Goal: Task Accomplishment & Management: Manage account settings

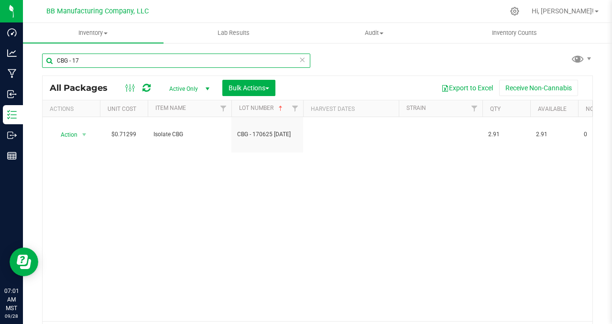
click at [109, 57] on input "CBG - 17" at bounding box center [176, 61] width 268 height 14
click at [89, 60] on input "CBG - 17" at bounding box center [176, 61] width 268 height 14
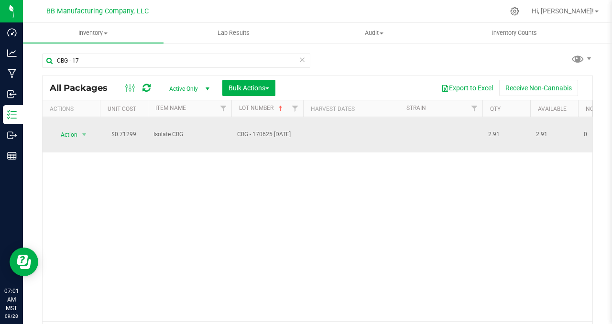
click at [171, 130] on span "Isolate CBG" at bounding box center [190, 134] width 72 height 9
copy tr "Isolate CBG"
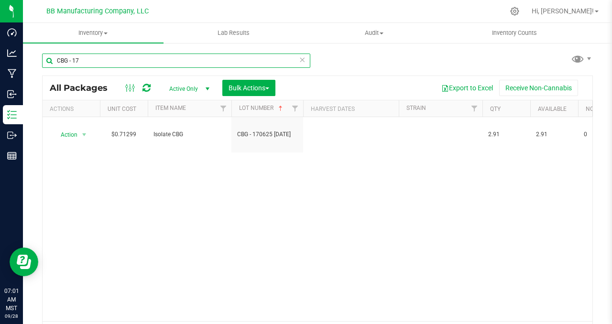
click at [67, 60] on input "CBG - 17" at bounding box center [176, 61] width 268 height 14
paste input "Isolate CBG"
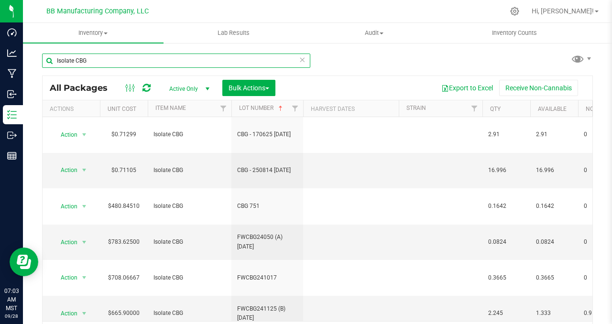
type input "Isolate CBG"
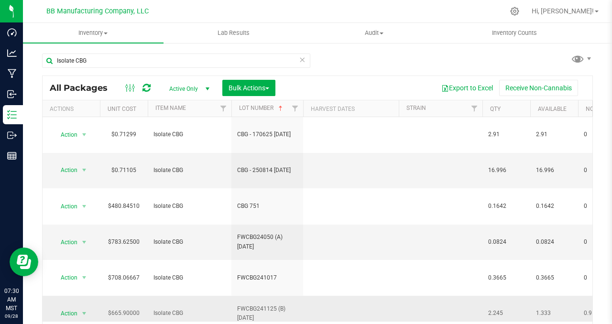
click at [499, 309] on span "2.245" at bounding box center [507, 313] width 36 height 9
click at [250, 108] on link "Lot Number" at bounding box center [261, 108] width 45 height 7
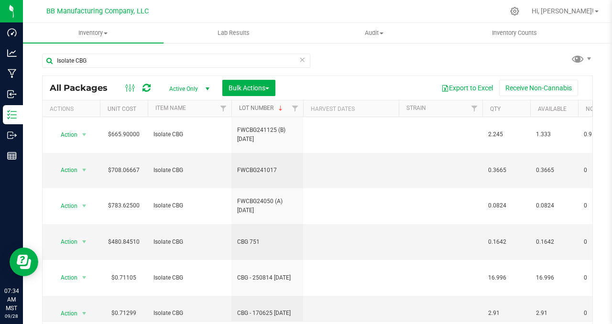
click at [262, 107] on link "Lot Number" at bounding box center [261, 108] width 45 height 7
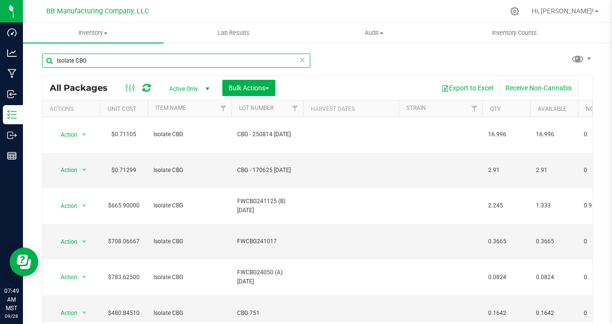
drag, startPoint x: 92, startPoint y: 61, endPoint x: 24, endPoint y: 60, distance: 68.4
click at [25, 61] on div "Isolate CBG All Packages Active Only Active Only Lab Samples Locked All Bulk Ac…" at bounding box center [318, 188] width 590 height 292
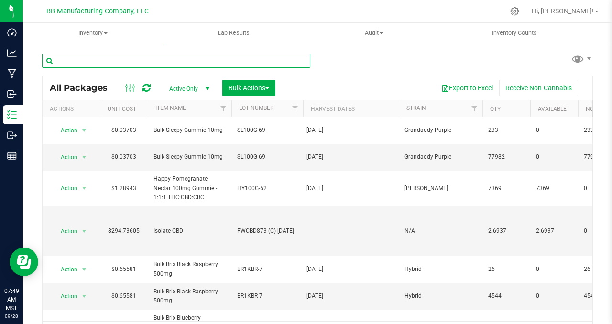
click at [77, 62] on input "text" at bounding box center [176, 61] width 268 height 14
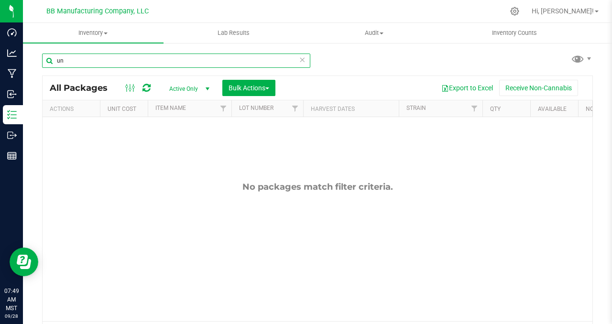
type input "u"
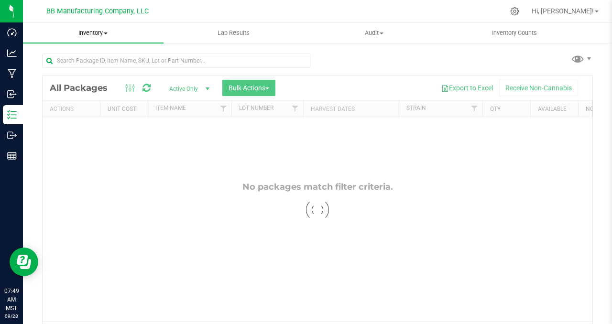
click at [106, 33] on span at bounding box center [106, 34] width 4 height 2
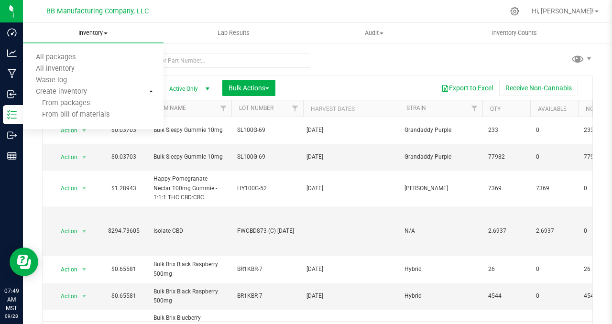
click at [108, 34] on span "Inventory" at bounding box center [93, 33] width 141 height 9
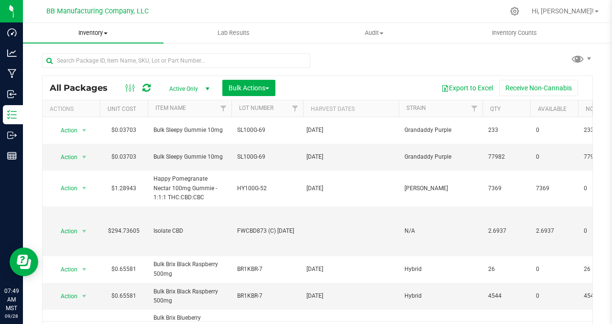
click at [108, 34] on span "Inventory" at bounding box center [93, 33] width 141 height 9
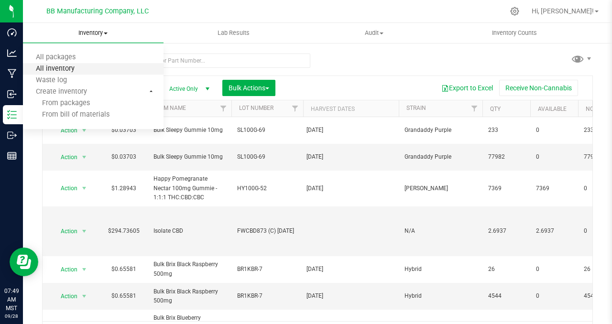
click at [71, 69] on span "All inventory" at bounding box center [55, 69] width 65 height 8
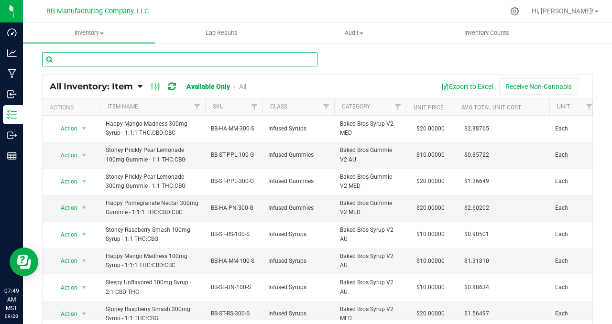
click at [70, 58] on input "text" at bounding box center [180, 59] width 276 height 14
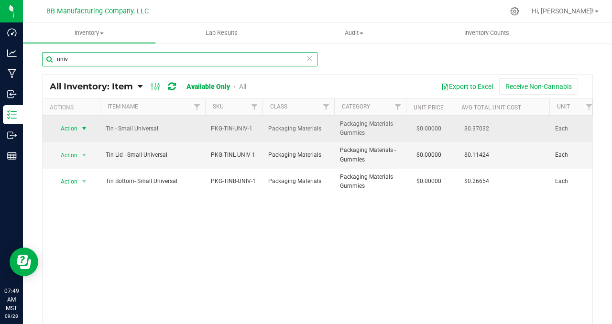
type input "univ"
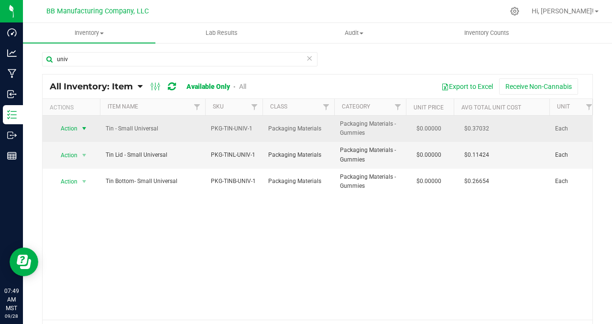
click at [85, 128] on span "select" at bounding box center [84, 129] width 8 height 8
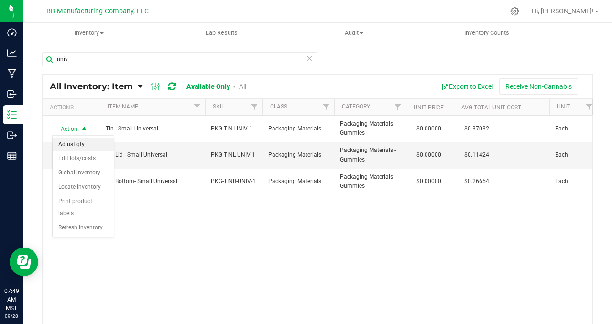
click at [86, 149] on li "Adjust qty" at bounding box center [83, 145] width 61 height 14
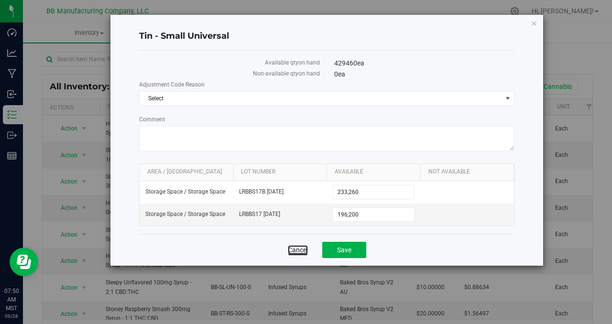
click at [297, 247] on link "Cancel" at bounding box center [298, 250] width 20 height 10
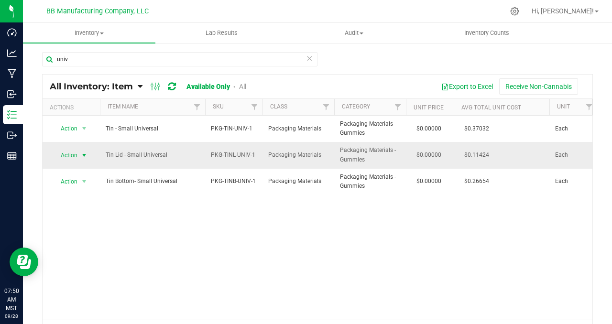
click at [84, 155] on span "select" at bounding box center [84, 156] width 8 height 8
click at [88, 171] on li "Adjust qty" at bounding box center [83, 171] width 61 height 14
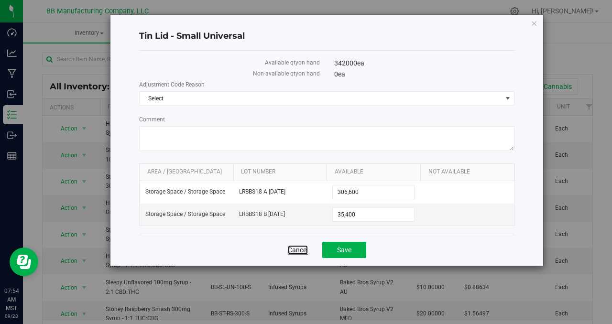
click at [294, 250] on link "Cancel" at bounding box center [298, 250] width 20 height 10
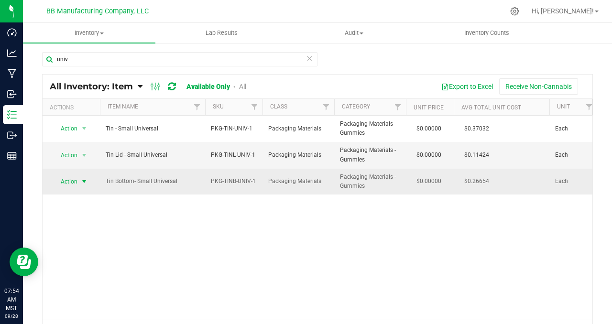
click at [85, 181] on span "select" at bounding box center [84, 182] width 8 height 8
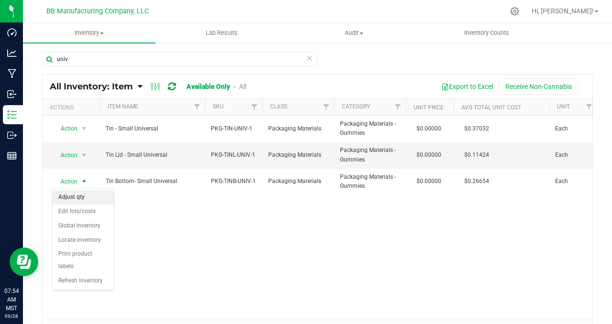
click at [86, 196] on li "Adjust qty" at bounding box center [83, 197] width 61 height 14
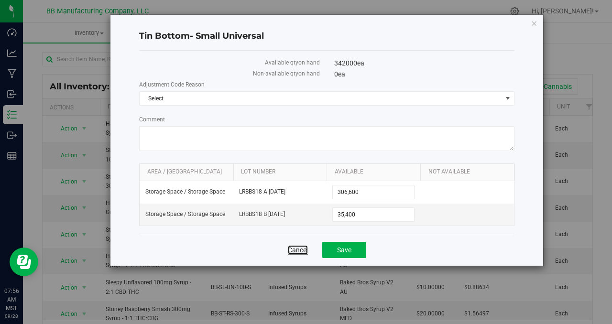
click at [291, 251] on link "Cancel" at bounding box center [298, 250] width 20 height 10
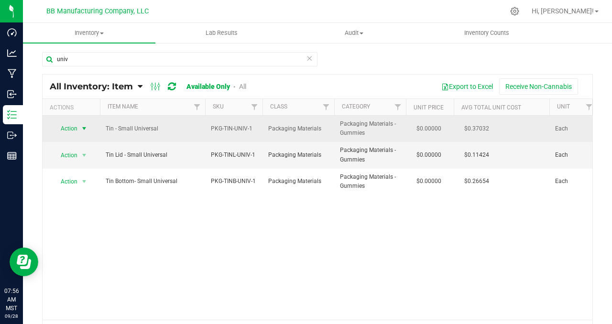
click at [83, 130] on span "select" at bounding box center [84, 129] width 8 height 8
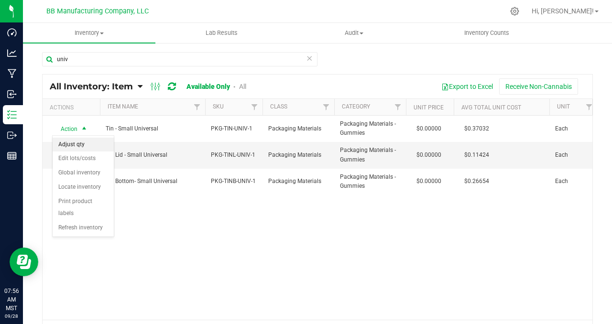
click at [85, 147] on li "Adjust qty" at bounding box center [83, 145] width 61 height 14
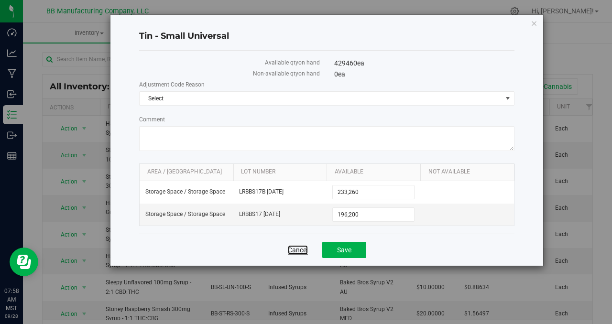
click at [292, 252] on link "Cancel" at bounding box center [298, 250] width 20 height 10
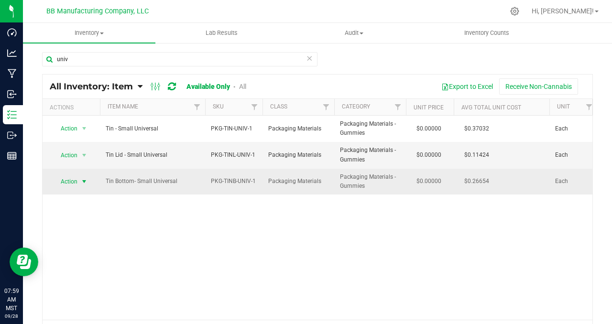
click at [84, 183] on span "select" at bounding box center [84, 182] width 8 height 8
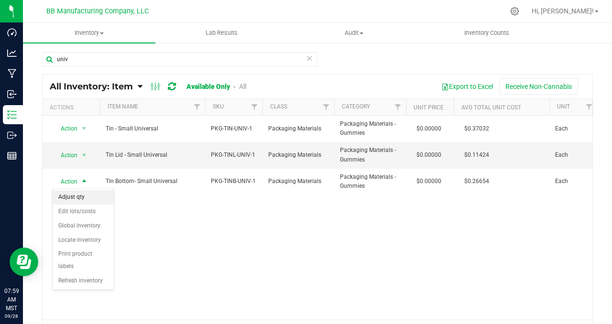
click at [85, 196] on li "Adjust qty" at bounding box center [83, 197] width 61 height 14
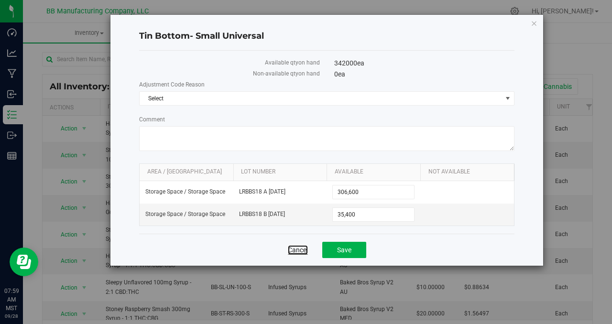
click at [291, 250] on link "Cancel" at bounding box center [298, 250] width 20 height 10
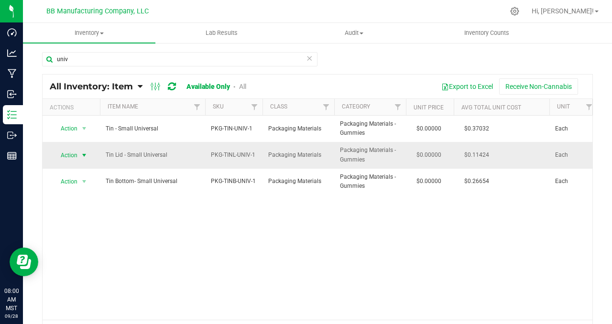
click at [86, 156] on span "select" at bounding box center [84, 156] width 8 height 8
click at [90, 168] on li "Adjust qty" at bounding box center [83, 171] width 61 height 14
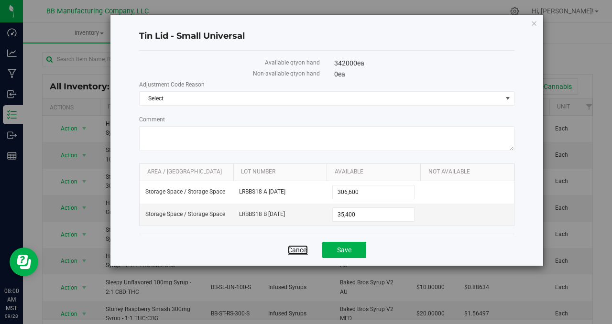
click at [297, 252] on link "Cancel" at bounding box center [298, 250] width 20 height 10
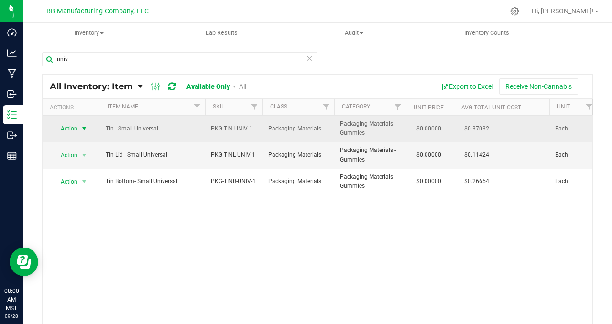
click at [84, 128] on span "select" at bounding box center [84, 129] width 8 height 8
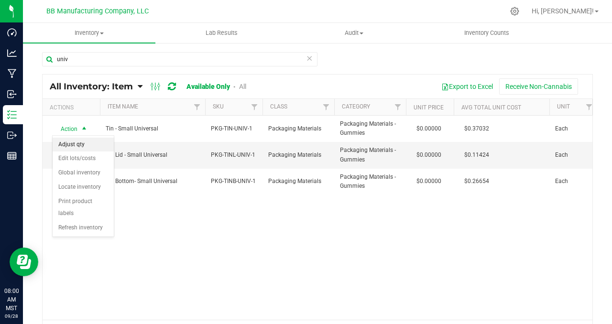
click at [90, 145] on li "Adjust qty" at bounding box center [83, 145] width 61 height 14
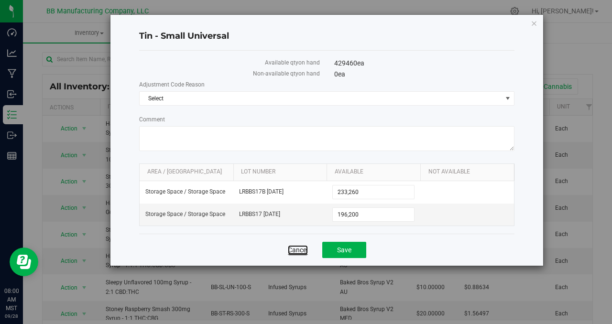
click at [294, 247] on link "Cancel" at bounding box center [298, 250] width 20 height 10
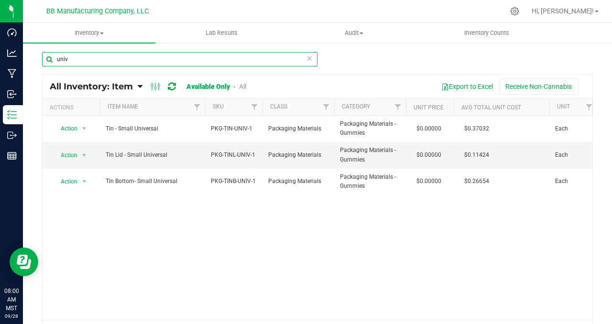
drag, startPoint x: 73, startPoint y: 59, endPoint x: 40, endPoint y: 56, distance: 32.6
click at [40, 56] on div "univ All Inventory: Item Item Summary Item (default) Item by Strain Item by Loc…" at bounding box center [318, 191] width 590 height 299
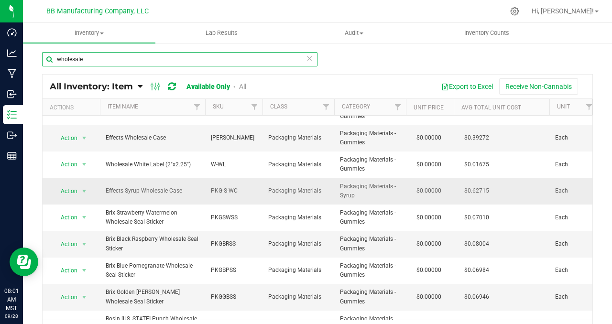
scroll to position [176, 0]
type input "wholesale"
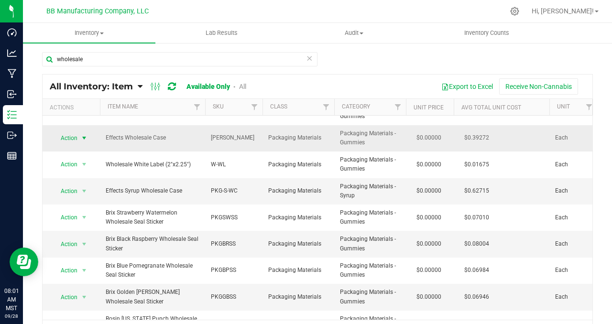
click at [85, 137] on span "select" at bounding box center [84, 138] width 8 height 8
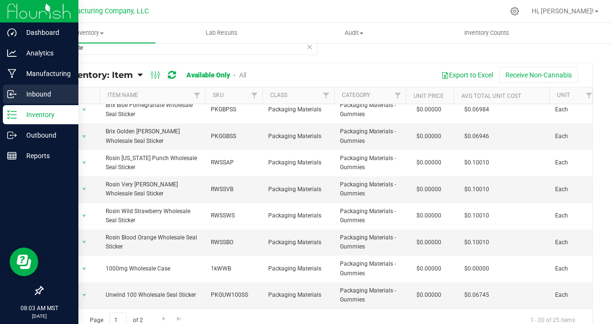
scroll to position [0, 0]
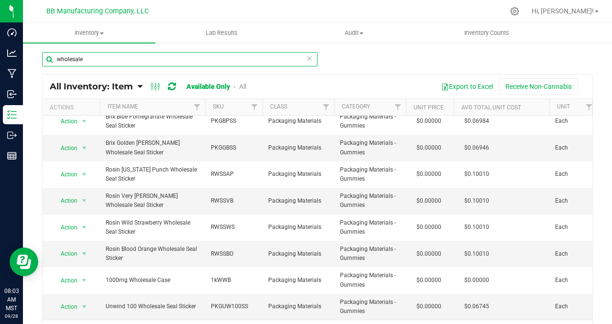
click at [111, 56] on input "wholesale" at bounding box center [180, 59] width 276 height 14
click at [111, 55] on input "wholesale" at bounding box center [180, 59] width 276 height 14
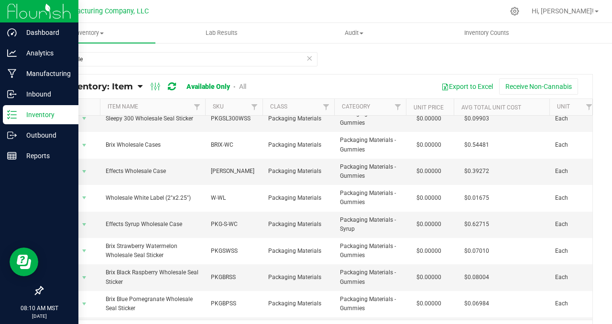
scroll to position [180, 0]
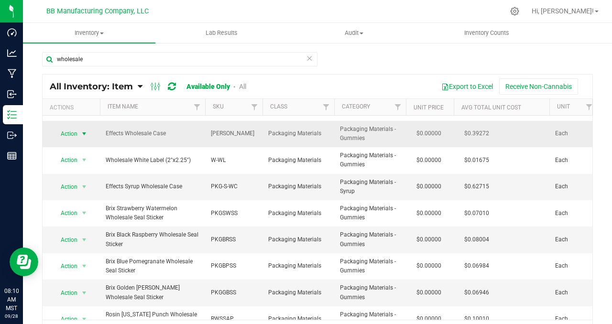
click at [85, 133] on span "select" at bounding box center [84, 134] width 8 height 8
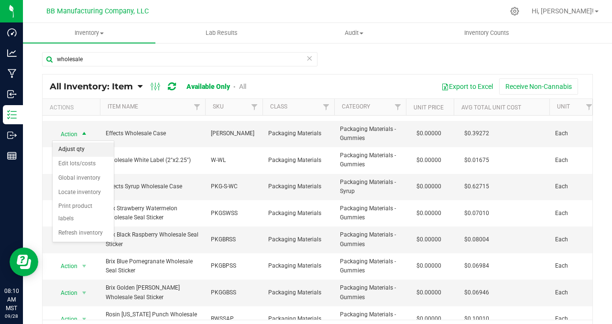
click at [89, 145] on li "Adjust qty" at bounding box center [83, 150] width 61 height 14
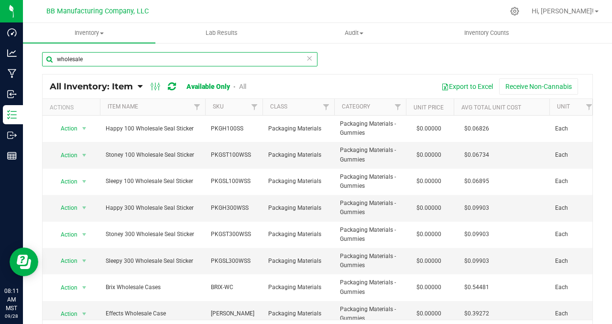
drag, startPoint x: 95, startPoint y: 58, endPoint x: 27, endPoint y: 53, distance: 68.6
click at [27, 53] on div "wholesale All Inventory: Item Item Summary Item (default) Item by Strain Item b…" at bounding box center [318, 191] width 590 height 299
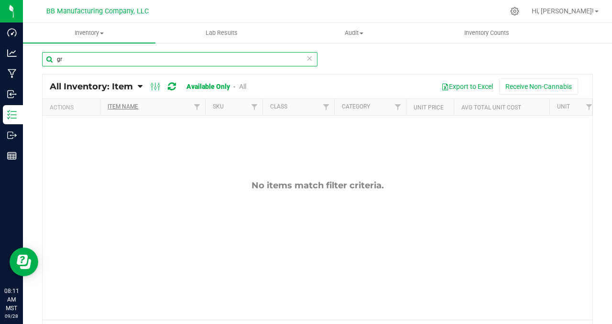
type input "g"
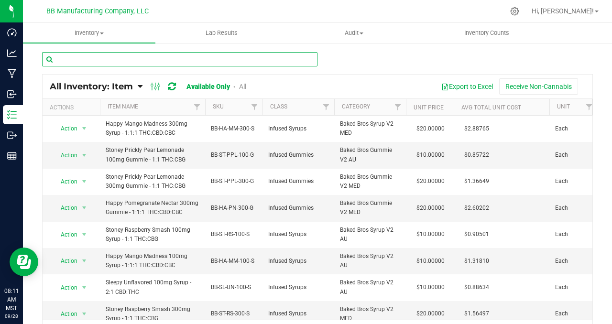
click at [81, 60] on input "text" at bounding box center [180, 59] width 276 height 14
type input "wholesale"
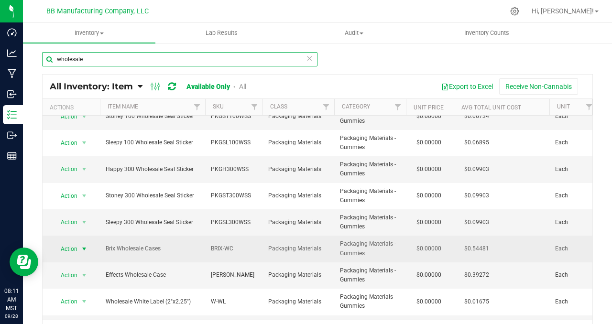
scroll to position [33, 0]
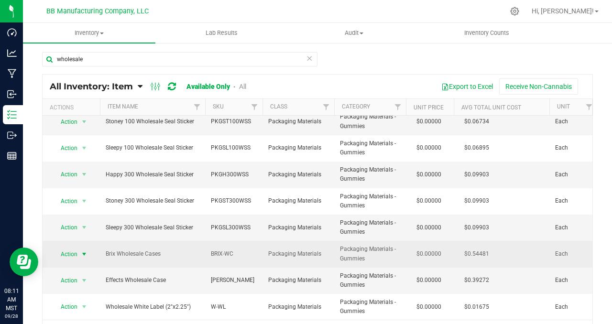
click at [85, 254] on span "select" at bounding box center [84, 255] width 8 height 8
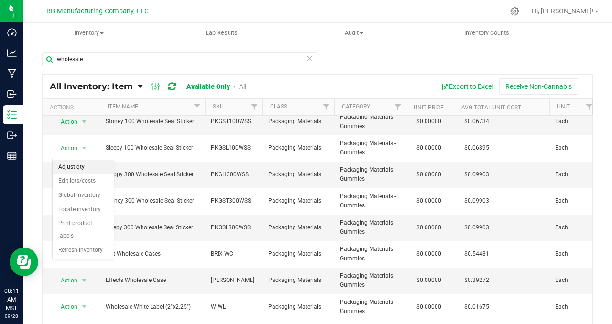
click at [89, 170] on li "Adjust qty" at bounding box center [83, 167] width 61 height 14
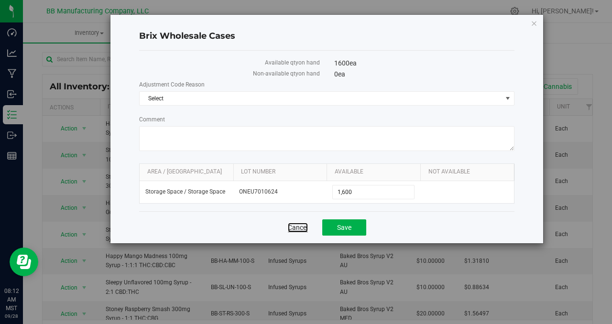
click at [297, 229] on link "Cancel" at bounding box center [298, 228] width 20 height 10
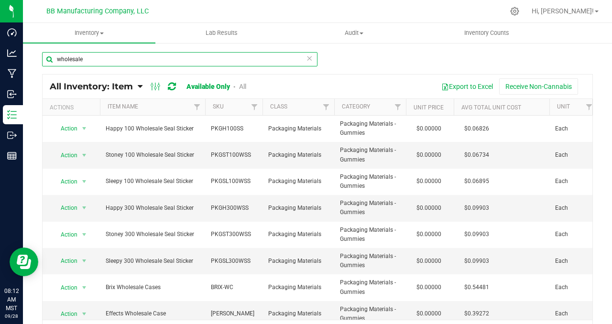
drag, startPoint x: 89, startPoint y: 59, endPoint x: 29, endPoint y: 53, distance: 60.6
click at [29, 53] on div "wholesale All Inventory: Item Item Summary Item (default) Item by Strain Item b…" at bounding box center [318, 191] width 590 height 299
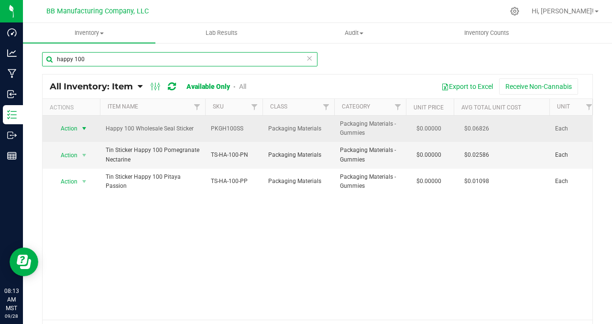
type input "happy 100"
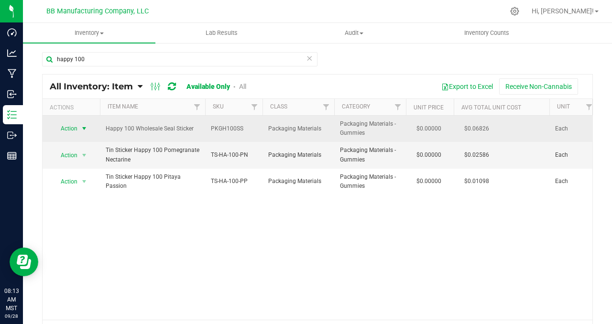
click at [83, 129] on span "select" at bounding box center [84, 129] width 8 height 8
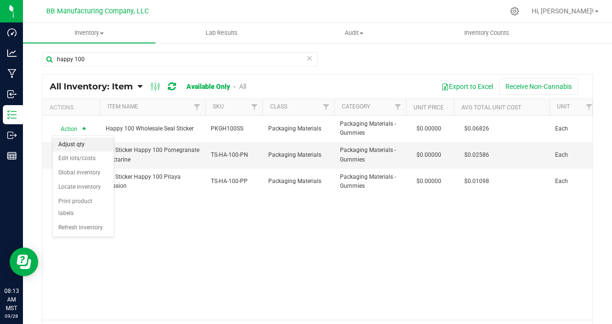
click at [87, 142] on li "Adjust qty" at bounding box center [83, 145] width 61 height 14
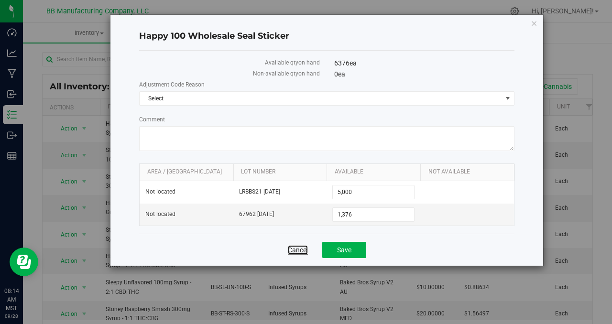
click at [292, 250] on link "Cancel" at bounding box center [298, 250] width 20 height 10
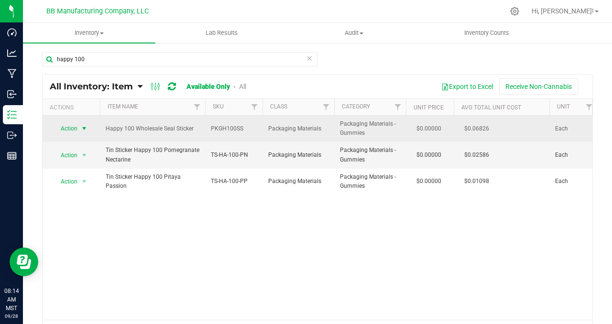
click at [85, 128] on span "select" at bounding box center [84, 129] width 8 height 8
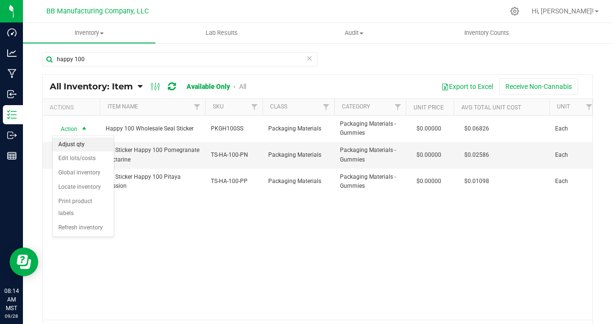
click at [88, 146] on li "Adjust qty" at bounding box center [83, 145] width 61 height 14
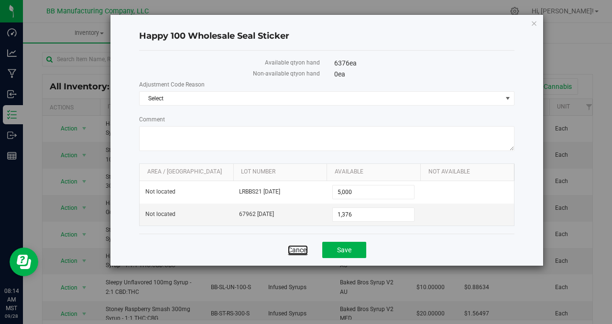
click at [292, 248] on link "Cancel" at bounding box center [298, 250] width 20 height 10
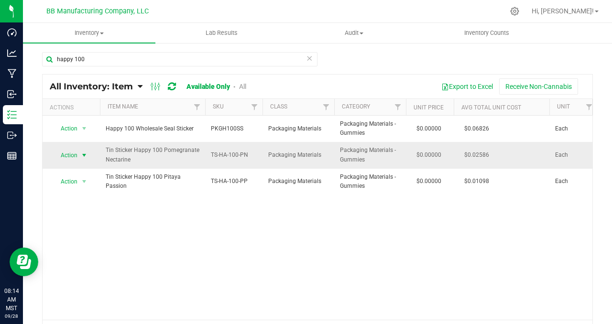
click at [84, 156] on span "select" at bounding box center [84, 156] width 8 height 8
click at [90, 167] on li "Adjust qty" at bounding box center [83, 171] width 61 height 14
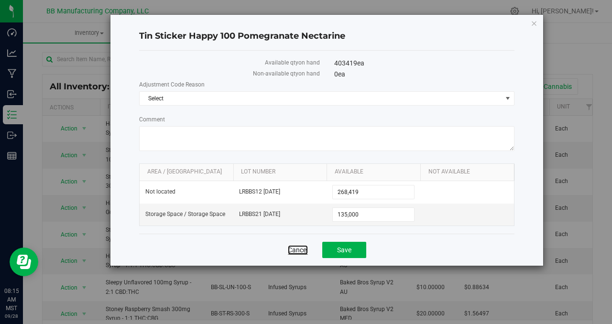
click at [292, 249] on link "Cancel" at bounding box center [298, 250] width 20 height 10
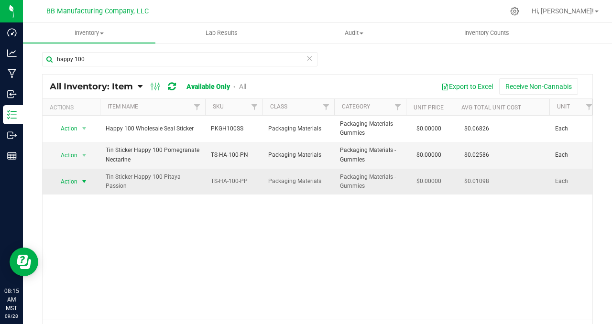
click at [85, 181] on span "select" at bounding box center [84, 182] width 8 height 8
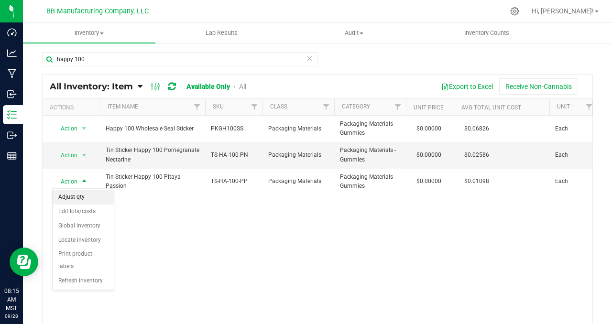
click at [85, 196] on li "Adjust qty" at bounding box center [83, 197] width 61 height 14
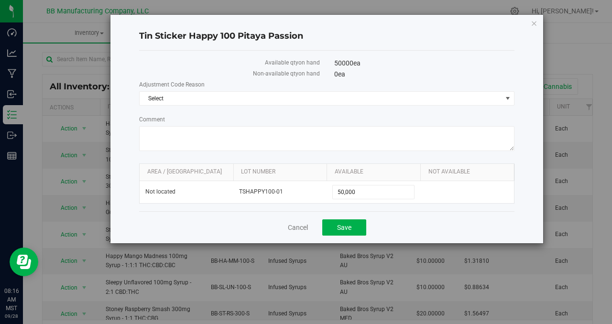
click at [192, 36] on h4 "Tin Sticker Happy 100 Pitaya Passion" at bounding box center [327, 36] width 376 height 12
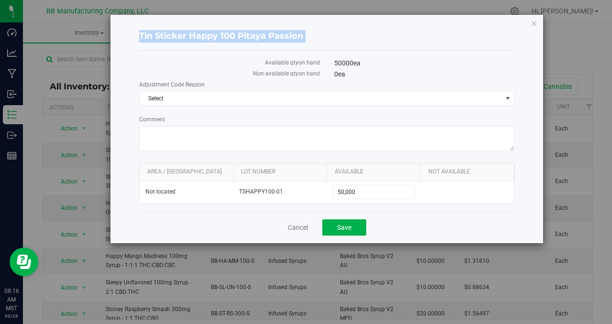
click at [192, 36] on h4 "Tin Sticker Happy 100 Pitaya Passion" at bounding box center [327, 36] width 376 height 12
copy div "Tin Sticker Happy 100 Pitaya Passion"
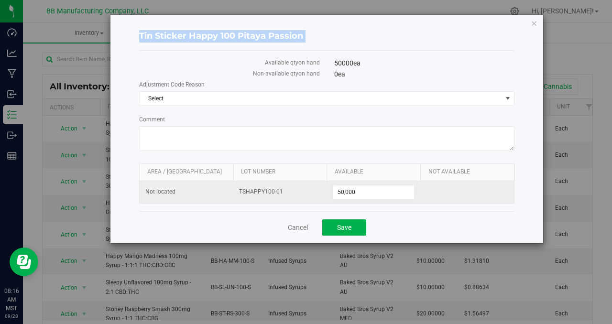
click at [256, 192] on span "TSHAPPY100-01" at bounding box center [280, 192] width 82 height 9
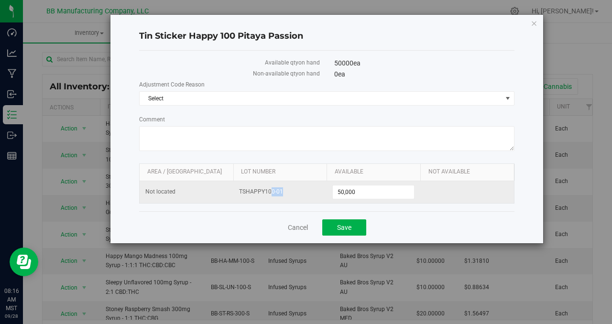
click at [256, 192] on span "TSHAPPY100-01" at bounding box center [280, 192] width 82 height 9
copy tr "TSHAPPY100-01"
click at [344, 189] on input "50,000" at bounding box center [373, 192] width 81 height 13
click at [344, 189] on span "50,000 50000" at bounding box center [374, 192] width 82 height 14
click at [344, 189] on input "50000" at bounding box center [373, 192] width 81 height 13
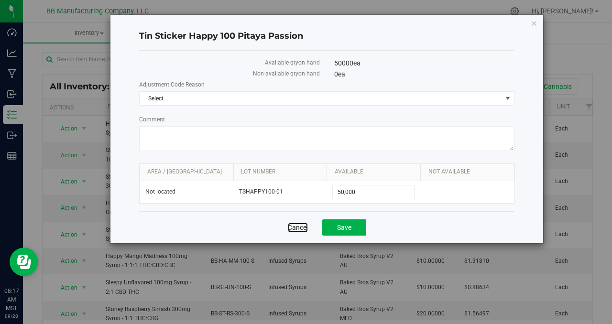
click at [300, 226] on link "Cancel" at bounding box center [298, 228] width 20 height 10
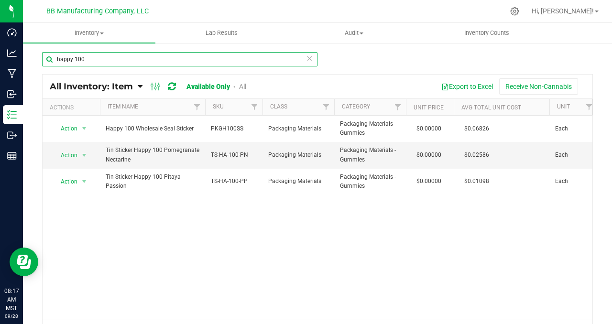
drag, startPoint x: 95, startPoint y: 59, endPoint x: 33, endPoint y: 58, distance: 62.2
click at [33, 58] on div "happy 100 All Inventory: Item Item Summary Item (default) Item by Strain Item b…" at bounding box center [318, 191] width 590 height 299
type input "stoney 100"
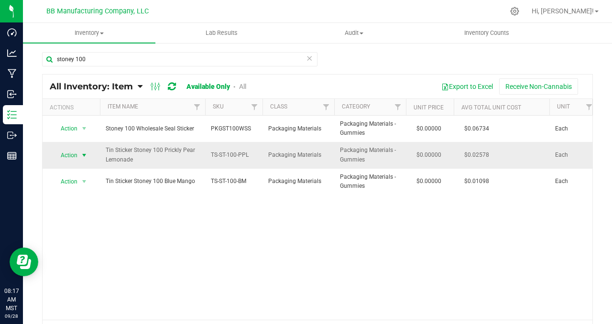
click at [87, 155] on span "select" at bounding box center [84, 156] width 8 height 8
click at [88, 167] on li "Adjust qty" at bounding box center [83, 171] width 61 height 14
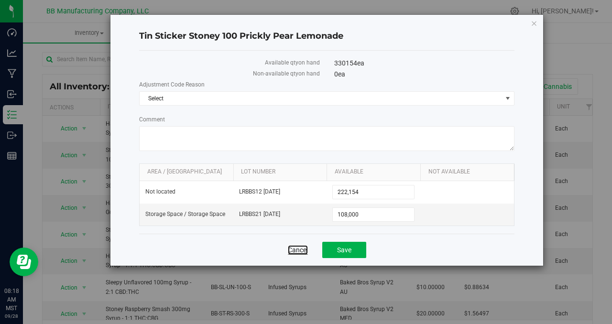
click at [298, 251] on link "Cancel" at bounding box center [298, 250] width 20 height 10
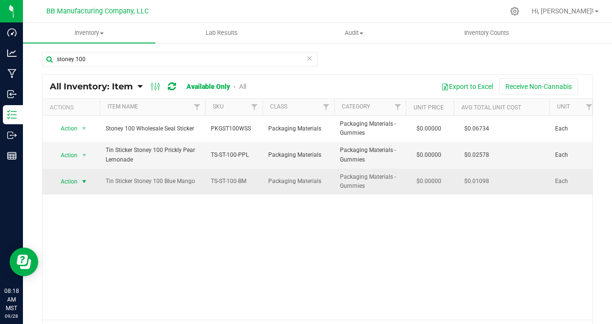
click at [86, 181] on span "select" at bounding box center [84, 182] width 8 height 8
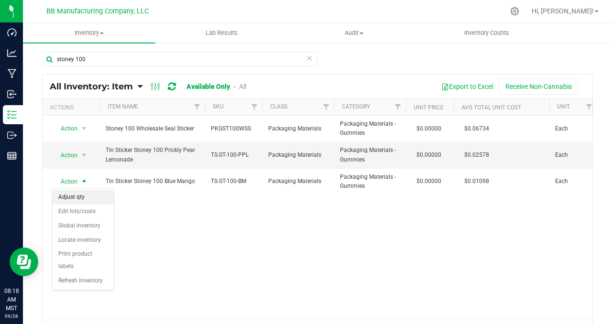
click at [84, 200] on li "Adjust qty" at bounding box center [83, 197] width 61 height 14
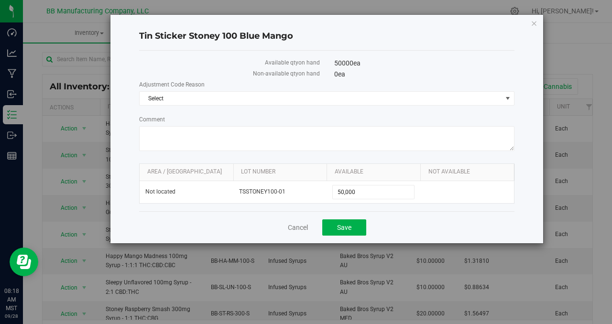
click at [197, 35] on h4 "Tin Sticker Stoney 100 Blue Mango" at bounding box center [327, 36] width 376 height 12
copy div "Tin Sticker Stoney 100 Blue Mango"
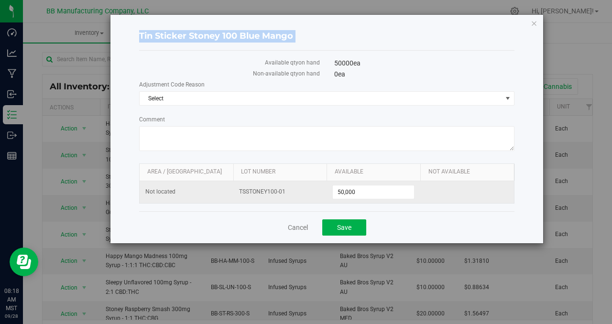
click at [256, 191] on span "TSSTONEY100-01" at bounding box center [280, 192] width 82 height 9
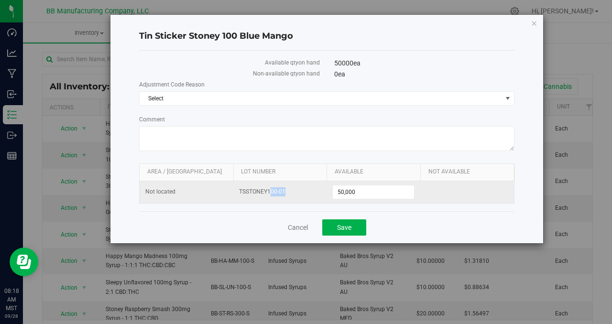
click at [256, 191] on span "TSSTONEY100-01" at bounding box center [280, 192] width 82 height 9
copy tr "TSSTONEY100-01"
click at [346, 189] on input "50,000" at bounding box center [373, 192] width 81 height 13
click at [346, 189] on span "50,000 50000" at bounding box center [374, 192] width 82 height 14
click at [346, 189] on input "50000" at bounding box center [373, 192] width 81 height 13
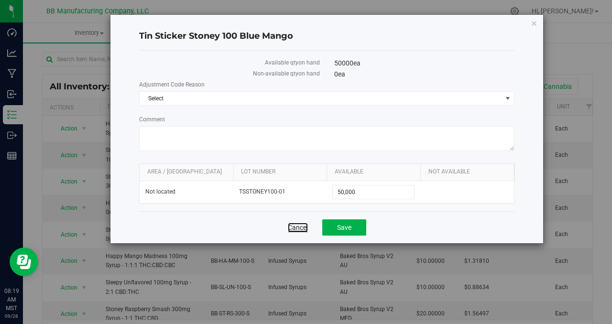
click at [296, 227] on link "Cancel" at bounding box center [298, 228] width 20 height 10
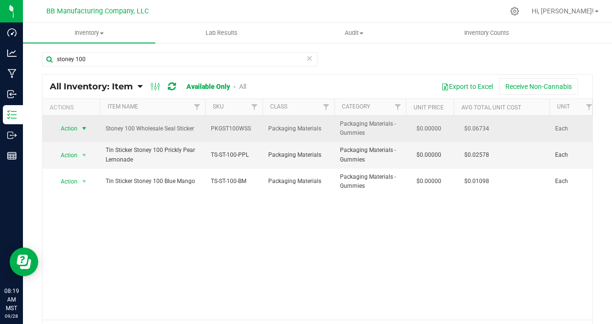
click at [83, 126] on span "select" at bounding box center [84, 129] width 8 height 8
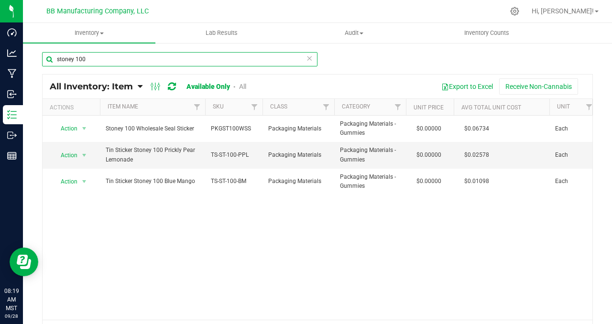
drag, startPoint x: 93, startPoint y: 58, endPoint x: 49, endPoint y: 57, distance: 44.5
click at [49, 57] on input "stoney 100" at bounding box center [180, 59] width 276 height 14
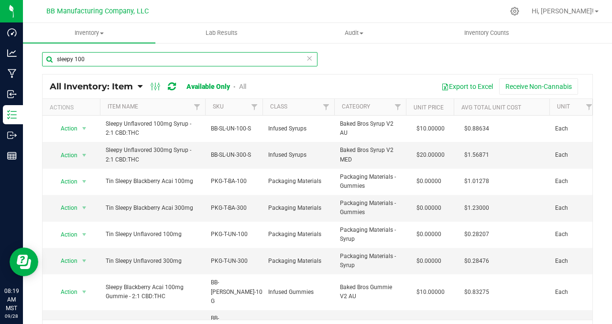
type input "sleepy 100"
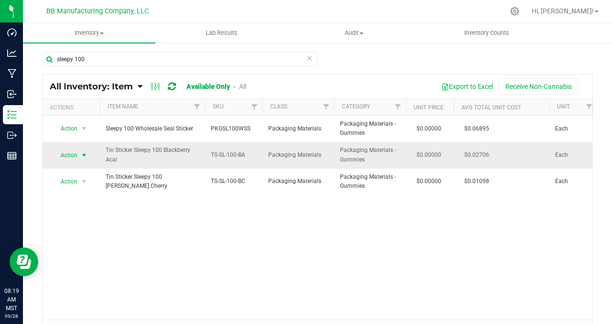
click at [85, 154] on span "select" at bounding box center [84, 156] width 8 height 8
click at [90, 171] on li "Adjust qty" at bounding box center [83, 171] width 61 height 14
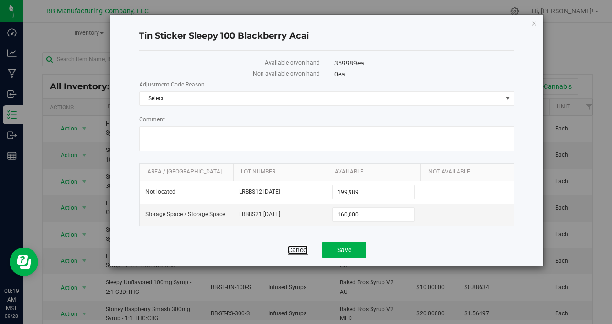
click at [297, 252] on link "Cancel" at bounding box center [298, 250] width 20 height 10
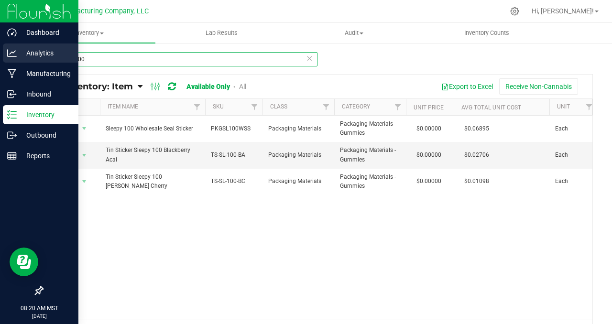
drag, startPoint x: 75, startPoint y: 59, endPoint x: 8, endPoint y: 53, distance: 67.8
click at [8, 53] on div "Dashboard Analytics Manufacturing Inbound Inventory Outbound Reports 08:20 AM M…" at bounding box center [306, 162] width 612 height 324
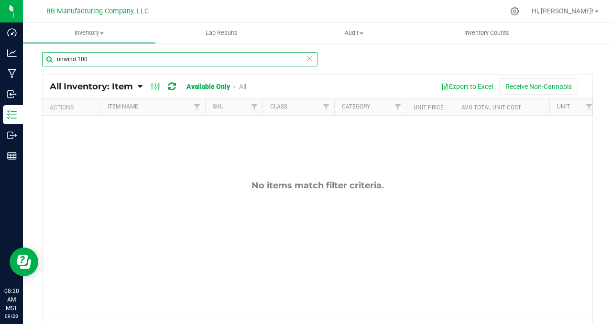
click at [105, 58] on input "unwind 100" at bounding box center [180, 59] width 276 height 14
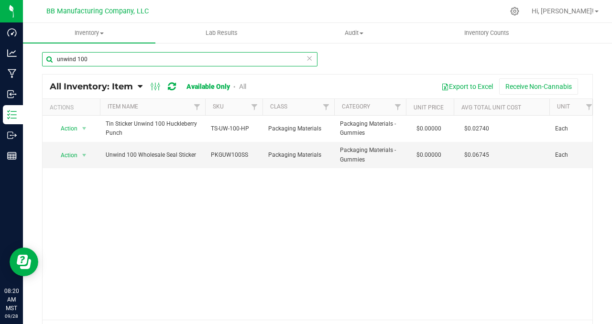
drag, startPoint x: 91, startPoint y: 58, endPoint x: 36, endPoint y: 54, distance: 55.7
click at [36, 54] on div "unwind 100 All Inventory: Item Item Summary Item (default) Item by Strain Item …" at bounding box center [318, 191] width 590 height 299
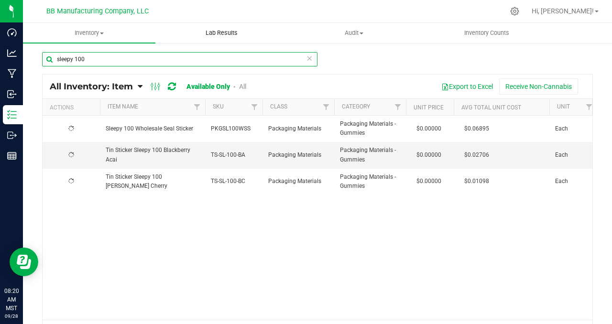
type input "sleepy 100"
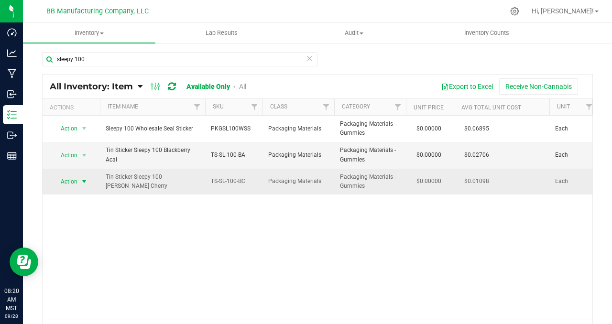
click at [85, 182] on span "select" at bounding box center [84, 182] width 8 height 8
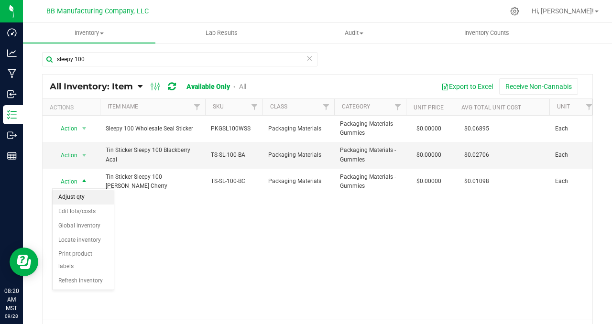
click at [93, 199] on li "Adjust qty" at bounding box center [83, 197] width 61 height 14
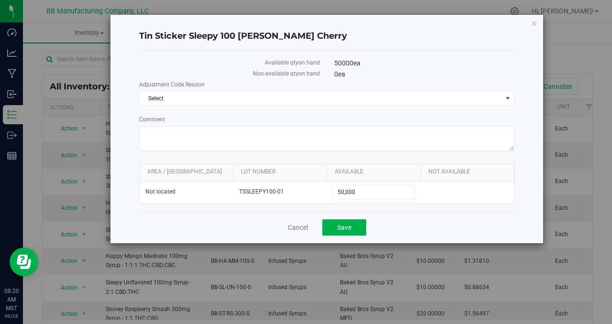
click at [204, 39] on h4 "Tin Sticker Sleepy 100 Berry Cherry" at bounding box center [327, 36] width 376 height 12
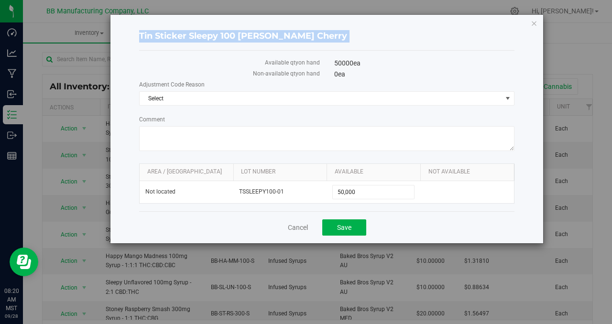
click at [204, 39] on h4 "Tin Sticker Sleepy 100 Berry Cherry" at bounding box center [327, 36] width 376 height 12
copy div "Tin Sticker Sleepy 100 Berry Cherry"
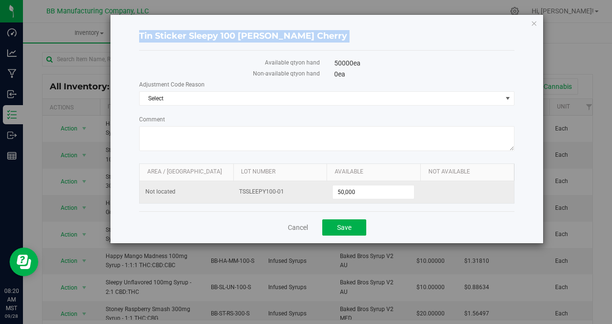
click at [260, 193] on span "TSSLEEPY100-01" at bounding box center [280, 192] width 82 height 9
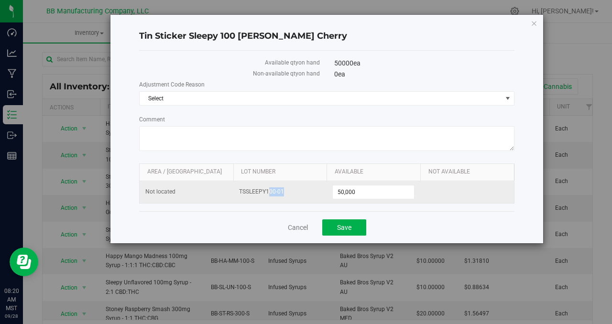
click at [260, 193] on span "TSSLEEPY100-01" at bounding box center [280, 192] width 82 height 9
copy tr "TSSLEEPY100-01"
click at [344, 189] on input "50,000" at bounding box center [373, 192] width 81 height 13
click at [344, 189] on span "50,000 50000" at bounding box center [374, 192] width 82 height 14
click at [344, 189] on input "50000" at bounding box center [373, 192] width 81 height 13
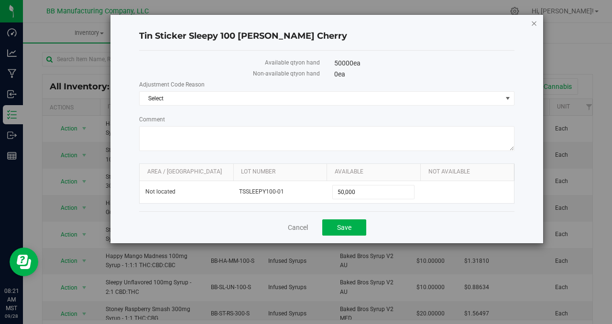
click at [534, 24] on icon "button" at bounding box center [534, 22] width 7 height 11
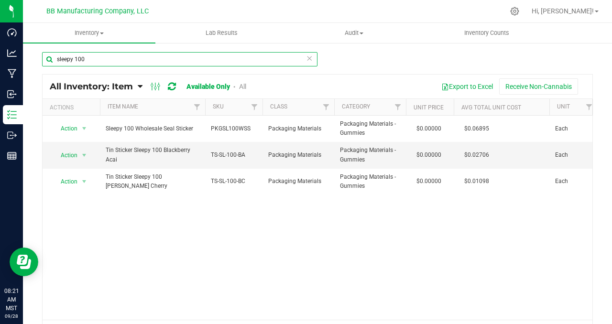
drag, startPoint x: 94, startPoint y: 58, endPoint x: 49, endPoint y: 54, distance: 45.7
click at [49, 54] on input "sleepy 100" at bounding box center [180, 59] width 276 height 14
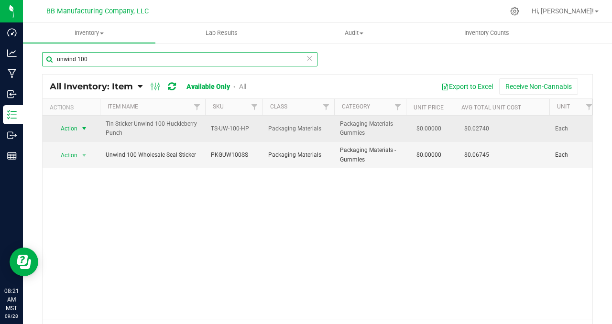
type input "unwind 100"
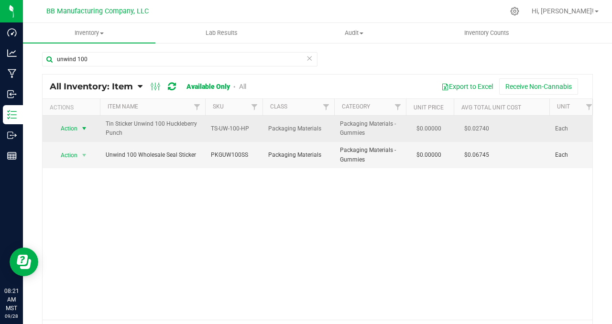
click at [84, 128] on span "select" at bounding box center [84, 129] width 8 height 8
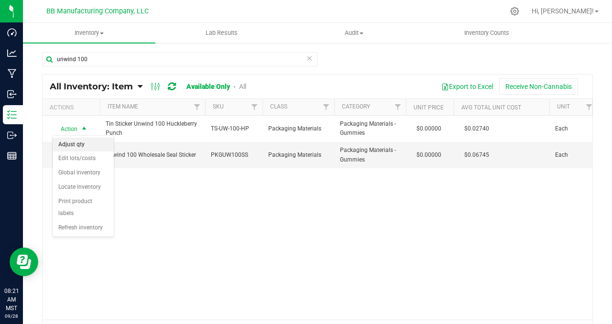
click at [85, 144] on li "Adjust qty" at bounding box center [83, 145] width 61 height 14
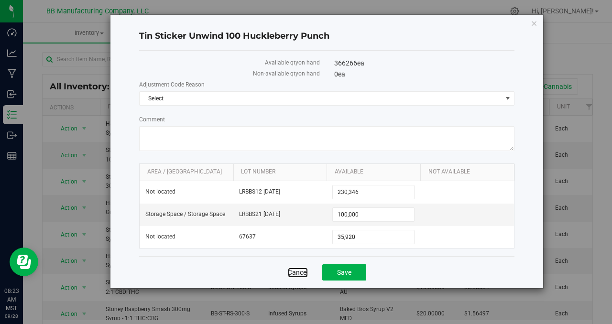
click at [290, 272] on link "Cancel" at bounding box center [298, 273] width 20 height 10
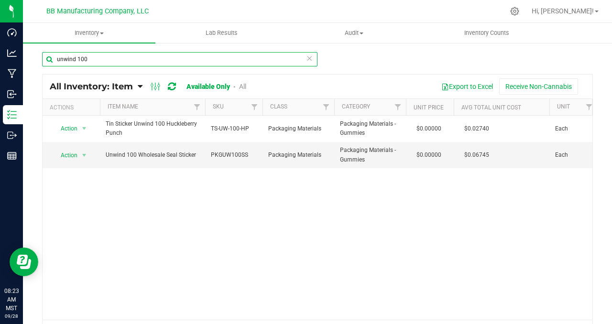
click at [92, 59] on input "unwind 100" at bounding box center [180, 59] width 276 height 14
drag, startPoint x: 94, startPoint y: 59, endPoint x: 73, endPoint y: 39, distance: 28.4
click at [73, 40] on inventory "Inventory All packages All inventory Waste log Create inventory Lab Results Aud…" at bounding box center [318, 182] width 590 height 318
type input "happy 300"
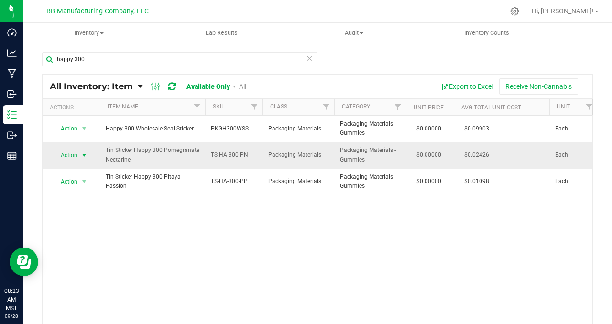
click at [85, 156] on span "select" at bounding box center [84, 156] width 8 height 8
click at [86, 167] on li "Adjust qty" at bounding box center [83, 171] width 61 height 14
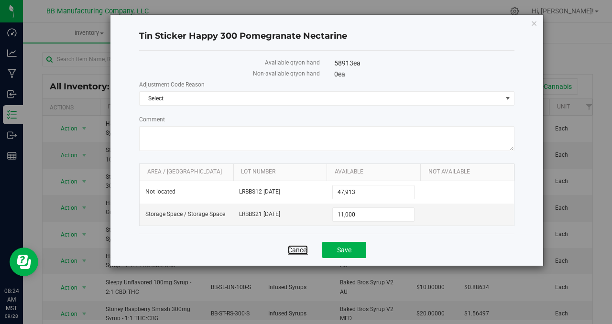
click at [300, 247] on link "Cancel" at bounding box center [298, 250] width 20 height 10
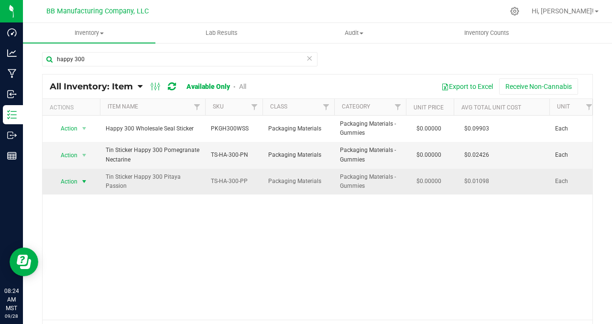
click at [86, 180] on span "select" at bounding box center [84, 182] width 8 height 8
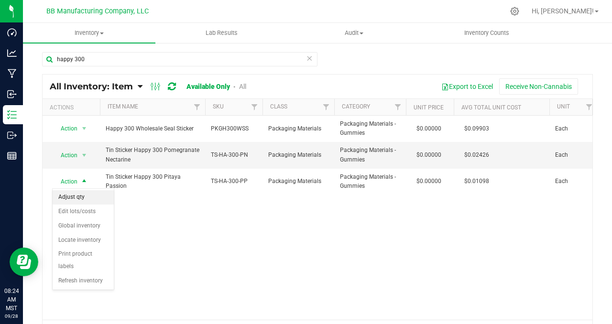
click at [85, 199] on li "Adjust qty" at bounding box center [83, 197] width 61 height 14
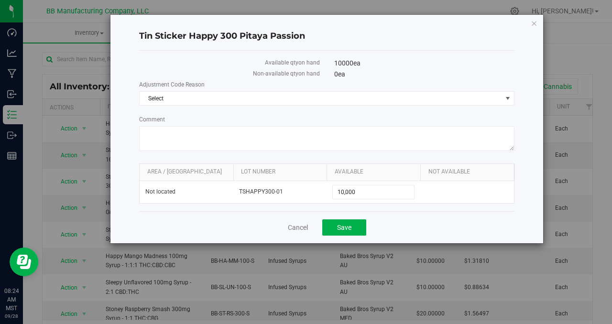
click at [229, 36] on h4 "Tin Sticker Happy 300 Pitaya Passion" at bounding box center [327, 36] width 376 height 12
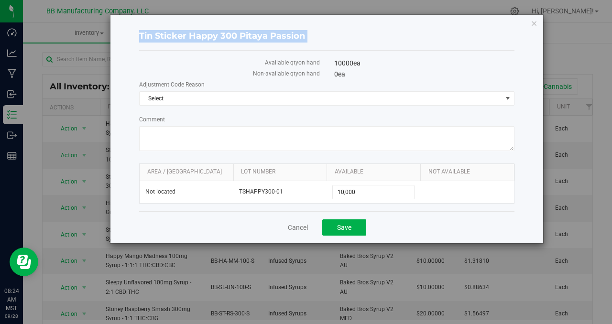
click at [229, 36] on h4 "Tin Sticker Happy 300 Pitaya Passion" at bounding box center [327, 36] width 376 height 12
copy div "Tin Sticker Happy 300 Pitaya Passion"
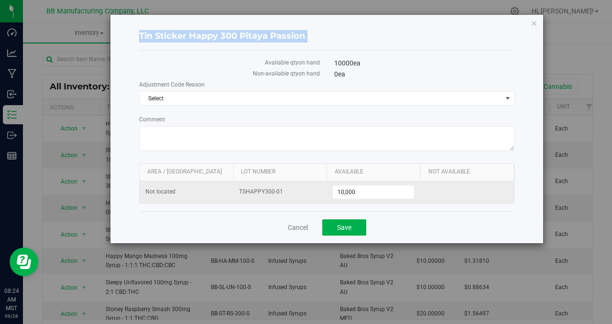
click at [253, 192] on span "TSHAPPY300-01" at bounding box center [280, 192] width 82 height 9
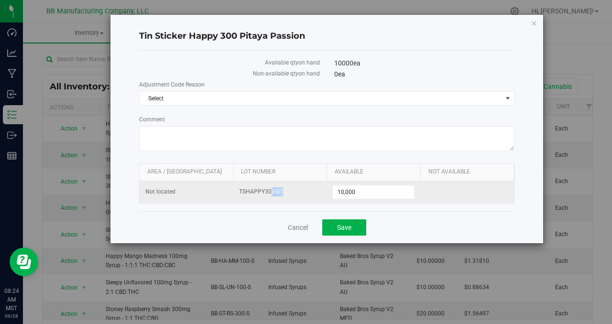
click at [253, 192] on span "TSHAPPY300-01" at bounding box center [280, 192] width 82 height 9
copy tr "TSHAPPY300-01"
click at [347, 191] on span "10,000 10000" at bounding box center [374, 192] width 82 height 14
click at [347, 191] on input "10000" at bounding box center [373, 192] width 81 height 13
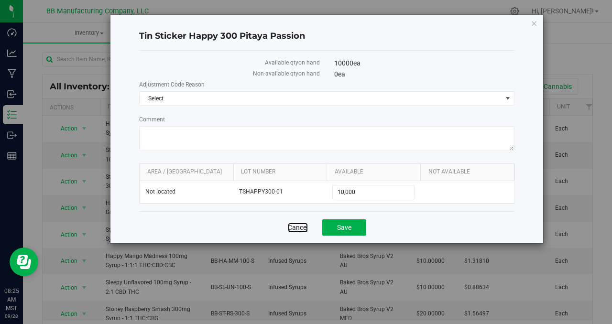
click at [292, 230] on link "Cancel" at bounding box center [298, 228] width 20 height 10
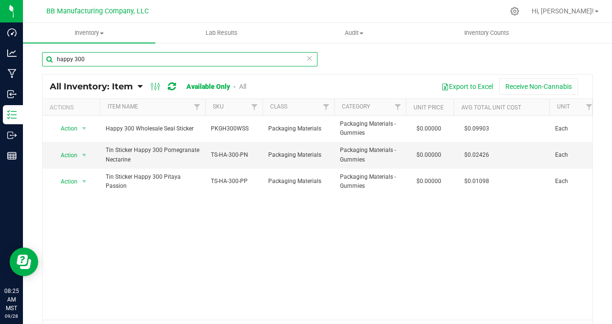
click at [66, 59] on input "happy 300" at bounding box center [180, 59] width 276 height 14
type input "stoney 300"
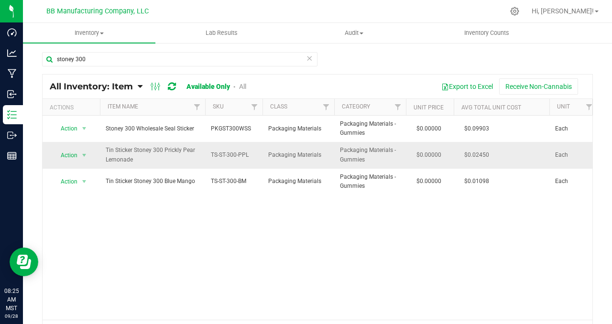
click at [160, 166] on td "Tin Sticker Stoney 300 Prickly Pear Lemonade" at bounding box center [152, 155] width 105 height 26
click at [86, 156] on span "select" at bounding box center [84, 156] width 8 height 8
click at [92, 174] on li "Adjust qty" at bounding box center [83, 171] width 61 height 14
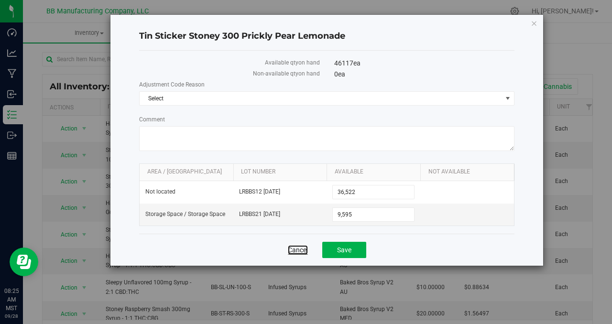
click at [290, 252] on link "Cancel" at bounding box center [298, 250] width 20 height 10
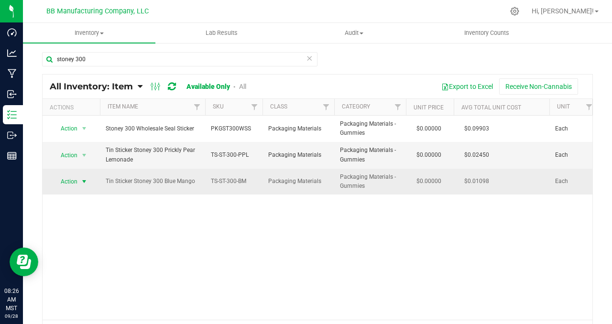
click at [83, 182] on span "select" at bounding box center [84, 182] width 8 height 8
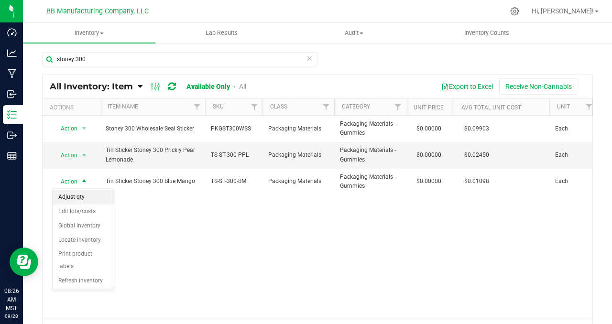
click at [87, 194] on li "Adjust qty" at bounding box center [83, 197] width 61 height 14
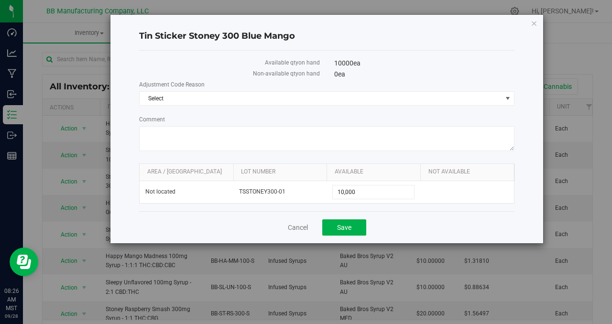
click at [200, 36] on h4 "Tin Sticker Stoney 300 Blue Mango" at bounding box center [327, 36] width 376 height 12
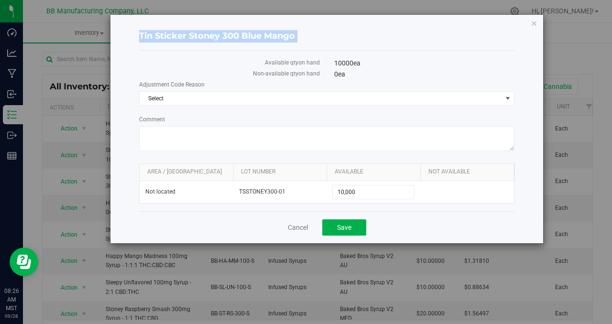
click at [200, 36] on h4 "Tin Sticker Stoney 300 Blue Mango" at bounding box center [327, 36] width 376 height 12
copy div "Tin Sticker Stoney 300 Blue Mango"
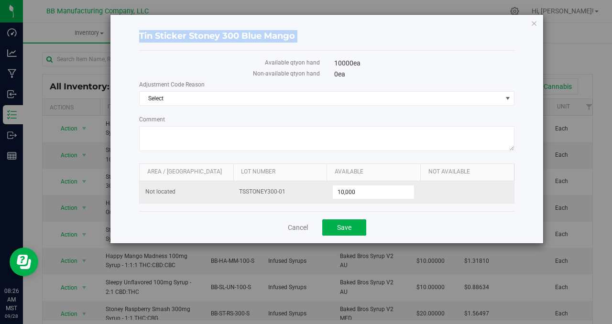
click at [258, 189] on span "TSSTONEY300-01" at bounding box center [280, 192] width 82 height 9
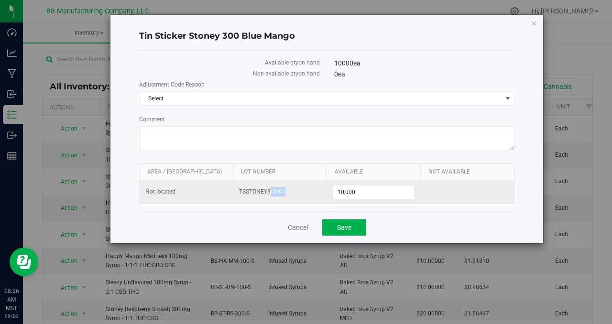
click at [258, 189] on span "TSSTONEY300-01" at bounding box center [280, 192] width 82 height 9
click at [348, 191] on input "10,000" at bounding box center [373, 192] width 81 height 13
click at [348, 191] on span "10,000 10000" at bounding box center [374, 192] width 82 height 14
click at [348, 191] on input "10000" at bounding box center [373, 192] width 81 height 13
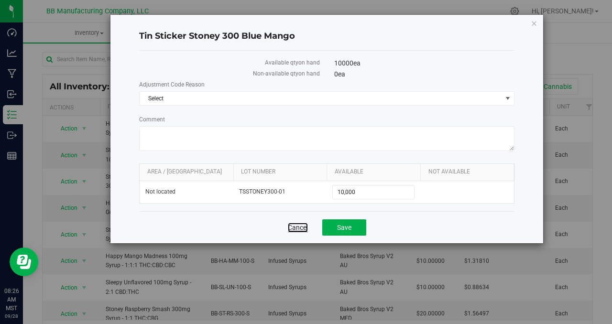
click at [288, 228] on link "Cancel" at bounding box center [298, 228] width 20 height 10
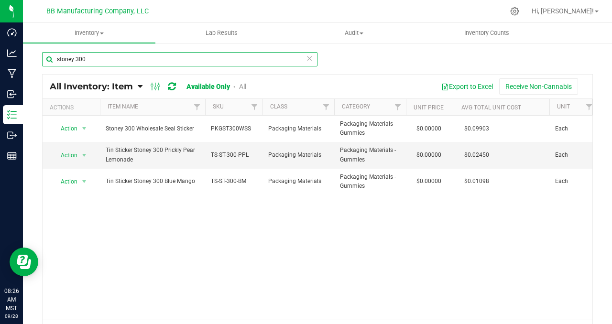
click at [64, 58] on input "stoney 300" at bounding box center [180, 59] width 276 height 14
type input "Sleepy 300"
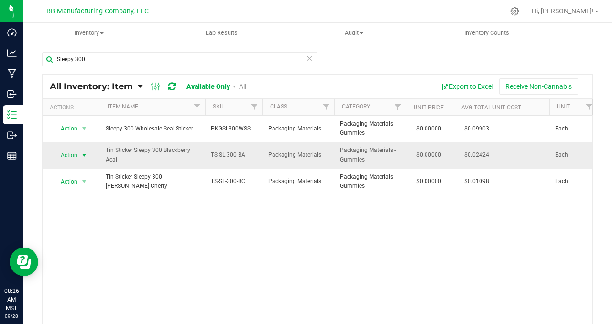
click at [86, 156] on span "select" at bounding box center [84, 156] width 8 height 8
click at [89, 167] on li "Adjust qty" at bounding box center [83, 171] width 61 height 14
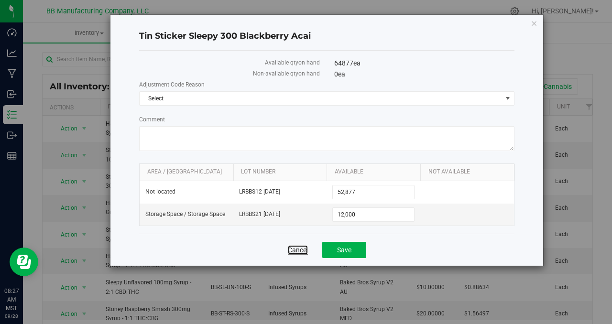
click at [294, 251] on link "Cancel" at bounding box center [298, 250] width 20 height 10
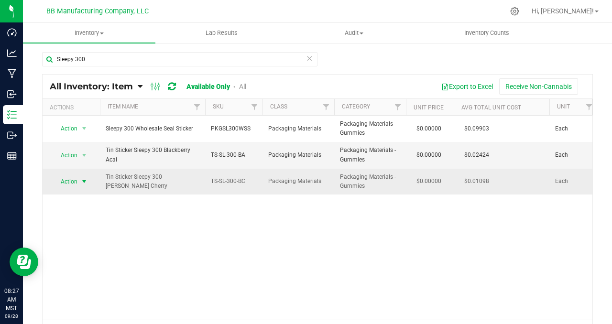
click at [86, 180] on span "select" at bounding box center [84, 182] width 8 height 8
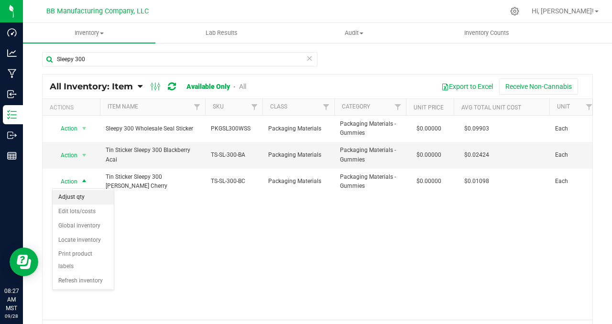
click at [85, 193] on li "Adjust qty" at bounding box center [83, 197] width 61 height 14
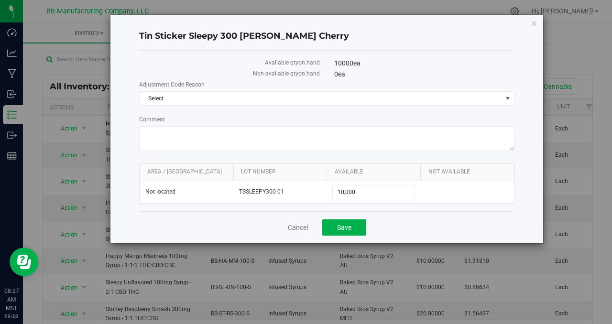
click at [227, 30] on h4 "Tin Sticker Sleepy 300 Berry Cherry" at bounding box center [327, 36] width 376 height 12
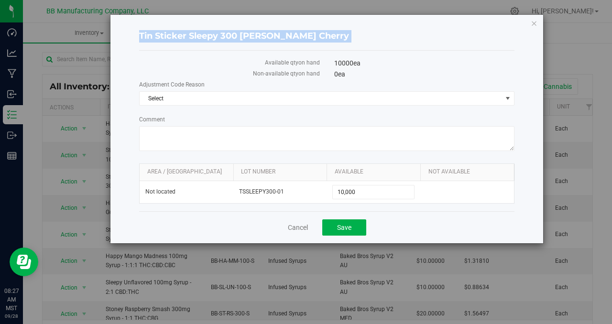
click at [227, 30] on h4 "Tin Sticker Sleepy 300 Berry Cherry" at bounding box center [327, 36] width 376 height 12
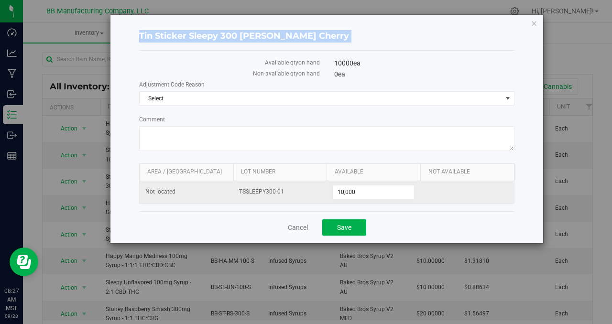
click at [249, 190] on span "TSSLEEPY300-01" at bounding box center [280, 192] width 82 height 9
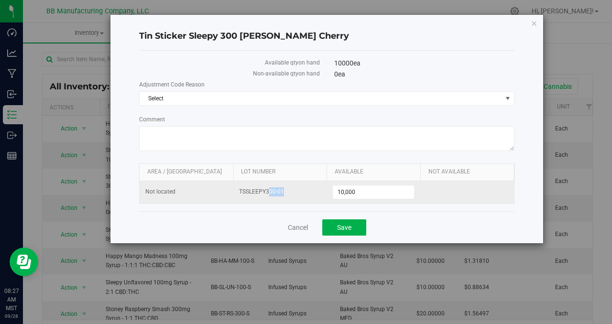
click at [249, 190] on span "TSSLEEPY300-01" at bounding box center [280, 192] width 82 height 9
click at [339, 191] on span "10,000 10000" at bounding box center [374, 192] width 82 height 14
click at [339, 191] on input "10000" at bounding box center [373, 192] width 81 height 13
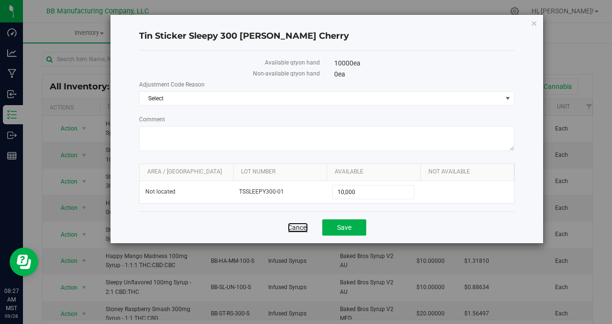
click at [292, 227] on link "Cancel" at bounding box center [298, 228] width 20 height 10
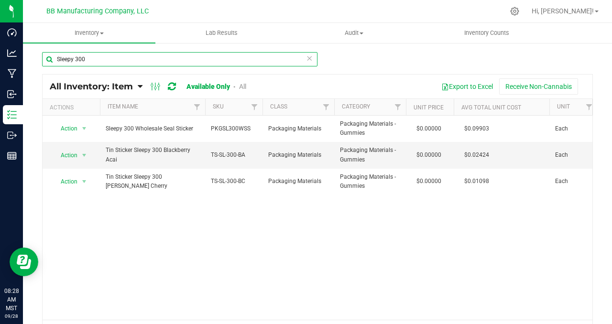
click at [67, 59] on input "Sleepy 300" at bounding box center [180, 59] width 276 height 14
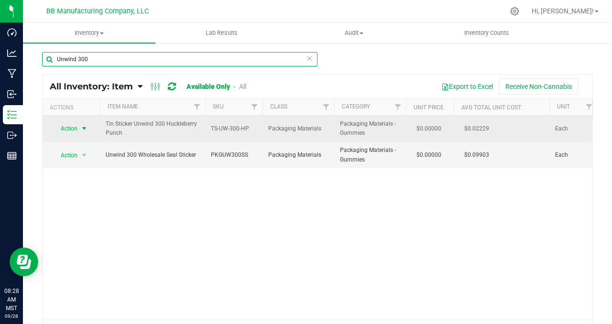
type input "Unwind 300"
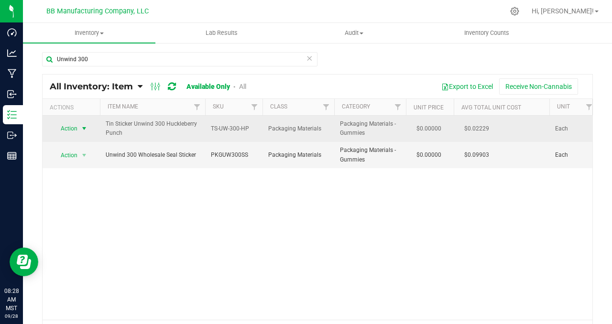
click at [83, 129] on span "select" at bounding box center [84, 129] width 8 height 8
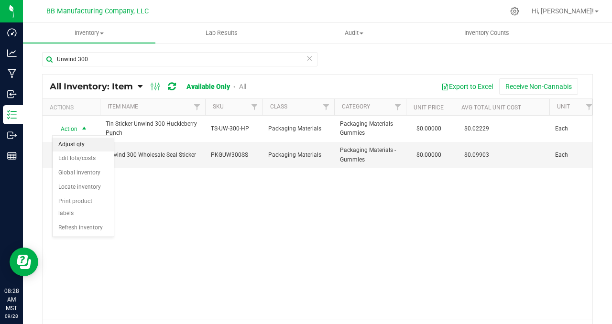
click at [86, 145] on li "Adjust qty" at bounding box center [83, 145] width 61 height 14
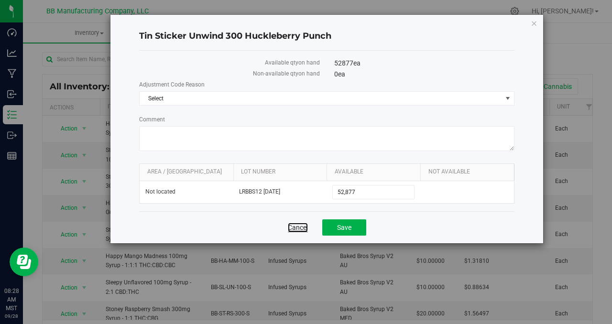
click at [293, 228] on link "Cancel" at bounding box center [298, 228] width 20 height 10
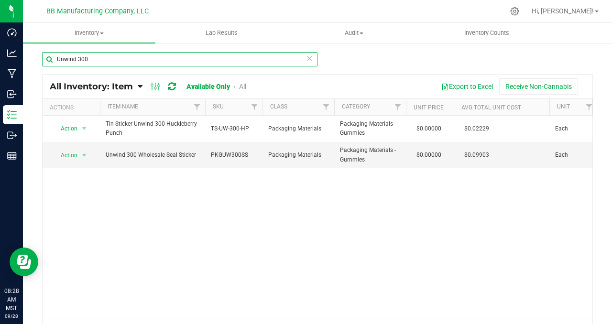
click at [79, 59] on input "Unwind 300" at bounding box center [180, 59] width 276 height 14
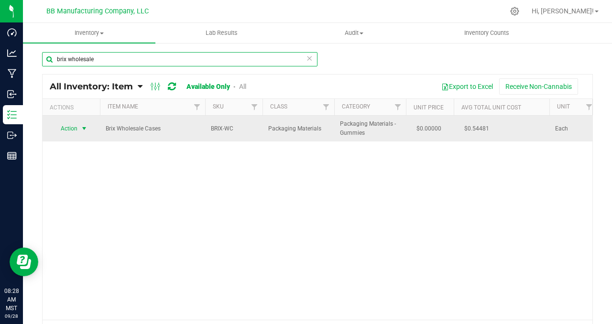
type input "brix wholesale"
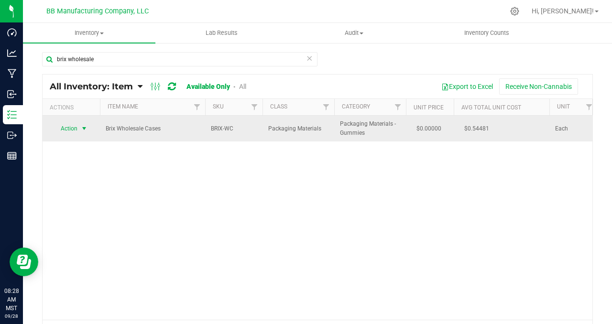
click at [85, 129] on span "select" at bounding box center [84, 129] width 8 height 8
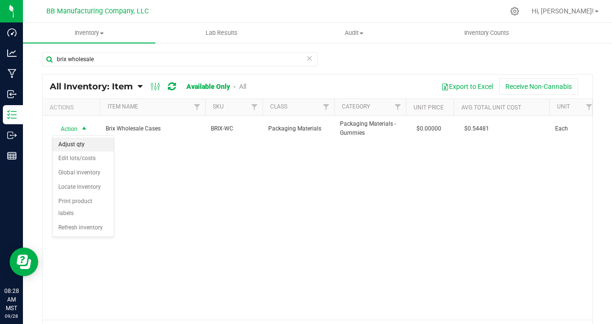
click at [85, 141] on li "Adjust qty" at bounding box center [83, 145] width 61 height 14
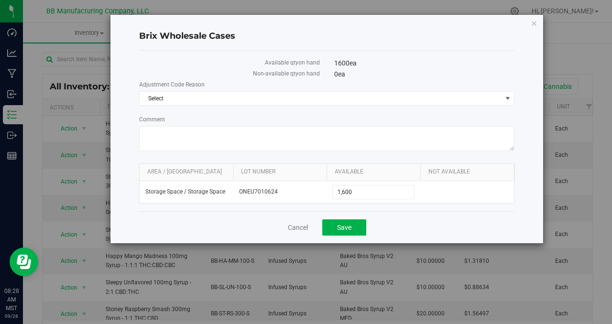
click at [231, 227] on div "Cancel Save" at bounding box center [327, 227] width 376 height 32
click at [296, 228] on link "Cancel" at bounding box center [298, 228] width 20 height 10
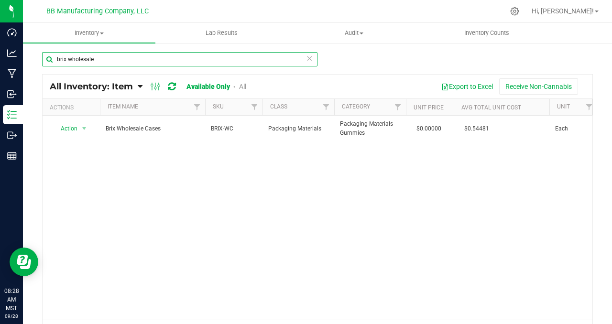
click at [101, 60] on input "brix wholesale" at bounding box center [180, 59] width 276 height 14
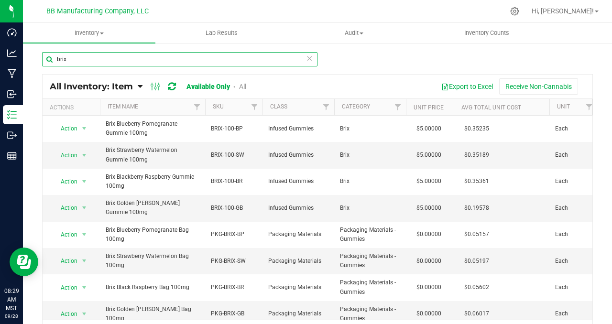
click at [66, 58] on input "brix" at bounding box center [180, 59] width 276 height 14
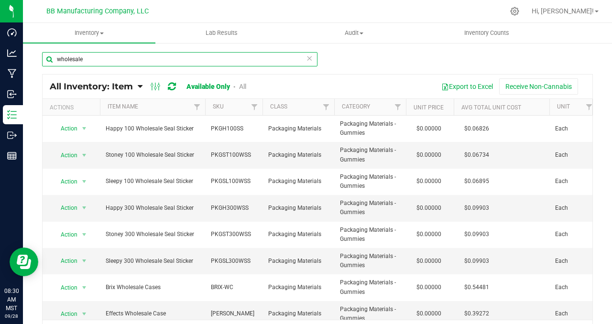
click at [68, 57] on input "wholesale" at bounding box center [180, 59] width 276 height 14
click at [69, 57] on input "wholesale" at bounding box center [180, 59] width 276 height 14
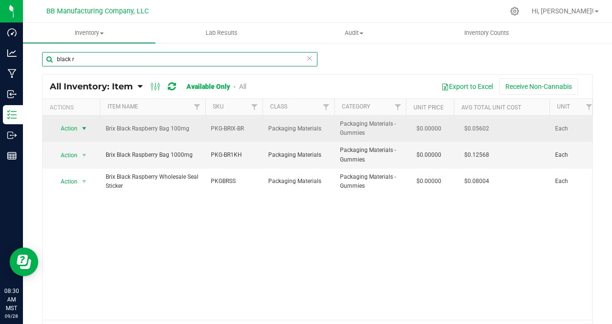
type input "black r"
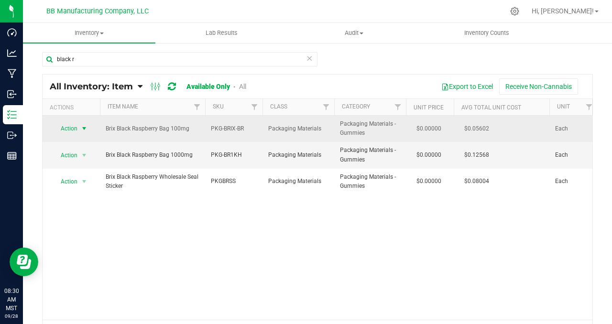
click at [84, 129] on span "select" at bounding box center [84, 129] width 8 height 8
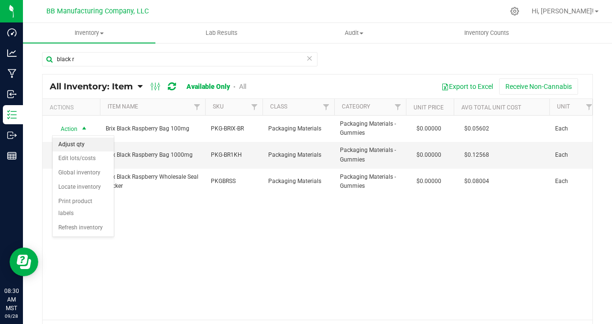
click at [89, 149] on li "Adjust qty" at bounding box center [83, 145] width 61 height 14
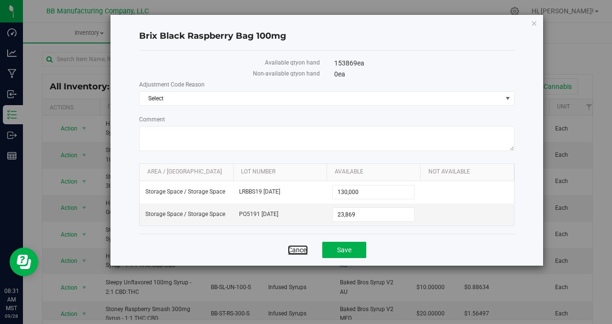
click at [299, 249] on link "Cancel" at bounding box center [298, 250] width 20 height 10
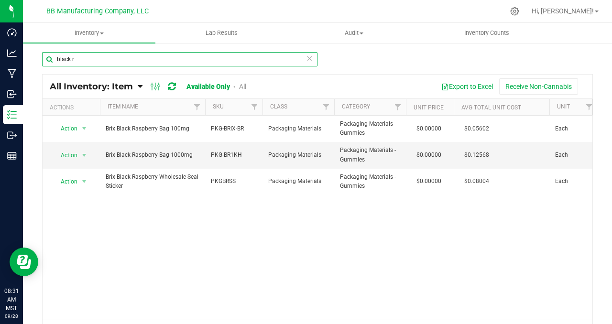
drag, startPoint x: 75, startPoint y: 58, endPoint x: 48, endPoint y: 54, distance: 27.1
click at [48, 54] on input "black r" at bounding box center [180, 59] width 276 height 14
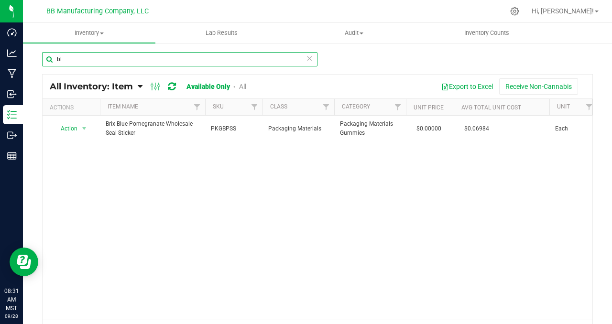
type input "b"
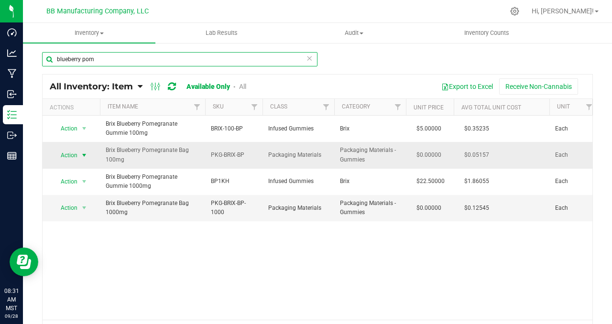
type input "blueberry pom"
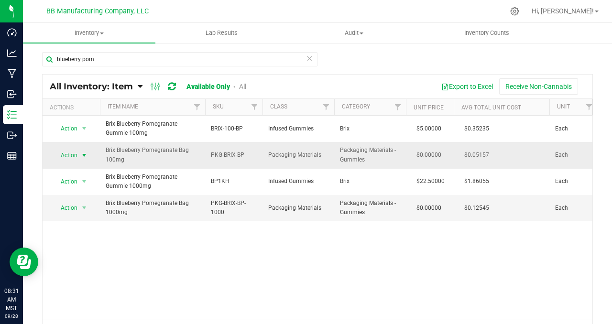
click at [83, 155] on span "select" at bounding box center [84, 156] width 8 height 8
click at [86, 172] on li "Adjust qty" at bounding box center [83, 171] width 61 height 14
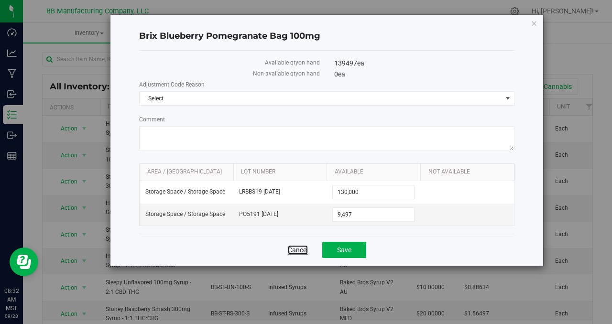
click at [289, 250] on link "Cancel" at bounding box center [298, 250] width 20 height 10
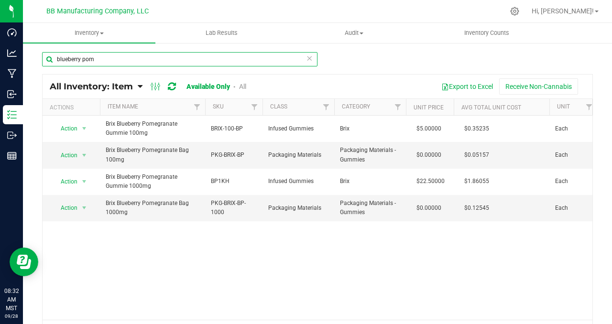
drag, startPoint x: 99, startPoint y: 59, endPoint x: 35, endPoint y: 55, distance: 64.2
click at [35, 55] on div "blueberry pom All Inventory: Item Item Summary Item (default) Item by Strain It…" at bounding box center [318, 191] width 590 height 299
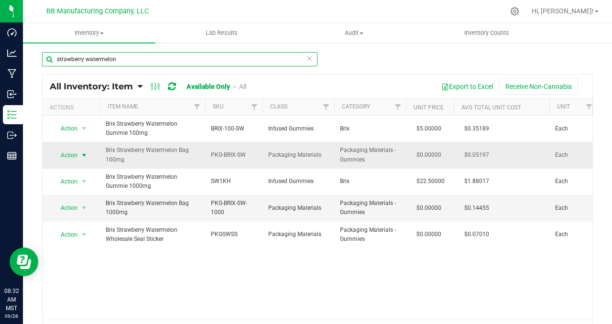
type input "strawberry watermelon"
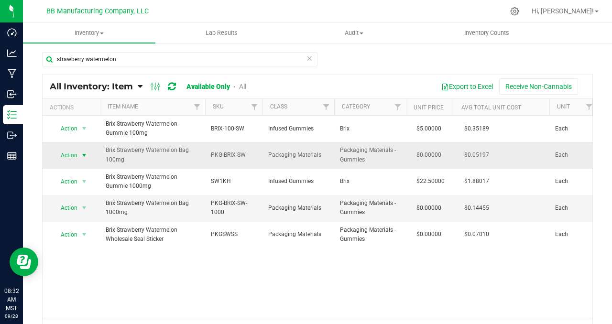
click at [86, 154] on span "select" at bounding box center [84, 156] width 8 height 8
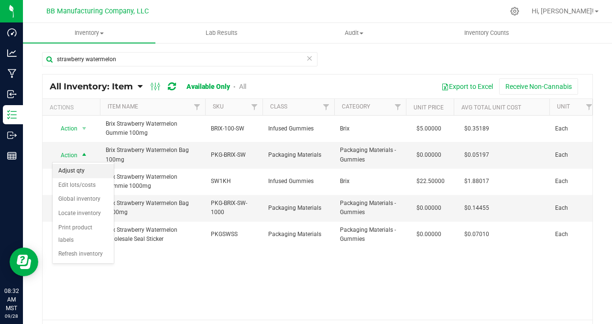
click at [87, 168] on li "Adjust qty" at bounding box center [83, 171] width 61 height 14
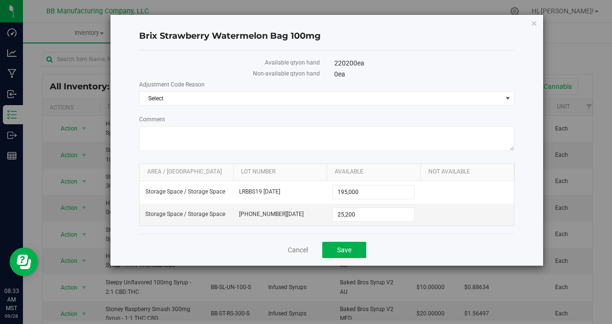
click at [286, 249] on div "Cancel Save" at bounding box center [327, 250] width 376 height 32
click at [299, 250] on link "Cancel" at bounding box center [298, 250] width 20 height 10
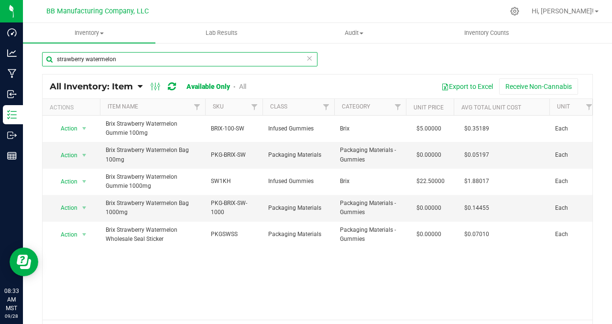
click at [89, 60] on input "strawberry watermelon" at bounding box center [180, 59] width 276 height 14
type input "golden berry"
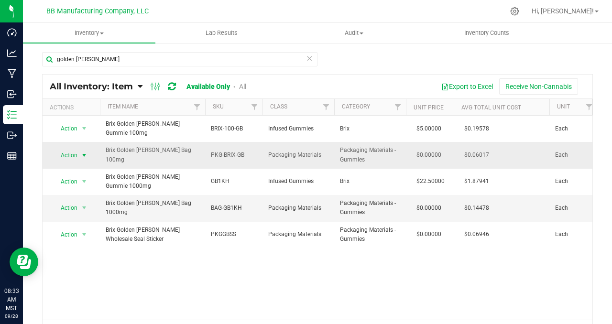
click at [80, 152] on span "select" at bounding box center [84, 156] width 8 height 8
click at [82, 167] on li "Adjust qty" at bounding box center [83, 167] width 61 height 14
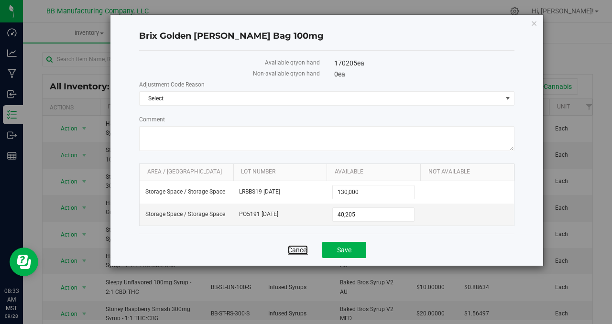
click at [293, 252] on link "Cancel" at bounding box center [298, 250] width 20 height 10
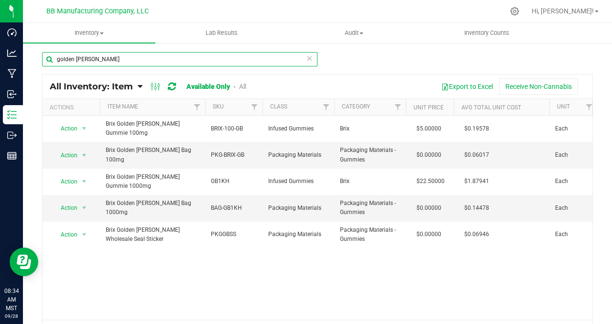
click at [81, 57] on input "golden berry" at bounding box center [180, 59] width 276 height 14
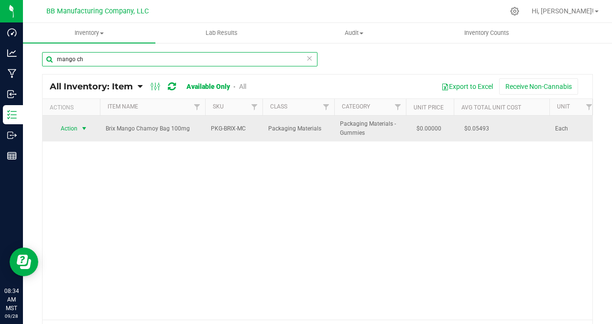
type input "mango ch"
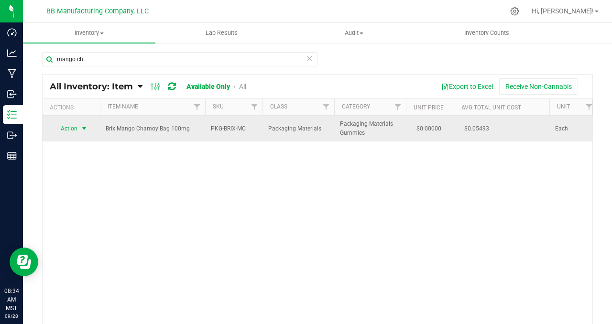
click at [86, 128] on span "select" at bounding box center [84, 129] width 8 height 8
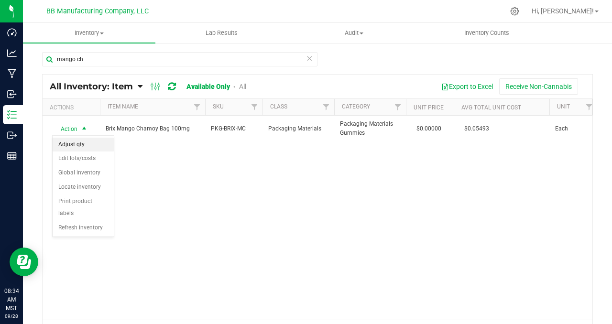
click at [90, 144] on li "Adjust qty" at bounding box center [83, 145] width 61 height 14
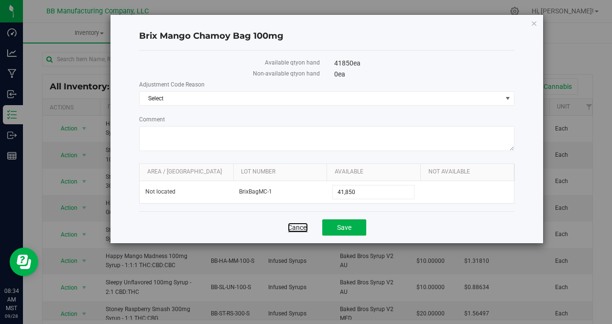
click at [297, 226] on link "Cancel" at bounding box center [298, 228] width 20 height 10
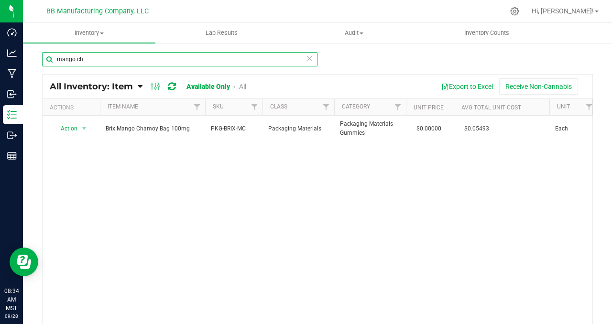
drag, startPoint x: 89, startPoint y: 60, endPoint x: 45, endPoint y: 51, distance: 45.4
click at [45, 51] on div "mango ch All Inventory: Item Item Summary Item (default) Item by Strain Item by…" at bounding box center [318, 191] width 590 height 299
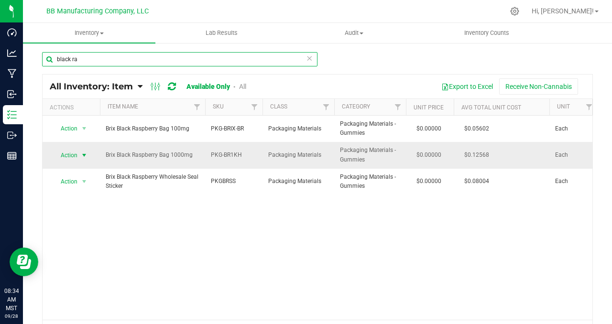
type input "black ra"
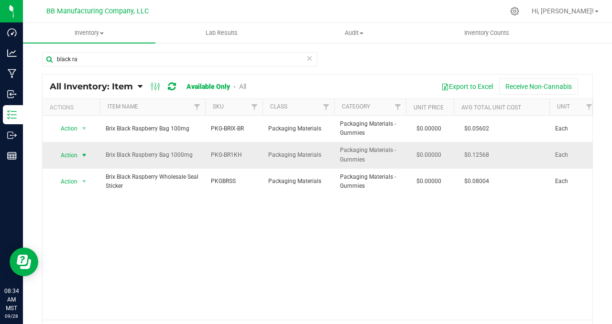
click at [86, 152] on span "select" at bounding box center [84, 156] width 8 height 8
click at [84, 169] on li "Adjust qty" at bounding box center [83, 171] width 61 height 14
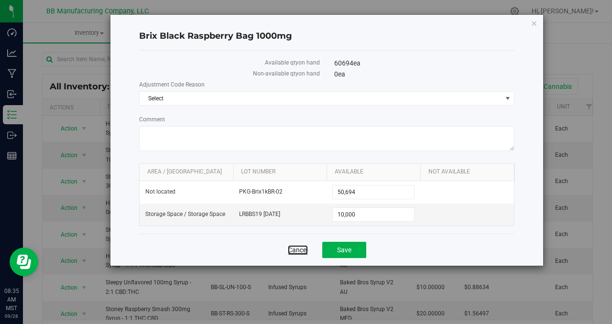
click at [295, 252] on link "Cancel" at bounding box center [298, 250] width 20 height 10
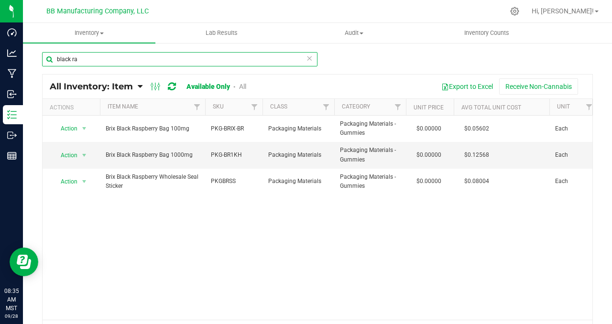
click at [72, 59] on input "black ra" at bounding box center [180, 59] width 276 height 14
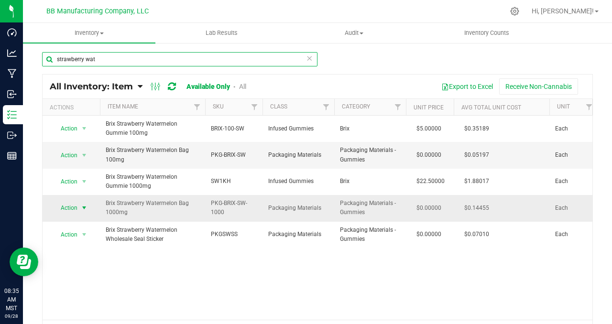
type input "strawberry wat"
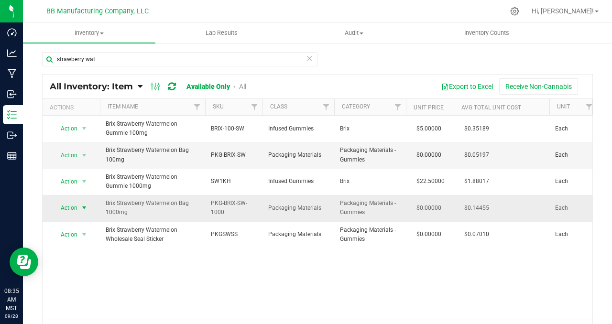
click at [87, 206] on span "select" at bounding box center [84, 208] width 8 height 8
click at [84, 223] on li "Adjust qty" at bounding box center [83, 224] width 61 height 14
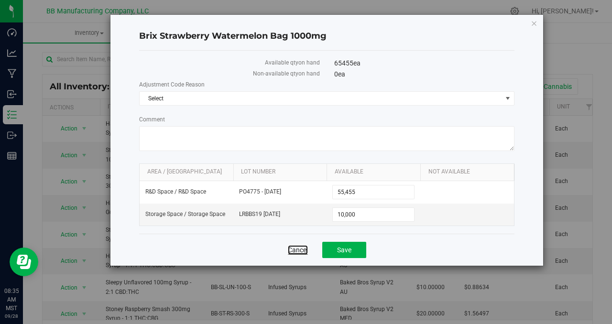
click at [300, 253] on link "Cancel" at bounding box center [298, 250] width 20 height 10
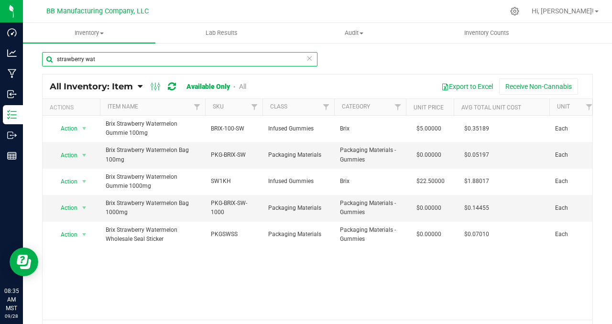
click at [80, 58] on input "strawberry wat" at bounding box center [180, 59] width 276 height 14
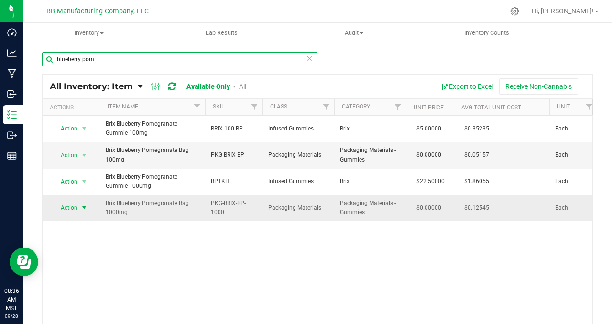
type input "blueberry pom"
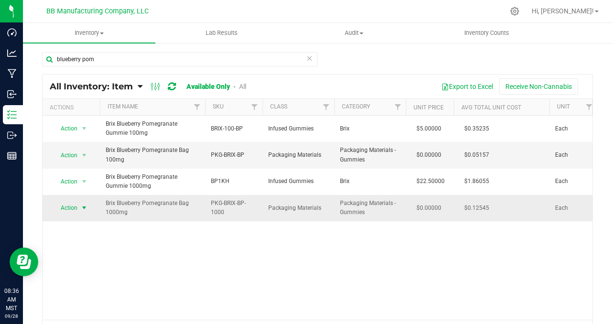
click at [86, 207] on span "select" at bounding box center [84, 208] width 8 height 8
click at [81, 225] on li "Adjust qty" at bounding box center [83, 224] width 61 height 14
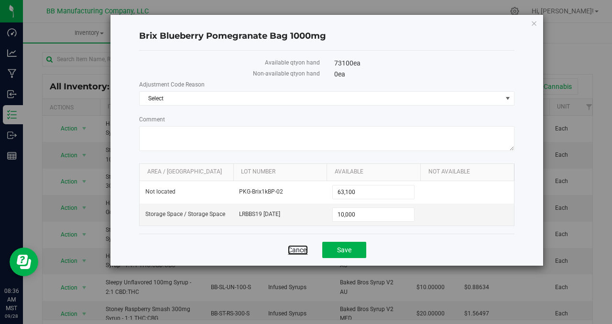
click at [298, 249] on link "Cancel" at bounding box center [298, 250] width 20 height 10
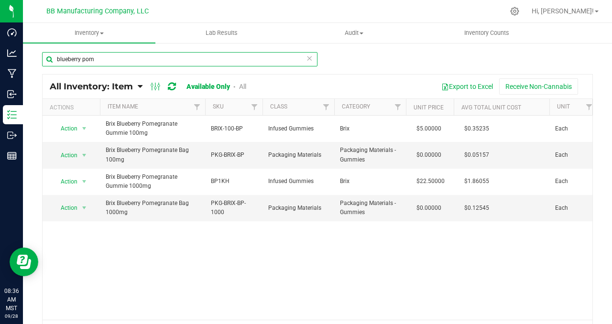
click at [75, 58] on input "blueberry pom" at bounding box center [180, 59] width 276 height 14
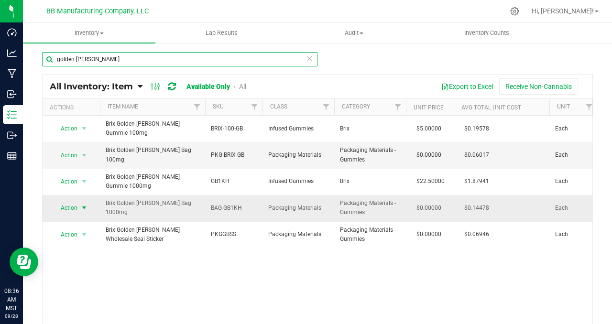
type input "golden berry"
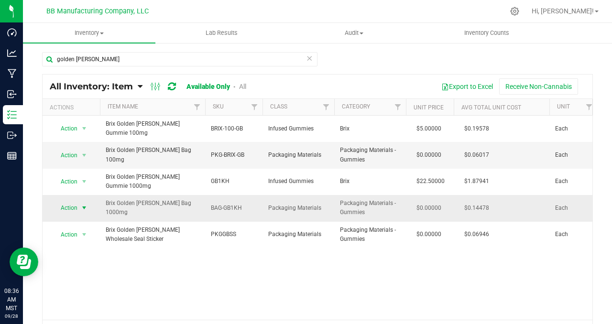
click at [85, 204] on span "select" at bounding box center [84, 208] width 8 height 8
click at [87, 213] on li "Adjust qty" at bounding box center [83, 215] width 61 height 14
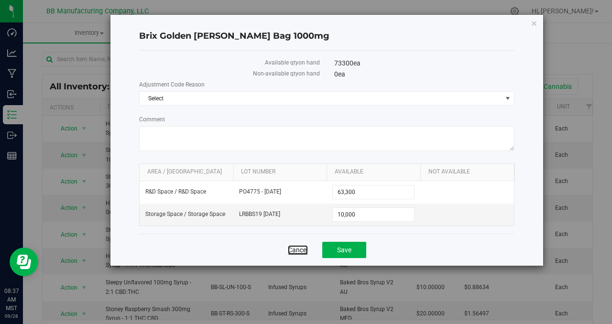
click at [291, 248] on link "Cancel" at bounding box center [298, 250] width 20 height 10
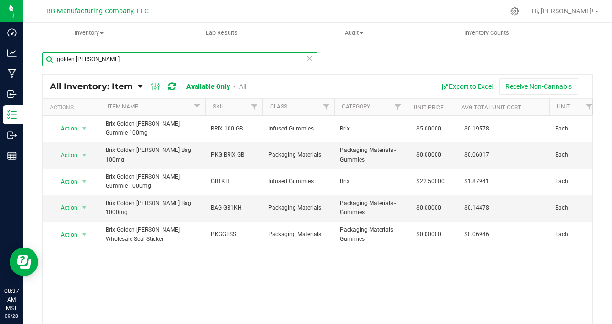
click at [76, 59] on input "golden berry" at bounding box center [180, 59] width 276 height 14
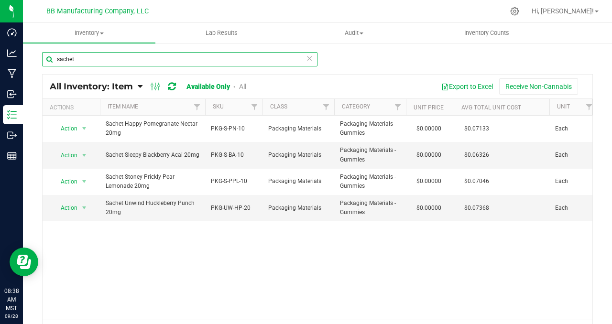
drag, startPoint x: 80, startPoint y: 60, endPoint x: 27, endPoint y: 56, distance: 52.8
click at [27, 56] on div "sachet All Inventory: Item Item Summary Item (default) Item by Strain Item by L…" at bounding box center [318, 191] width 590 height 299
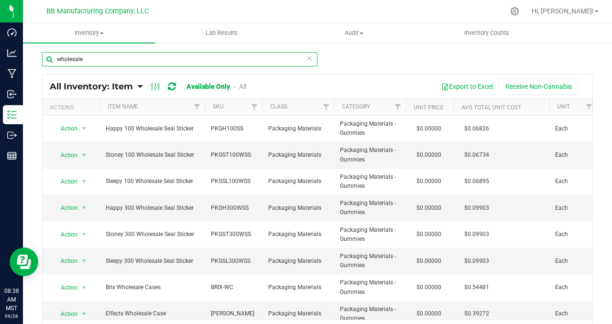
drag, startPoint x: 104, startPoint y: 62, endPoint x: 45, endPoint y: 52, distance: 60.2
click at [29, 53] on div "wholesale All Inventory: Item Item Summary Item (default) Item by Strain Item b…" at bounding box center [318, 191] width 590 height 299
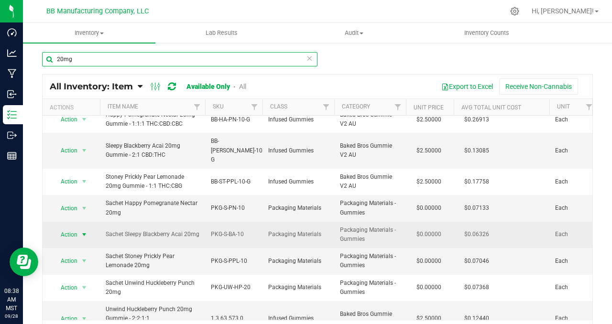
scroll to position [23, 0]
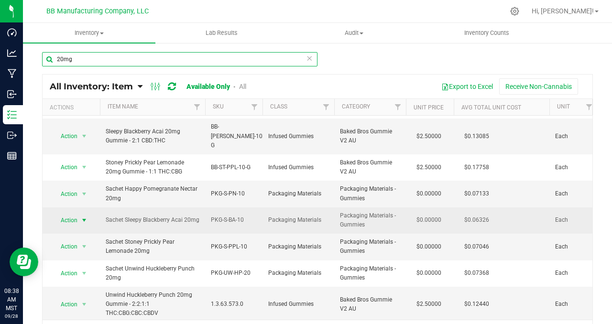
type input "20mg"
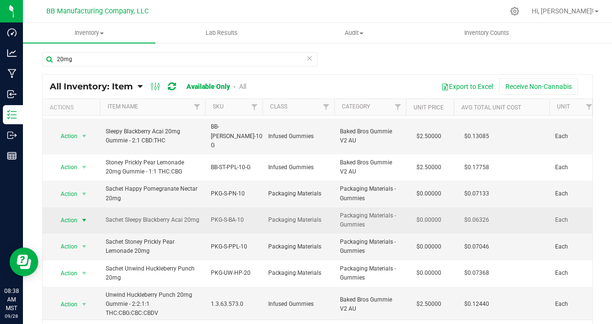
click at [85, 217] on span "select" at bounding box center [84, 221] width 8 height 8
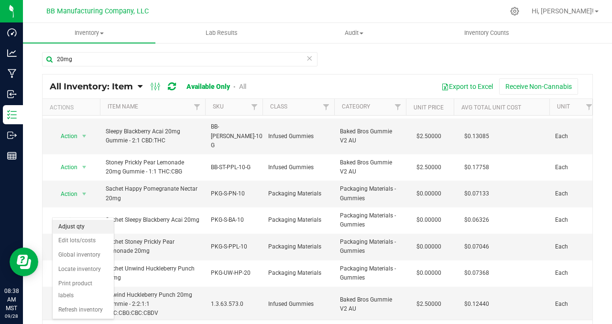
click at [87, 226] on li "Adjust qty" at bounding box center [83, 227] width 61 height 14
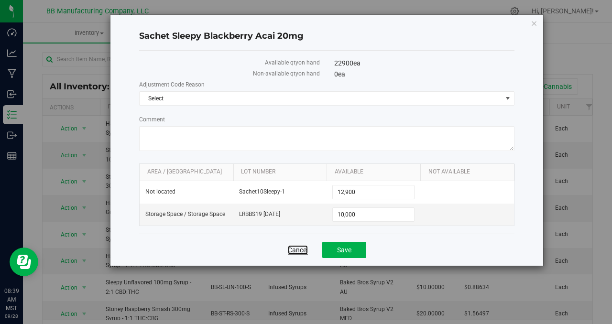
click at [297, 249] on link "Cancel" at bounding box center [298, 250] width 20 height 10
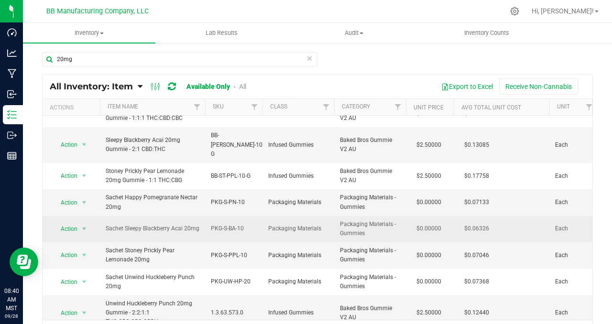
scroll to position [23, 0]
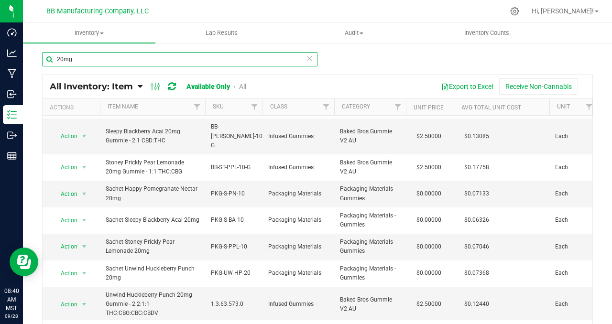
click at [82, 58] on input "20mg" at bounding box center [180, 59] width 276 height 14
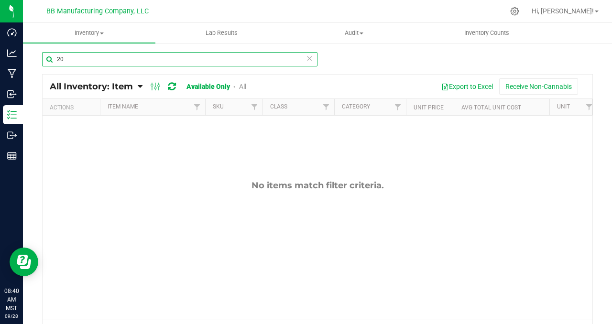
type input "2"
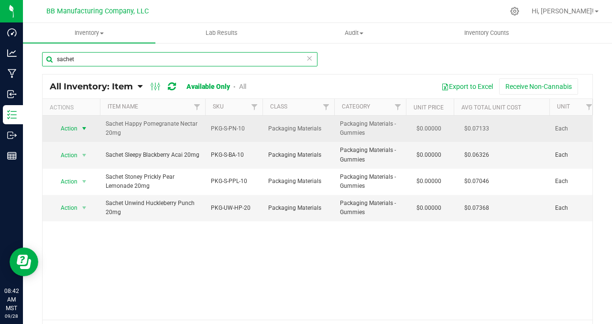
type input "sachet"
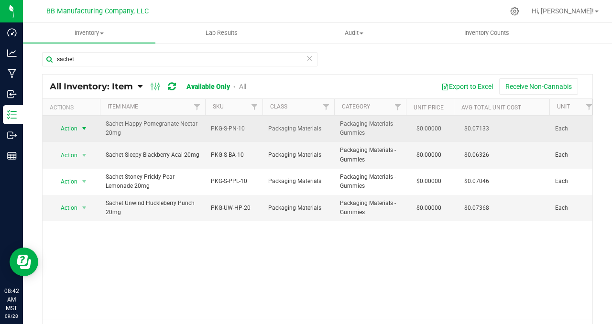
click at [88, 127] on span "select" at bounding box center [84, 128] width 12 height 13
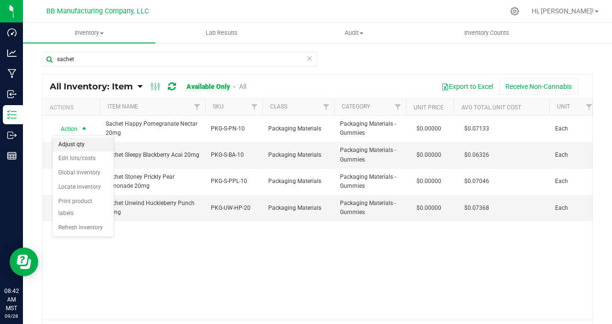
click at [88, 141] on li "Adjust qty" at bounding box center [83, 145] width 61 height 14
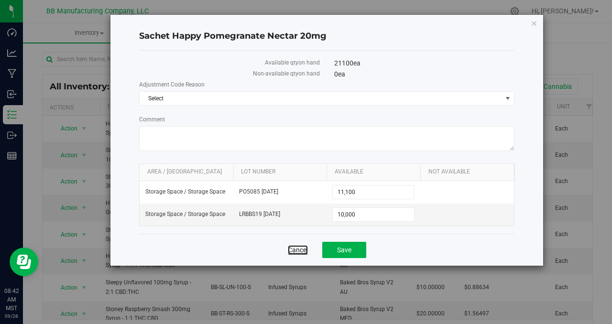
click at [293, 248] on link "Cancel" at bounding box center [298, 250] width 20 height 10
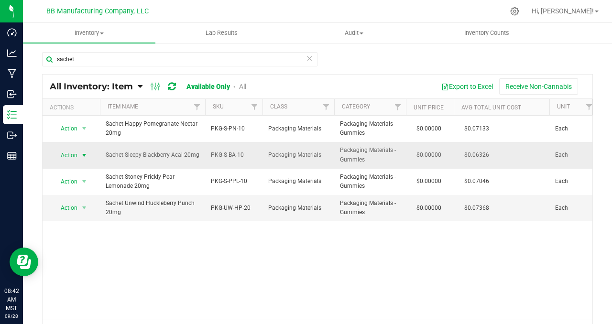
click at [84, 156] on span "select" at bounding box center [84, 156] width 8 height 8
click at [86, 167] on li "Adjust qty" at bounding box center [83, 171] width 61 height 14
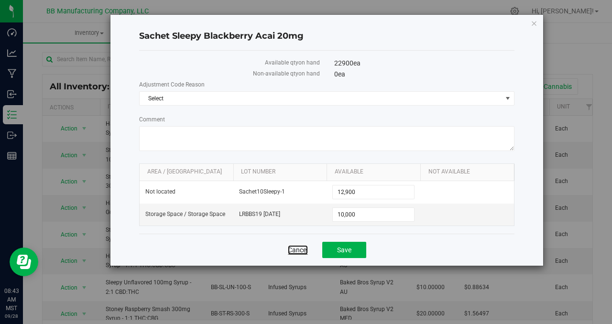
click at [290, 250] on link "Cancel" at bounding box center [298, 250] width 20 height 10
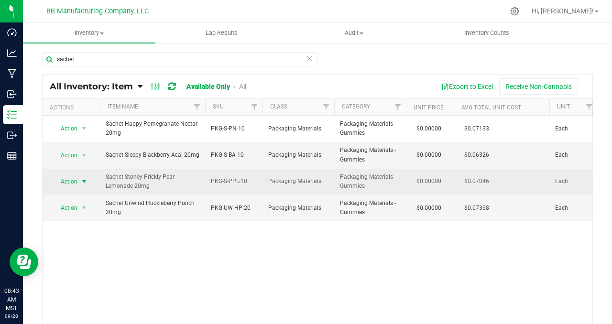
click at [84, 181] on span "select" at bounding box center [84, 182] width 8 height 8
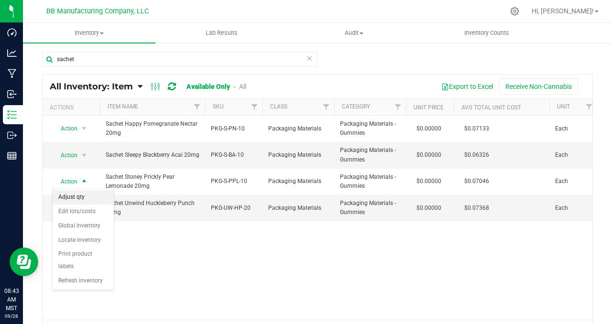
click at [89, 196] on li "Adjust qty" at bounding box center [83, 197] width 61 height 14
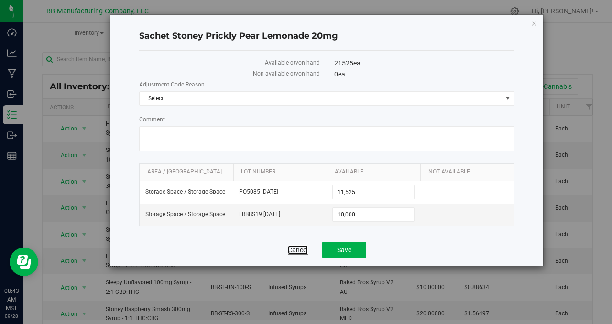
click at [300, 246] on link "Cancel" at bounding box center [298, 250] width 20 height 10
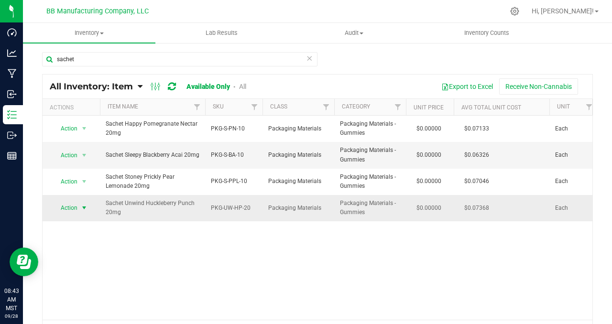
click at [84, 208] on span "select" at bounding box center [84, 208] width 8 height 8
click at [84, 222] on li "Adjust qty" at bounding box center [83, 224] width 61 height 14
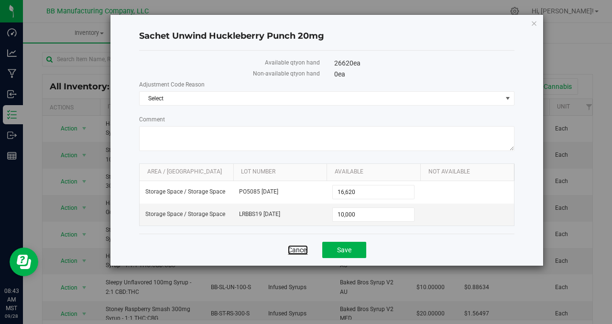
click at [296, 250] on link "Cancel" at bounding box center [298, 250] width 20 height 10
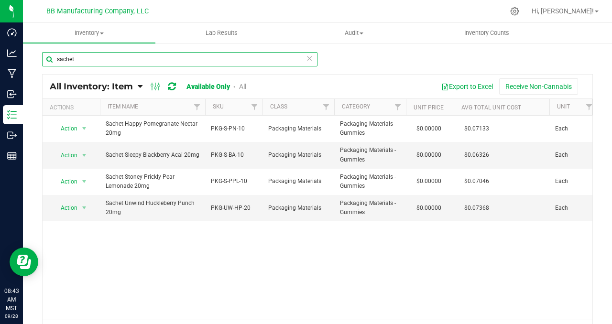
click at [69, 59] on input "sachet" at bounding box center [180, 59] width 276 height 14
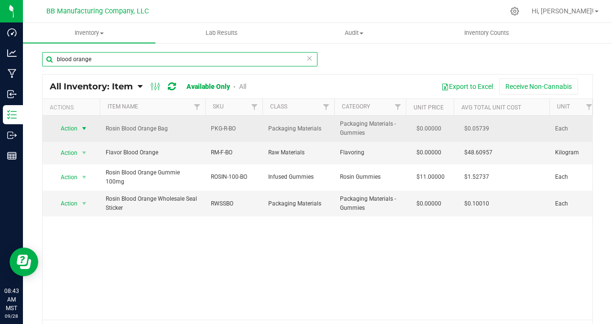
type input "blood orange"
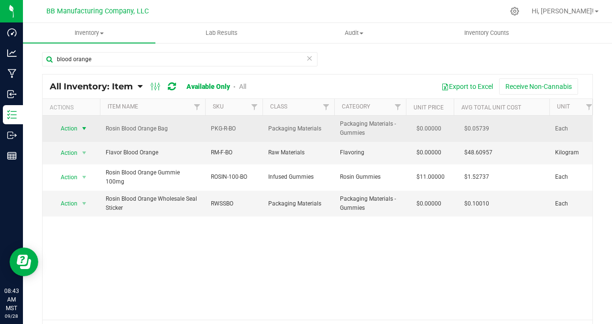
click at [86, 128] on span "select" at bounding box center [84, 129] width 8 height 8
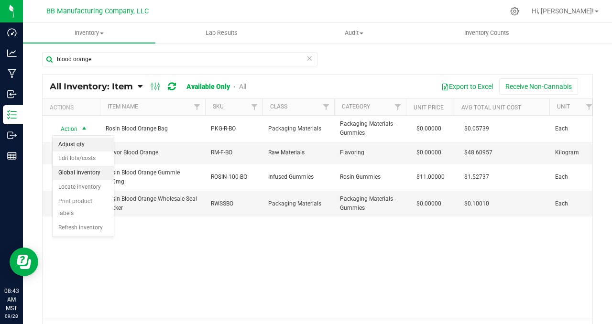
click at [92, 146] on li "Adjust qty" at bounding box center [83, 145] width 61 height 14
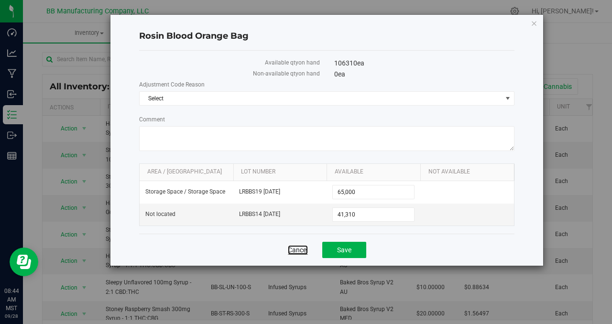
click at [292, 251] on link "Cancel" at bounding box center [298, 250] width 20 height 10
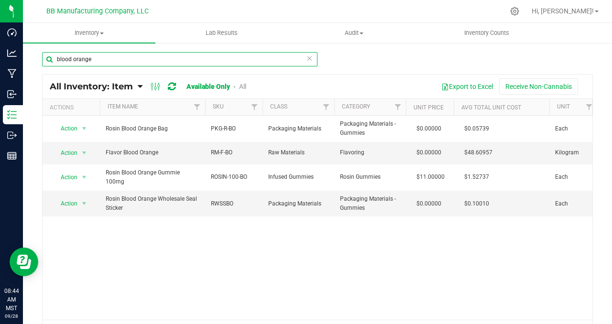
click at [64, 57] on input "blood orange" at bounding box center [180, 59] width 276 height 14
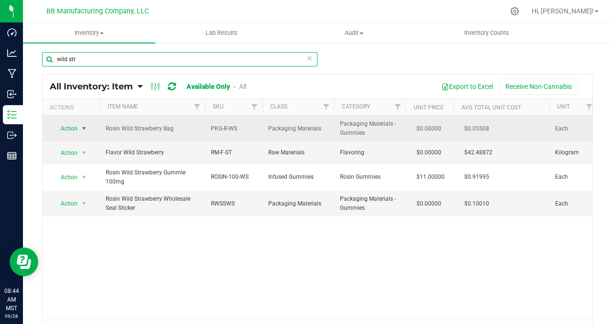
type input "wild str"
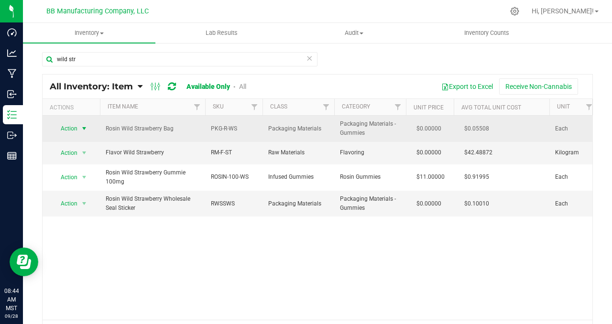
click at [83, 127] on span "select" at bounding box center [84, 129] width 8 height 8
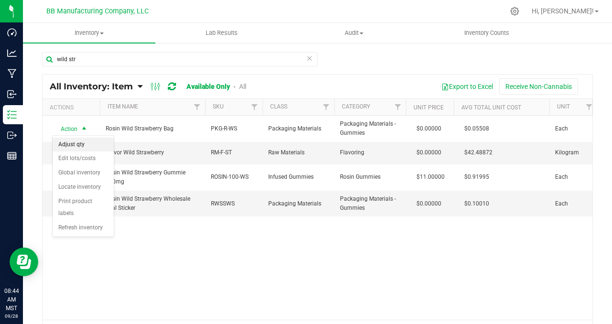
click at [86, 143] on li "Adjust qty" at bounding box center [83, 145] width 61 height 14
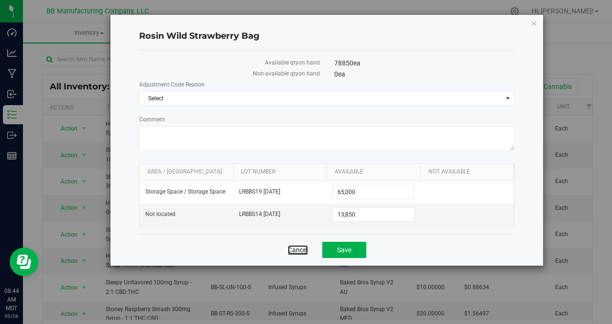
click at [300, 251] on link "Cancel" at bounding box center [298, 250] width 20 height 10
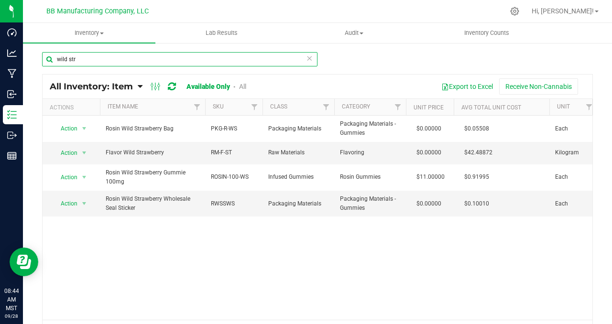
click at [59, 60] on input "wild str" at bounding box center [180, 59] width 276 height 14
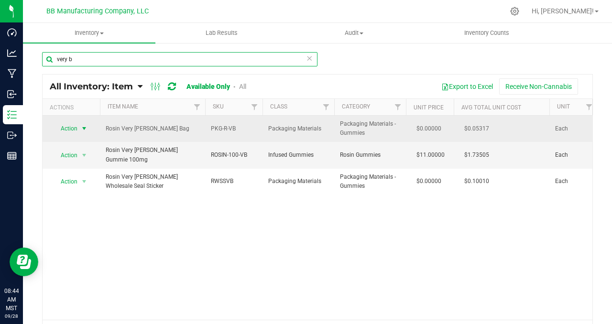
type input "very b"
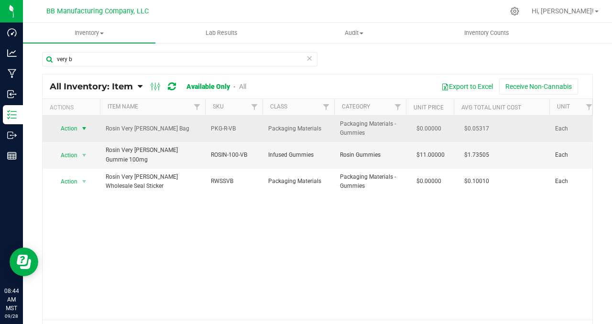
click at [85, 128] on span "select" at bounding box center [84, 129] width 8 height 8
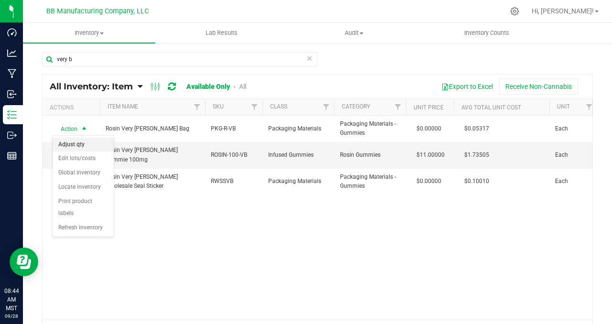
click at [82, 147] on li "Adjust qty" at bounding box center [83, 145] width 61 height 14
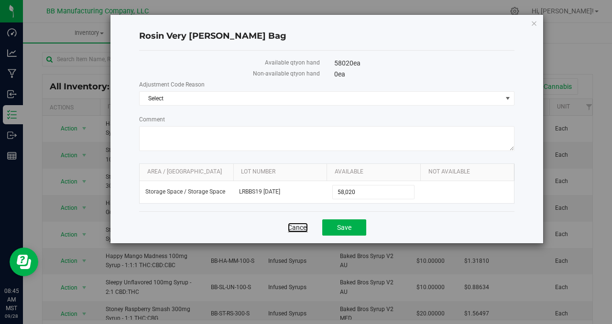
click at [304, 228] on link "Cancel" at bounding box center [298, 228] width 20 height 10
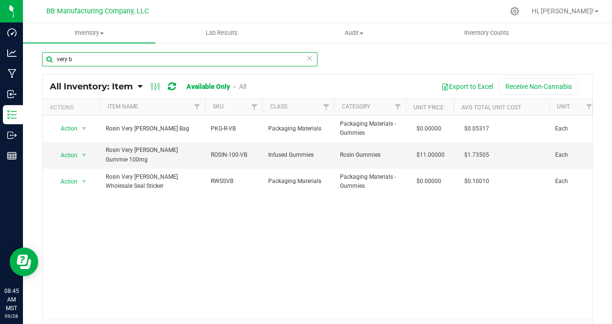
click at [63, 59] on input "very b" at bounding box center [180, 59] width 276 height 14
type input "arizona punch"
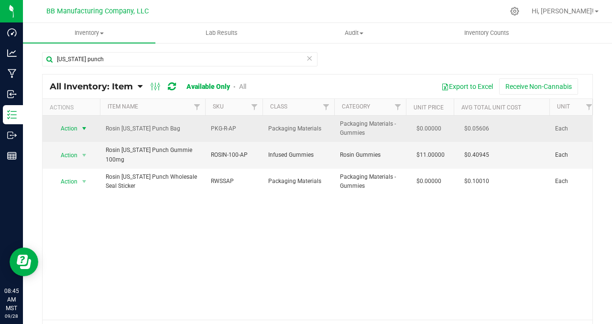
click at [85, 129] on span "select" at bounding box center [84, 129] width 8 height 8
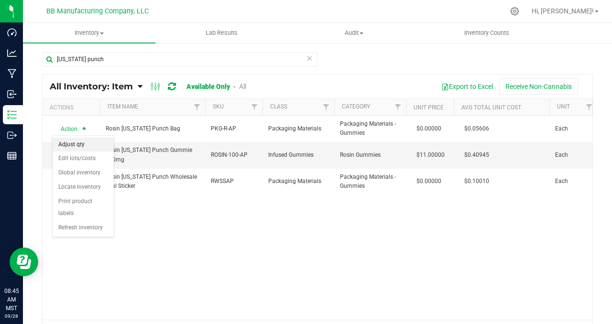
click at [85, 145] on li "Adjust qty" at bounding box center [83, 145] width 61 height 14
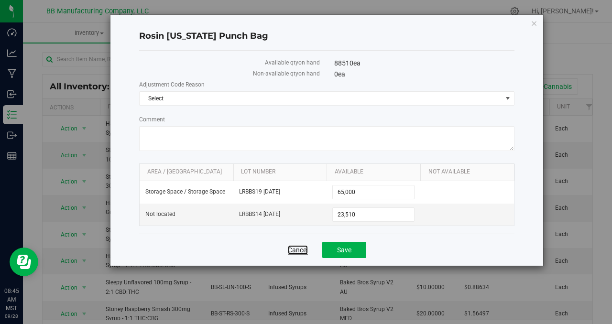
click at [295, 249] on link "Cancel" at bounding box center [298, 250] width 20 height 10
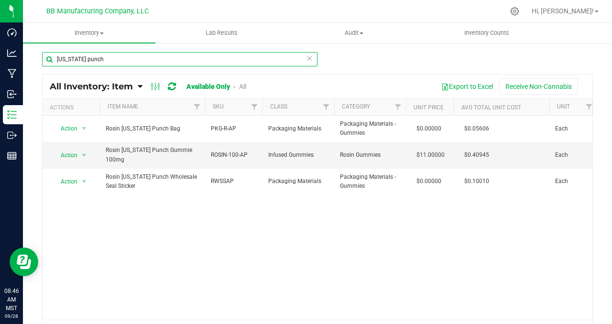
click at [75, 58] on input "arizona punch" at bounding box center [180, 59] width 276 height 14
type input "m"
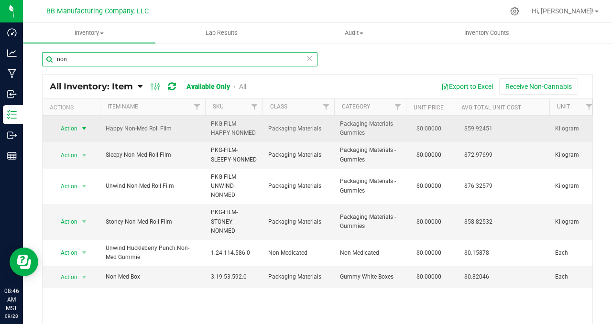
type input "non"
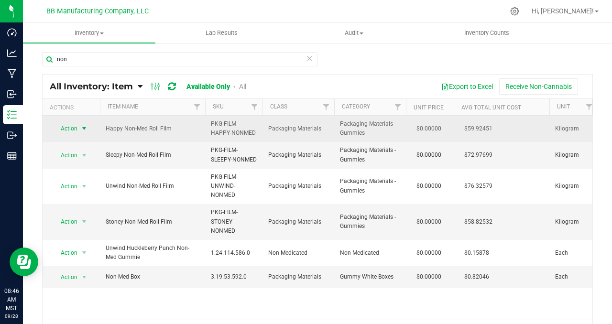
click at [80, 129] on span "select" at bounding box center [84, 129] width 8 height 8
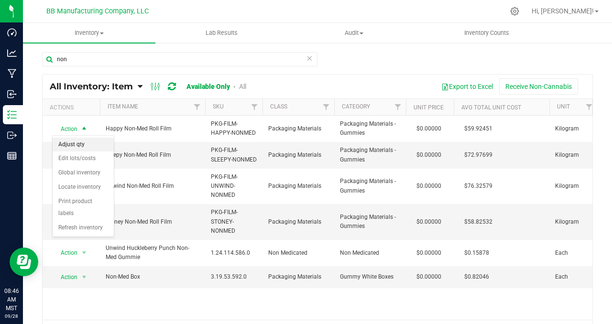
click at [79, 146] on li "Adjust qty" at bounding box center [83, 145] width 61 height 14
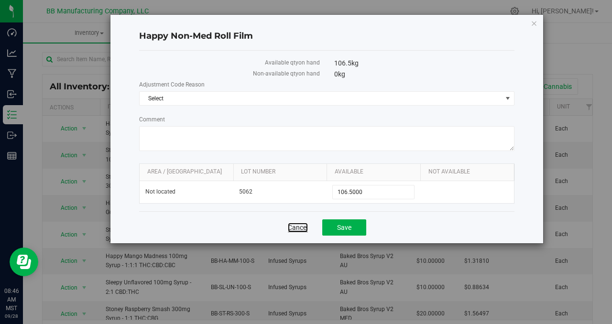
click at [289, 227] on link "Cancel" at bounding box center [298, 228] width 20 height 10
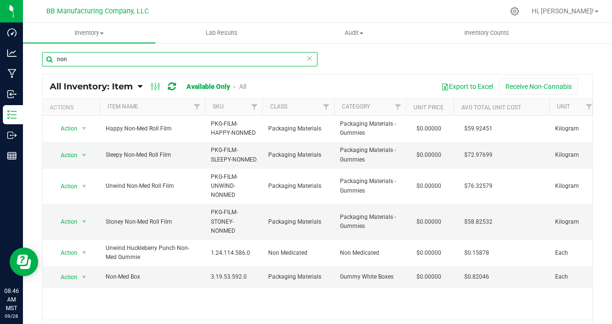
click at [67, 60] on input "non" at bounding box center [180, 59] width 276 height 14
click at [89, 55] on input "non" at bounding box center [180, 59] width 276 height 14
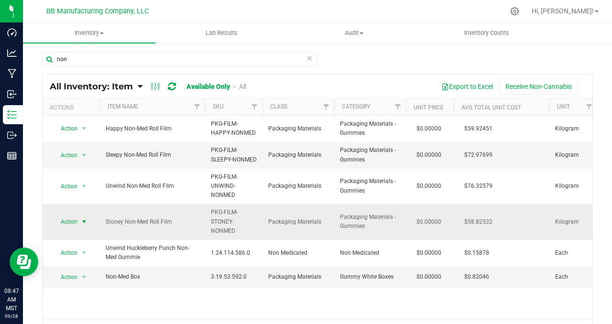
click at [86, 221] on span "select" at bounding box center [84, 222] width 8 height 8
click at [90, 237] on li "Adjust qty" at bounding box center [83, 238] width 61 height 14
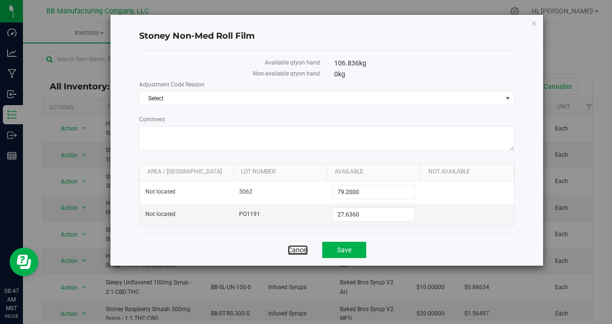
click at [302, 251] on link "Cancel" at bounding box center [298, 250] width 20 height 10
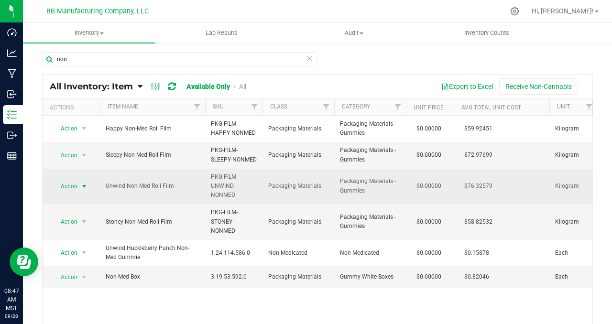
click at [84, 186] on span "select" at bounding box center [84, 187] width 8 height 8
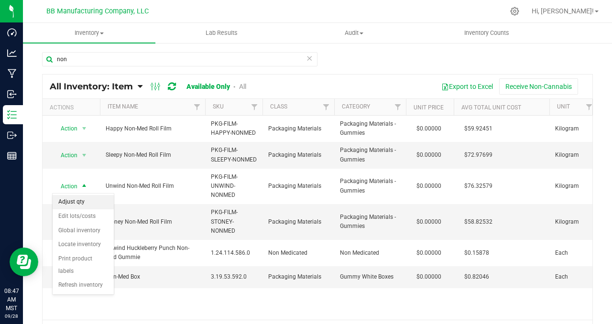
click at [83, 201] on li "Adjust qty" at bounding box center [83, 202] width 61 height 14
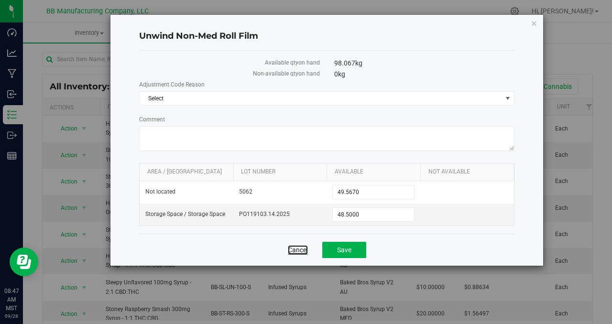
click at [292, 251] on link "Cancel" at bounding box center [298, 250] width 20 height 10
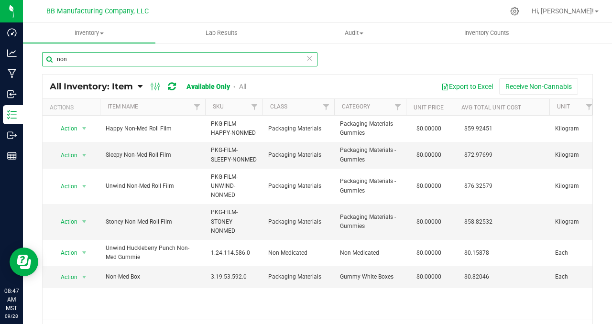
drag, startPoint x: 68, startPoint y: 60, endPoint x: 56, endPoint y: 56, distance: 13.0
click at [56, 56] on input "non" at bounding box center [180, 59] width 276 height 14
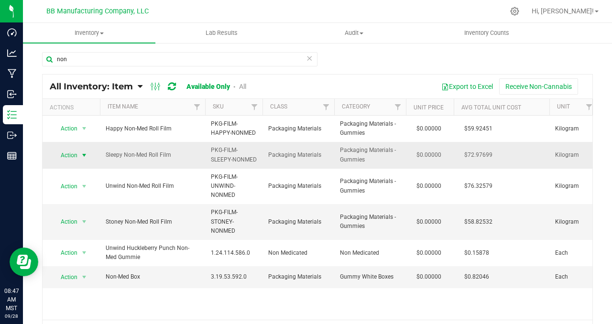
click at [84, 157] on span "select" at bounding box center [84, 156] width 8 height 8
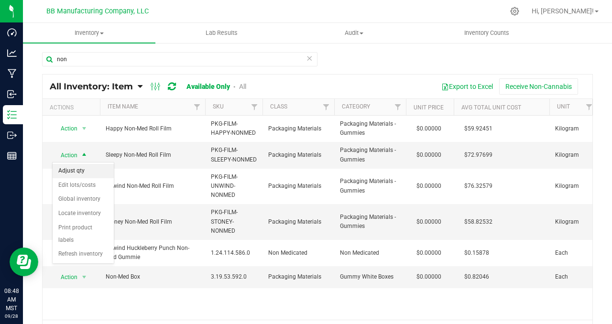
click at [83, 169] on li "Adjust qty" at bounding box center [83, 171] width 61 height 14
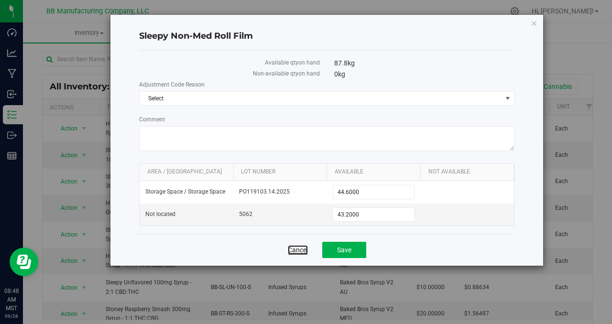
click at [296, 251] on link "Cancel" at bounding box center [298, 250] width 20 height 10
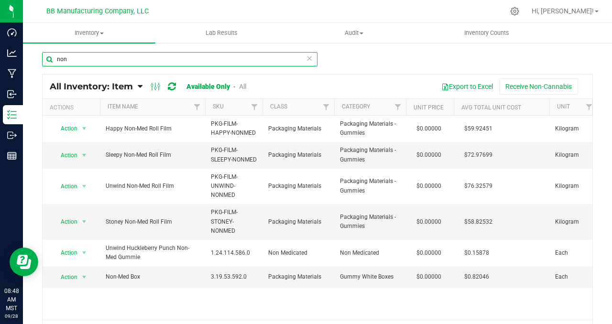
drag, startPoint x: 84, startPoint y: 59, endPoint x: 29, endPoint y: 57, distance: 55.1
click at [29, 57] on div "non All Inventory: Item Item Summary Item (default) Item by Strain Item by Loca…" at bounding box center [318, 191] width 590 height 299
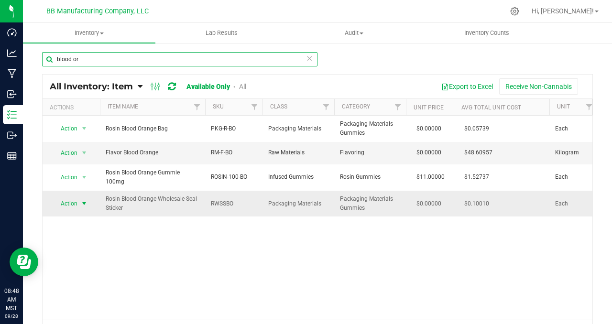
type input "blood or"
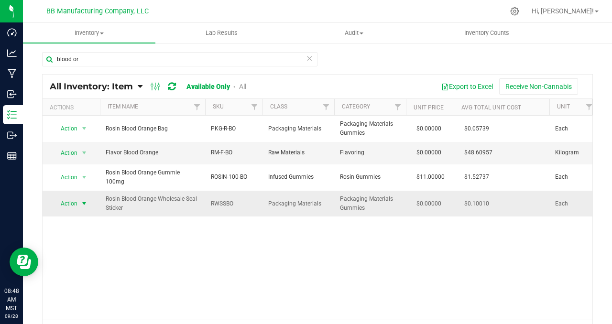
click at [84, 200] on span "select" at bounding box center [84, 204] width 8 height 8
click at [84, 212] on li "Adjust qty" at bounding box center [83, 215] width 61 height 14
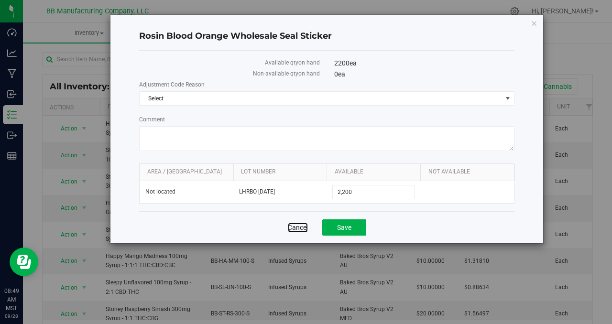
click at [292, 229] on link "Cancel" at bounding box center [298, 228] width 20 height 10
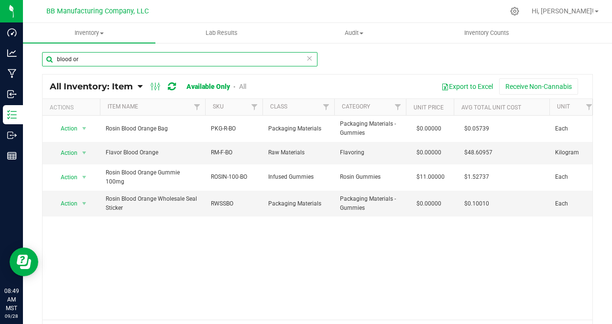
click at [67, 57] on input "blood or" at bounding box center [180, 59] width 276 height 14
type input "wild stra"
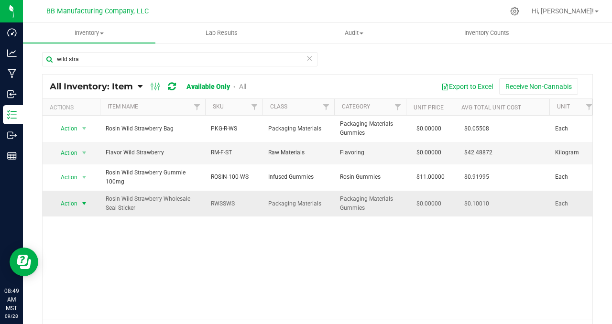
click at [86, 203] on span "select" at bounding box center [84, 204] width 8 height 8
click at [91, 222] on li "Adjust qty" at bounding box center [83, 220] width 61 height 14
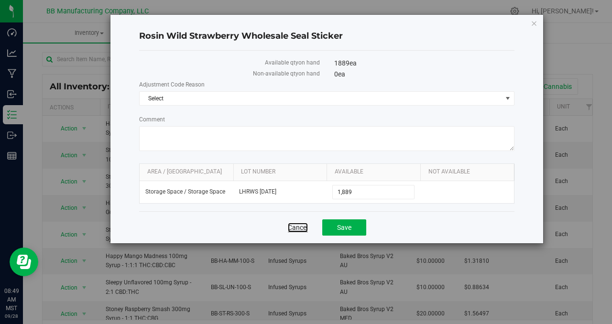
click at [300, 230] on link "Cancel" at bounding box center [298, 228] width 20 height 10
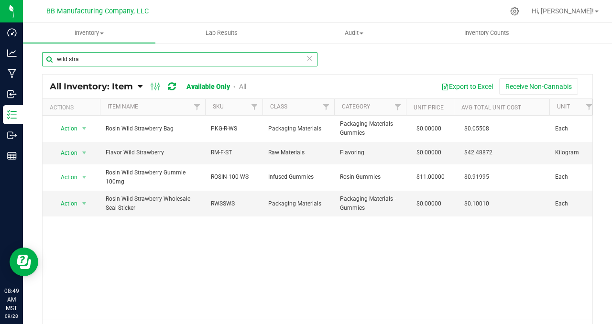
click at [67, 61] on input "wild stra" at bounding box center [180, 59] width 276 height 14
click at [67, 60] on input "wild stra" at bounding box center [180, 59] width 276 height 14
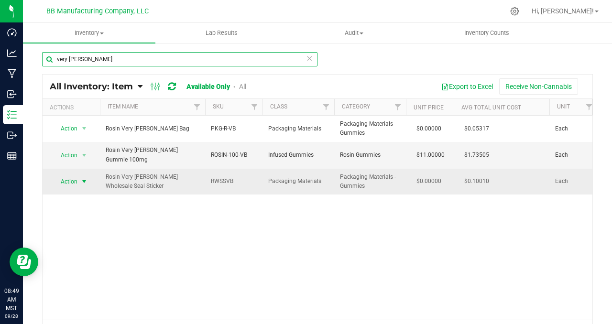
type input "very berry"
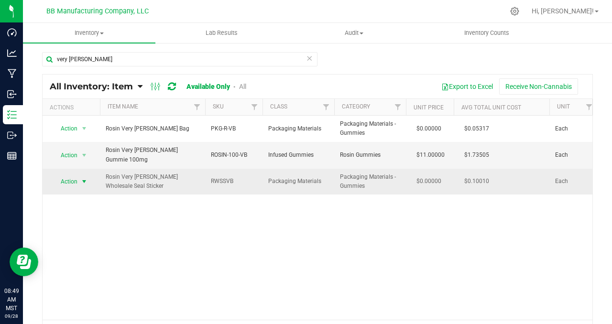
click at [85, 178] on span "select" at bounding box center [84, 182] width 8 height 8
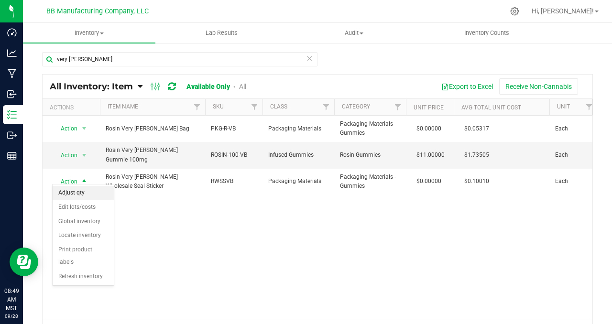
click at [83, 194] on li "Adjust qty" at bounding box center [83, 193] width 61 height 14
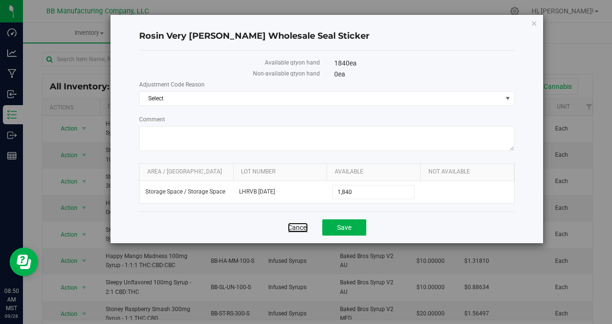
click at [293, 223] on link "Cancel" at bounding box center [298, 228] width 20 height 10
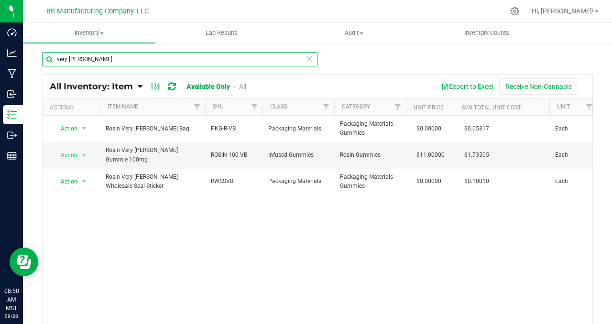
click at [71, 60] on input "very berry" at bounding box center [180, 59] width 276 height 14
click at [71, 59] on input "very berry" at bounding box center [180, 59] width 276 height 14
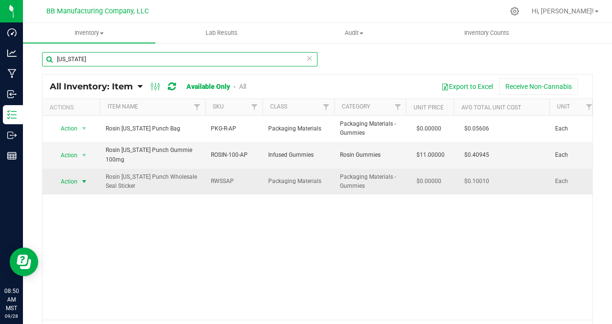
type input "arizona"
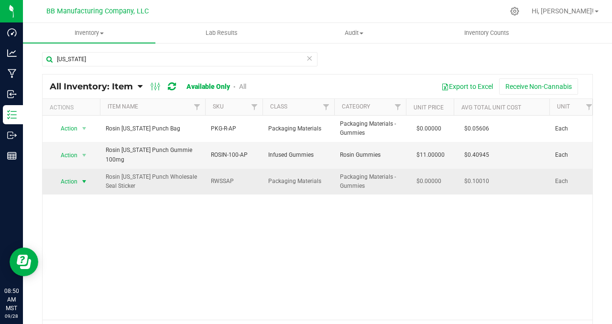
click at [83, 182] on span "select" at bounding box center [84, 182] width 8 height 8
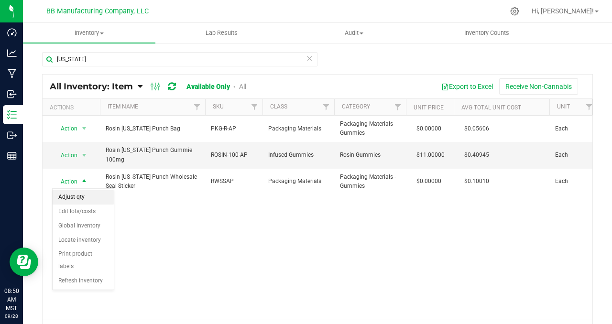
click at [91, 204] on li "Adjust qty" at bounding box center [83, 197] width 61 height 14
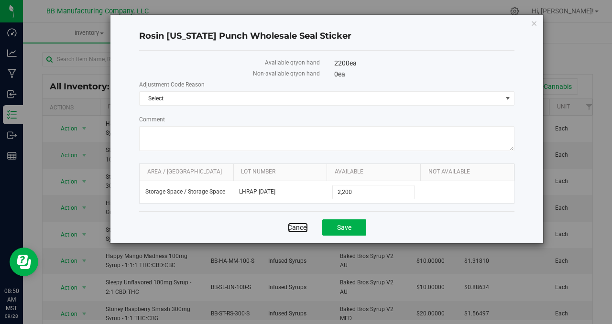
click at [300, 226] on link "Cancel" at bounding box center [298, 228] width 20 height 10
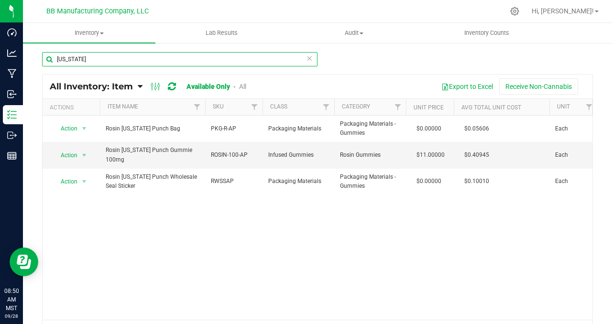
click at [69, 60] on input "arizona" at bounding box center [180, 59] width 276 height 14
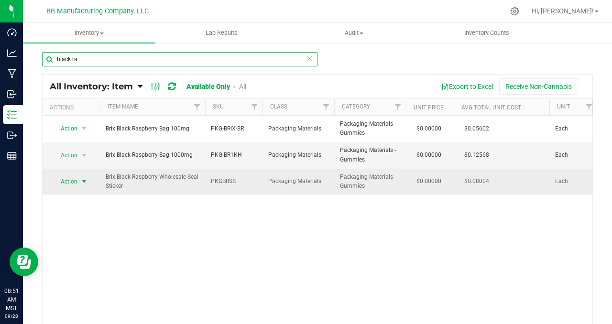
type input "black ra"
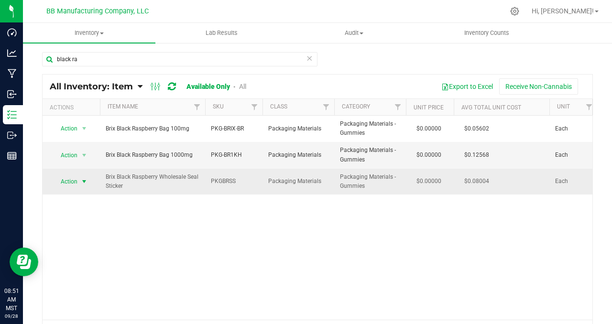
click at [87, 182] on span "select" at bounding box center [84, 182] width 8 height 8
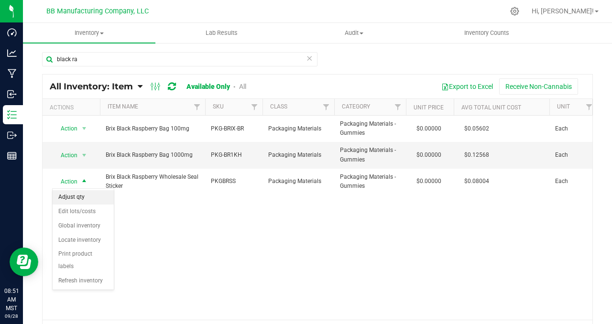
click at [84, 197] on li "Adjust qty" at bounding box center [83, 197] width 61 height 14
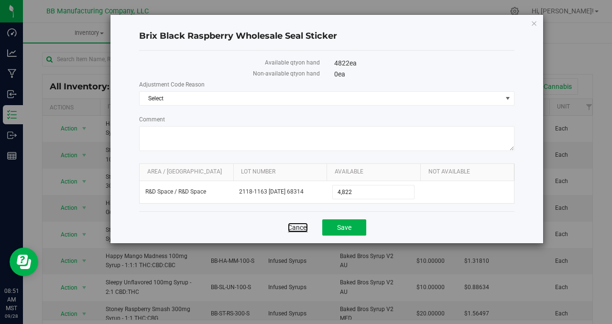
click at [291, 226] on link "Cancel" at bounding box center [298, 228] width 20 height 10
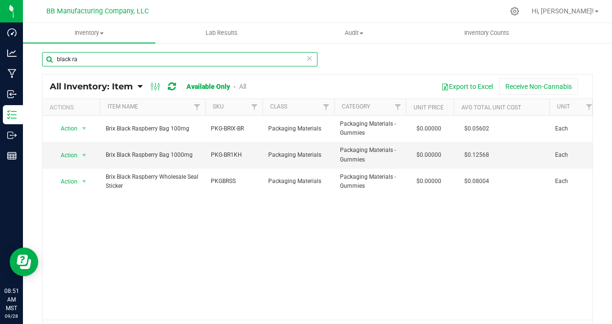
click at [59, 60] on input "black ra" at bounding box center [180, 59] width 276 height 14
click at [59, 59] on input "black ra" at bounding box center [180, 59] width 276 height 14
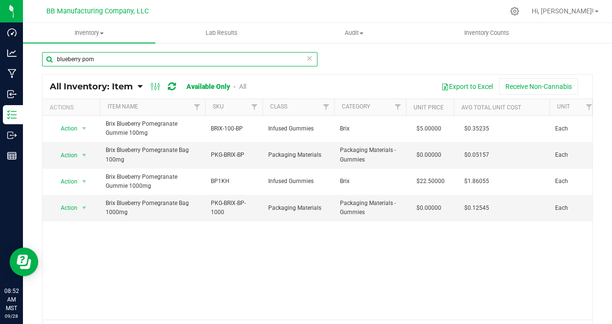
drag, startPoint x: 109, startPoint y: 61, endPoint x: 46, endPoint y: 54, distance: 63.1
click at [46, 54] on input "blueberry pom" at bounding box center [180, 59] width 276 height 14
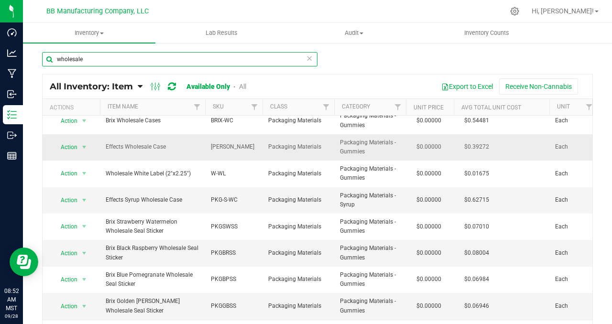
scroll to position [189, 0]
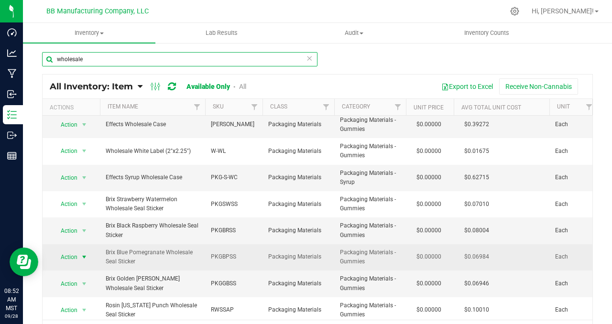
type input "wholesale"
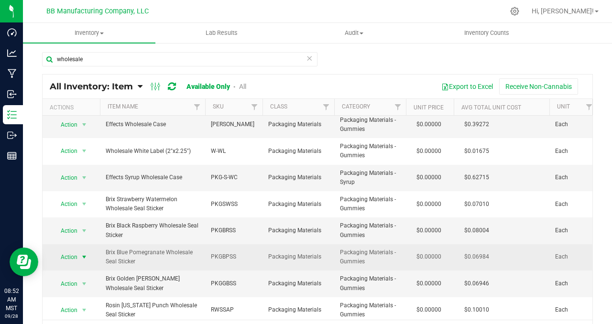
click at [85, 257] on span "select" at bounding box center [84, 258] width 8 height 8
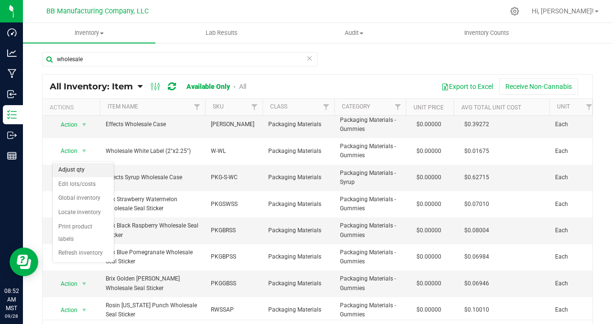
click at [87, 168] on li "Adjust qty" at bounding box center [83, 170] width 61 height 14
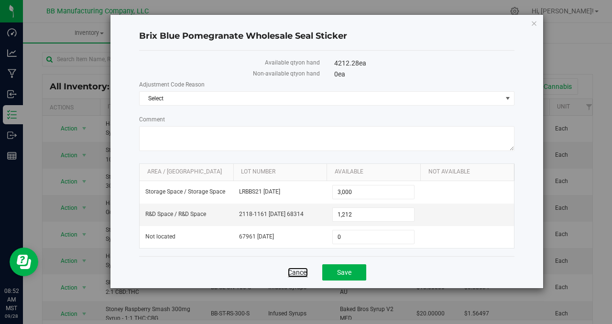
click at [291, 272] on link "Cancel" at bounding box center [298, 273] width 20 height 10
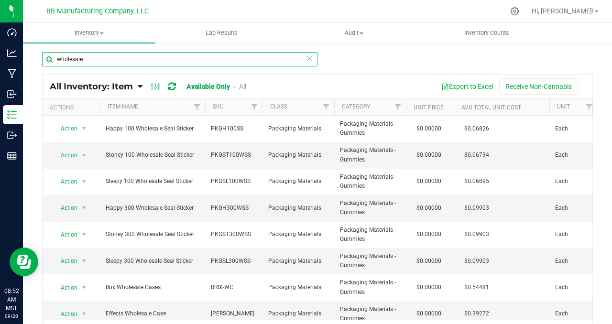
click at [75, 58] on input "wholesale" at bounding box center [180, 59] width 276 height 14
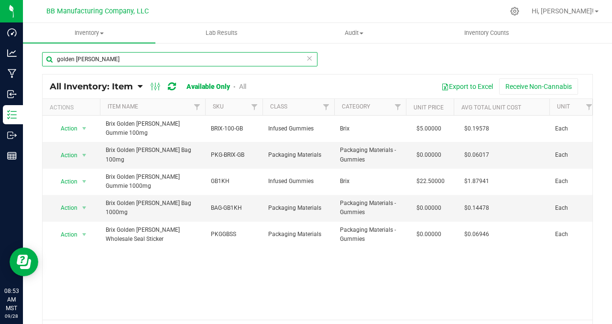
type input "golden berry"
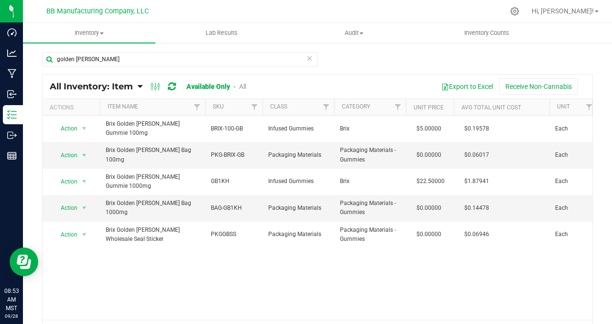
click at [178, 282] on div "Action Action Global inventory View packages Brix Golden Berry Gummie 100mg BRI…" at bounding box center [318, 218] width 550 height 204
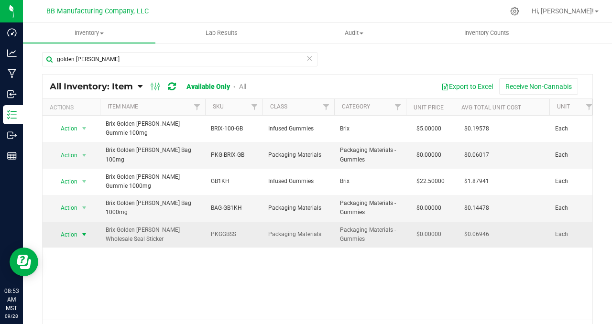
click at [83, 231] on span "select" at bounding box center [84, 235] width 8 height 8
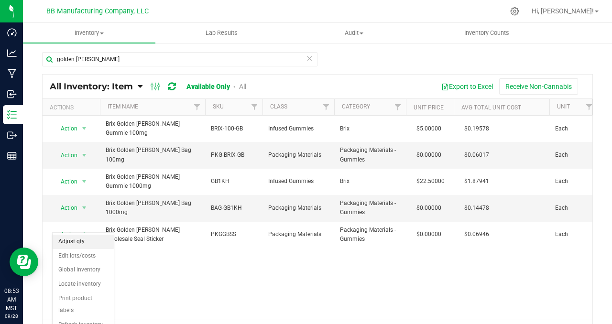
click at [84, 240] on li "Adjust qty" at bounding box center [83, 242] width 61 height 14
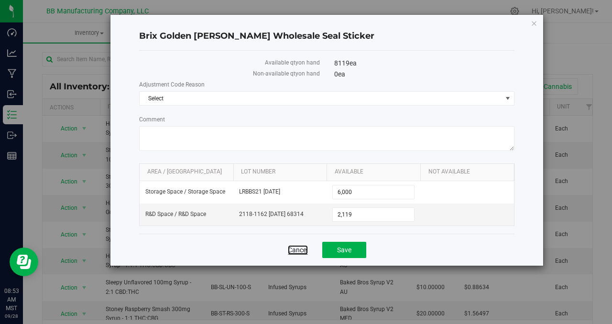
click at [296, 251] on link "Cancel" at bounding box center [298, 250] width 20 height 10
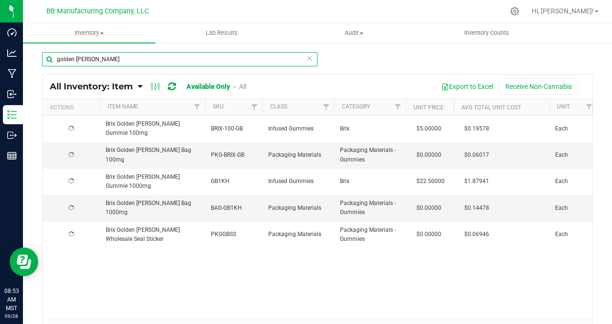
click at [70, 59] on input "golden berry" at bounding box center [180, 59] width 276 height 14
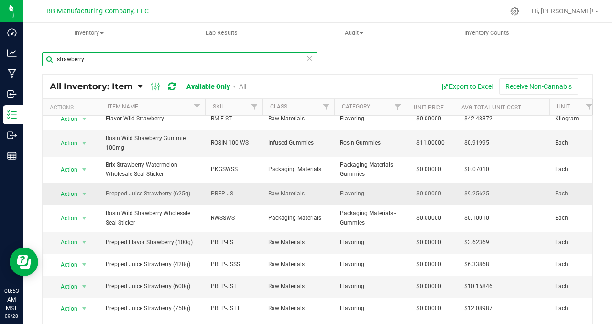
scroll to position [163, 0]
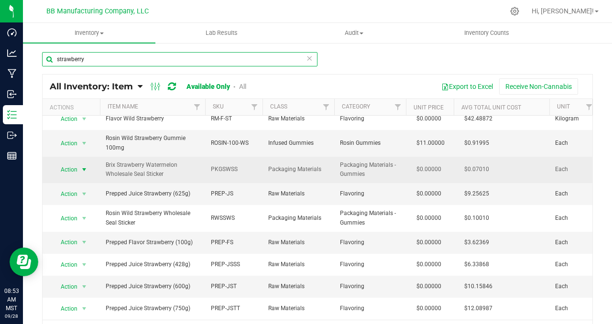
type input "strawberry"
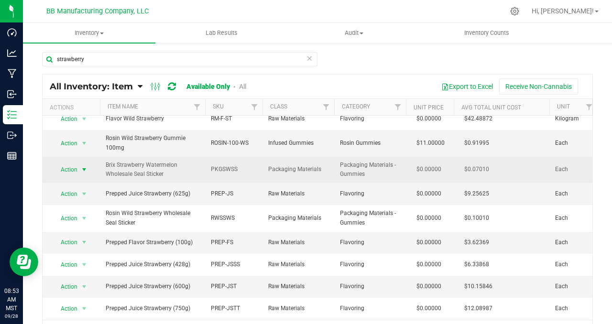
click at [85, 167] on span "select" at bounding box center [84, 170] width 8 height 8
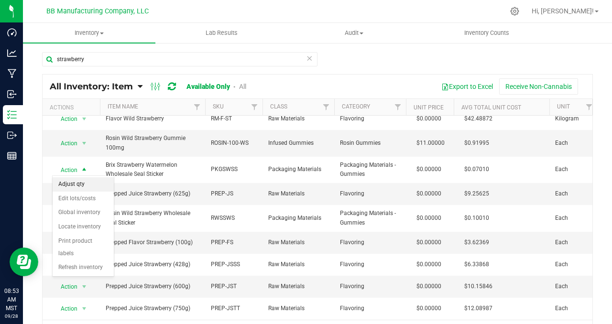
click at [85, 182] on li "Adjust qty" at bounding box center [83, 185] width 61 height 14
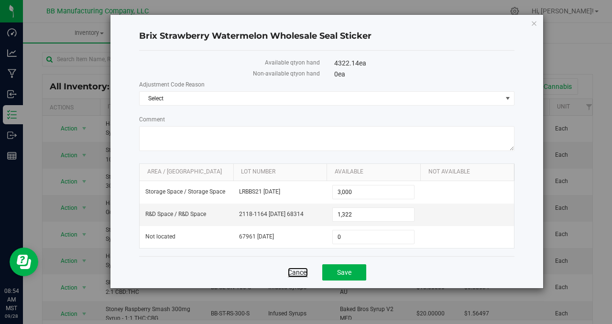
click at [293, 269] on link "Cancel" at bounding box center [298, 273] width 20 height 10
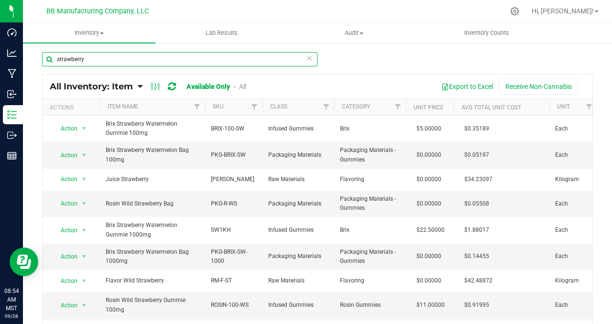
click at [77, 59] on input "strawberry" at bounding box center [180, 59] width 276 height 14
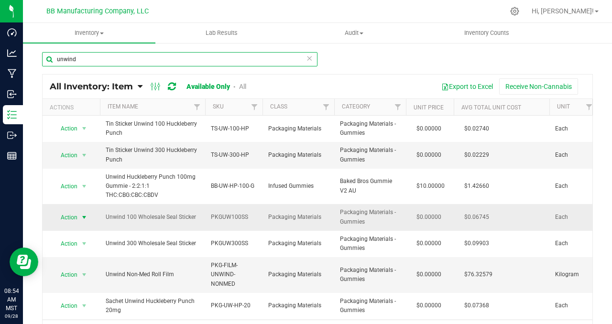
type input "unwind"
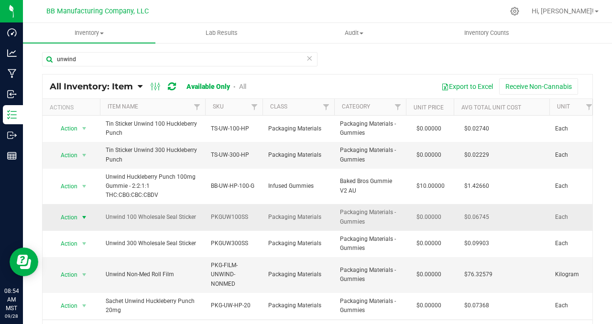
click at [85, 216] on span "select" at bounding box center [84, 218] width 8 height 8
click at [86, 239] on li "Adjust qty" at bounding box center [83, 233] width 61 height 14
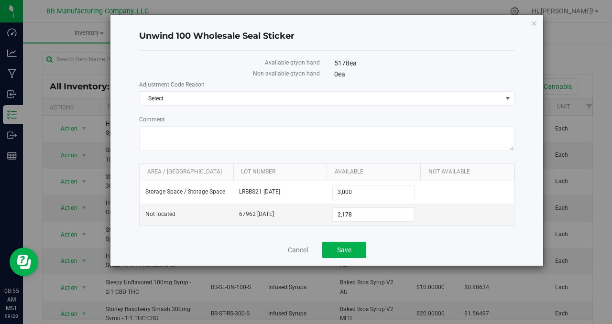
click at [312, 252] on div "Cancel Save" at bounding box center [327, 250] width 376 height 32
click at [299, 248] on link "Cancel" at bounding box center [298, 250] width 20 height 10
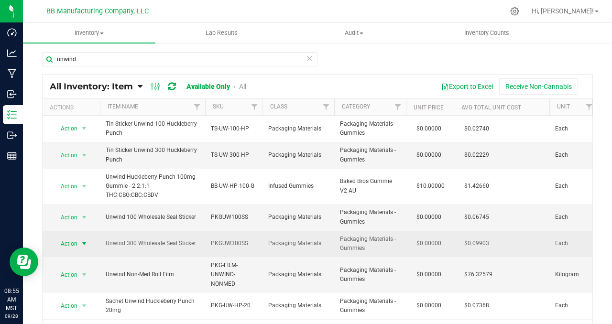
click at [86, 244] on span "select" at bounding box center [84, 244] width 8 height 8
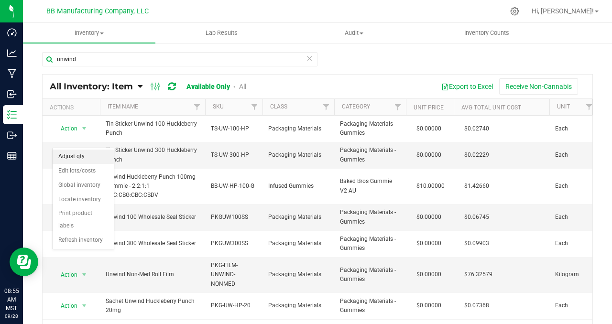
click at [80, 153] on li "Adjust qty" at bounding box center [83, 157] width 61 height 14
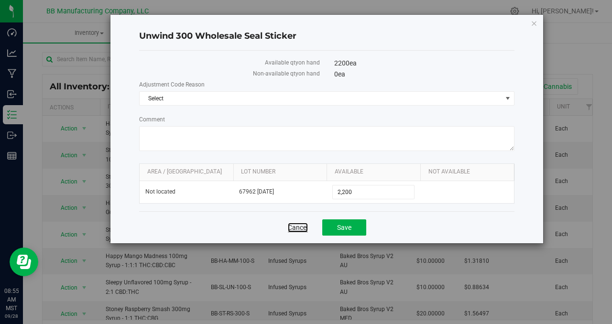
click at [296, 224] on link "Cancel" at bounding box center [298, 228] width 20 height 10
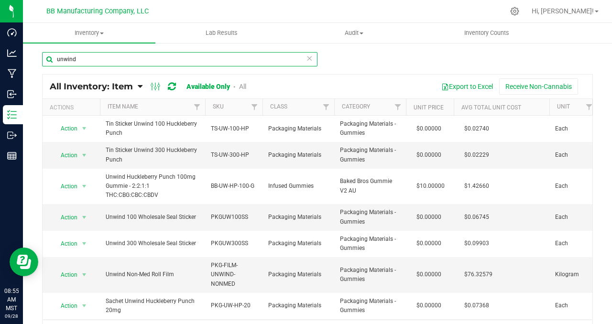
click at [71, 58] on input "unwind" at bounding box center [180, 59] width 276 height 14
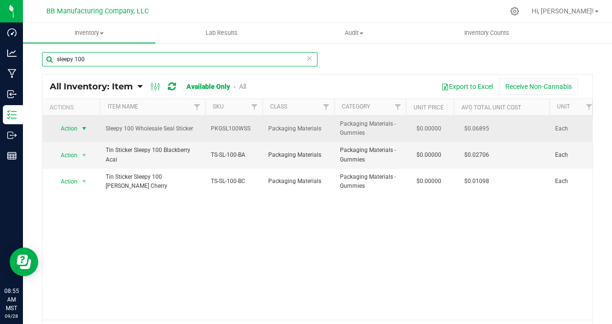
type input "sleepy 100"
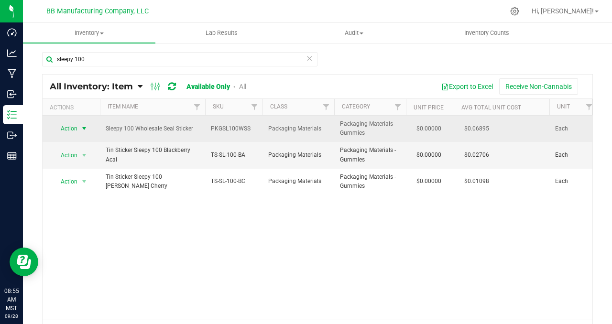
click at [84, 127] on span "select" at bounding box center [84, 129] width 8 height 8
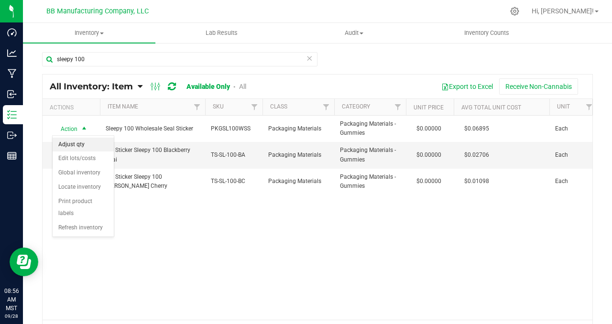
click at [81, 142] on li "Adjust qty" at bounding box center [83, 145] width 61 height 14
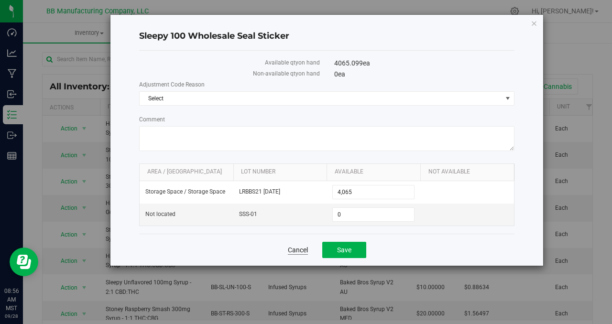
click at [287, 249] on div "Cancel Save" at bounding box center [327, 250] width 376 height 32
click at [291, 249] on link "Cancel" at bounding box center [298, 250] width 20 height 10
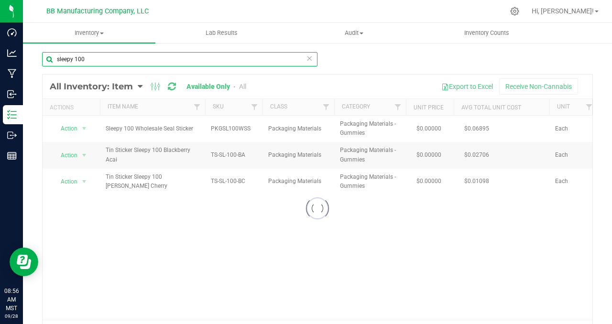
click at [98, 57] on input "sleepy 100" at bounding box center [180, 59] width 276 height 14
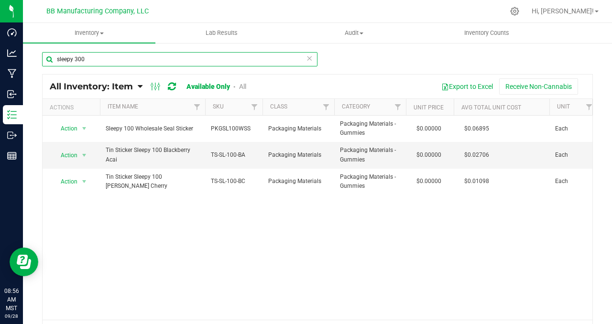
type input "sleepy 300"
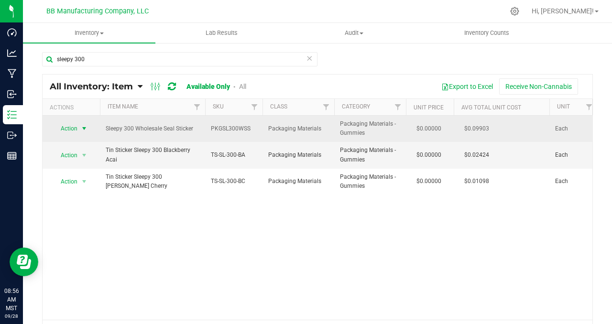
click at [86, 129] on span "select" at bounding box center [84, 129] width 8 height 8
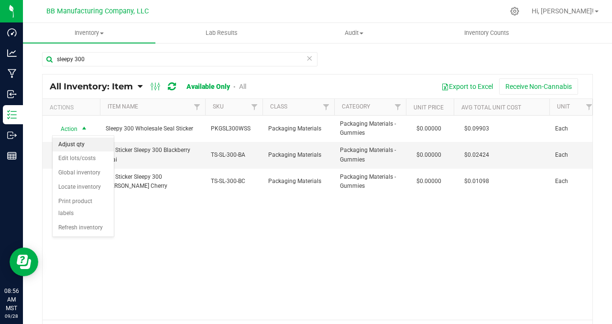
click at [87, 143] on li "Adjust qty" at bounding box center [83, 145] width 61 height 14
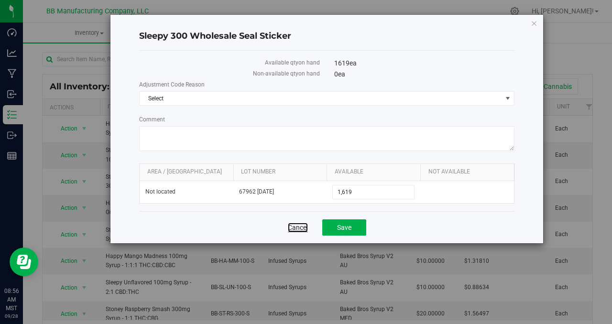
click at [298, 227] on link "Cancel" at bounding box center [298, 228] width 20 height 10
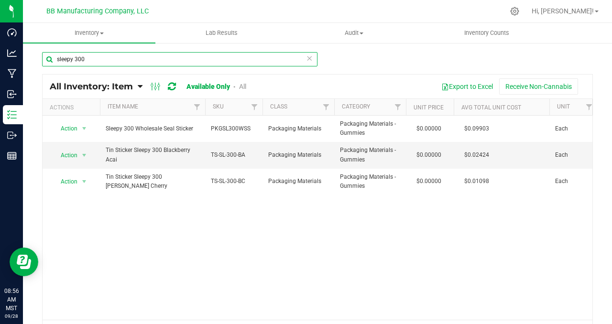
click at [95, 59] on input "sleepy 300" at bounding box center [180, 59] width 276 height 14
type input "s"
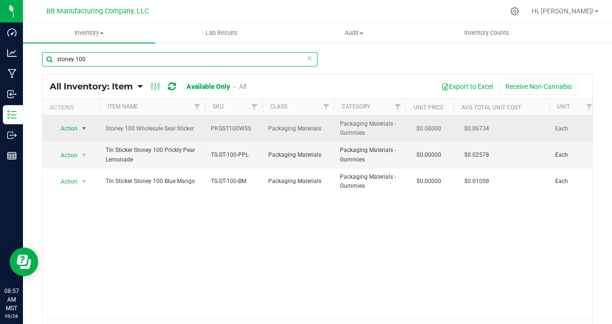
type input "stoney 100"
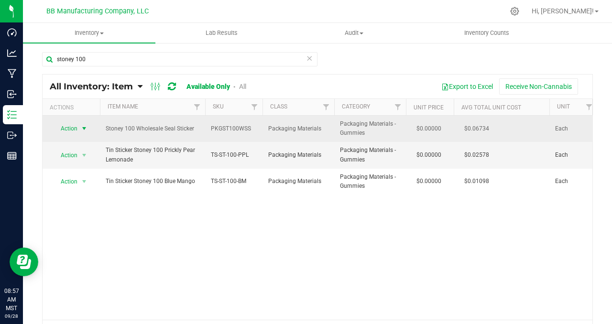
click at [87, 128] on span "select" at bounding box center [84, 129] width 8 height 8
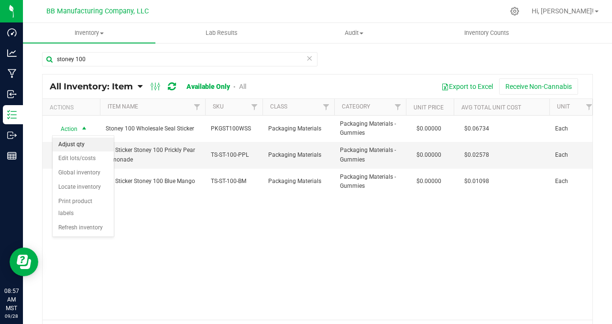
click at [91, 143] on li "Adjust qty" at bounding box center [83, 145] width 61 height 14
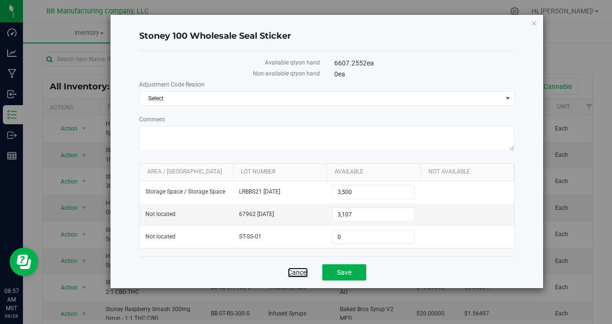
click at [300, 276] on link "Cancel" at bounding box center [298, 273] width 20 height 10
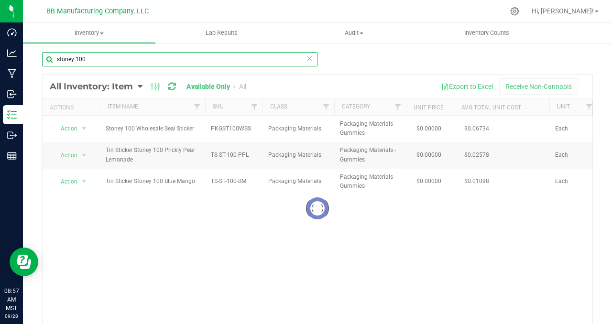
click at [90, 57] on input "stoney 100" at bounding box center [180, 59] width 276 height 14
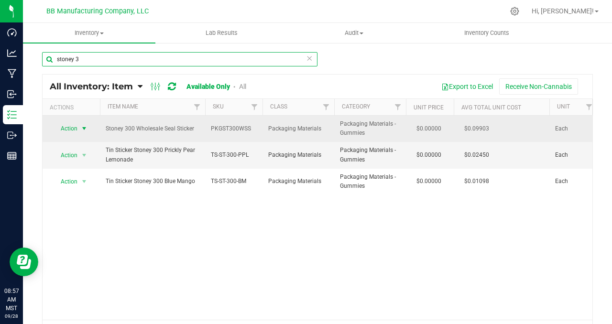
type input "stoney 3"
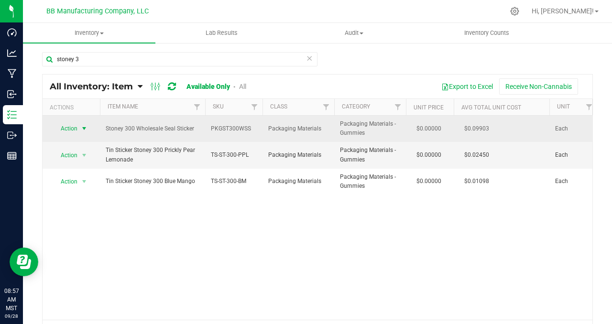
click at [86, 127] on span "select" at bounding box center [84, 129] width 8 height 8
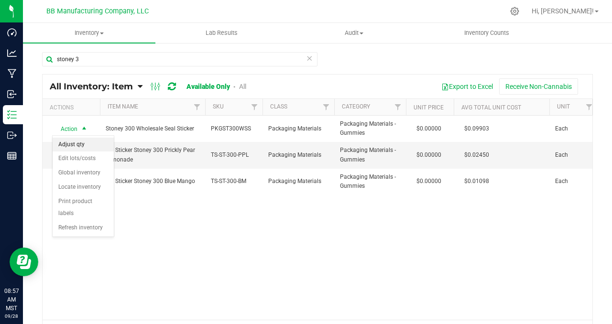
click at [90, 146] on li "Adjust qty" at bounding box center [83, 145] width 61 height 14
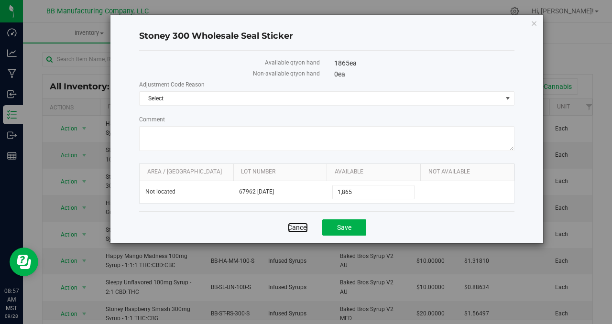
click at [292, 228] on link "Cancel" at bounding box center [298, 228] width 20 height 10
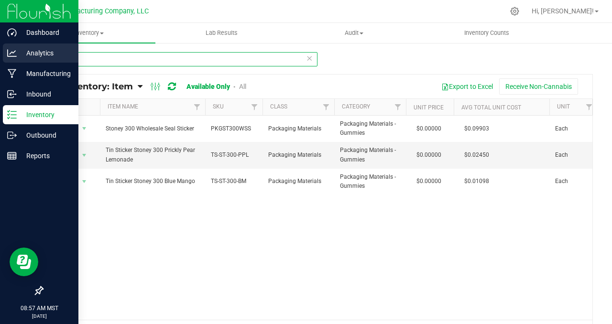
drag, startPoint x: 80, startPoint y: 59, endPoint x: 17, endPoint y: 56, distance: 62.8
click at [17, 56] on div "Dashboard Analytics Manufacturing Inbound Inventory Outbound Reports 08:57 AM M…" at bounding box center [306, 162] width 612 height 324
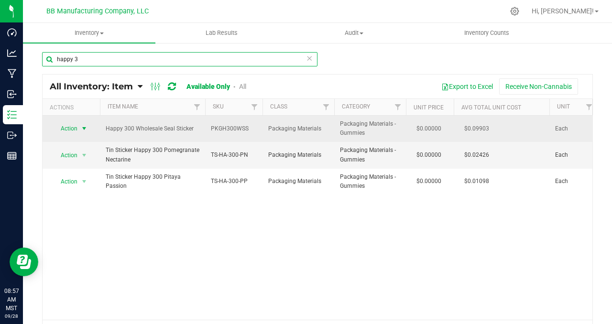
type input "happy 3"
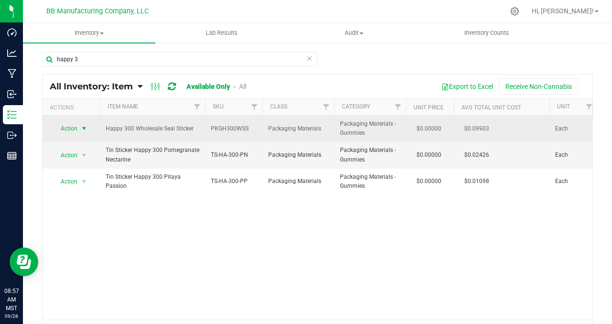
click at [86, 127] on span "select" at bounding box center [84, 129] width 8 height 8
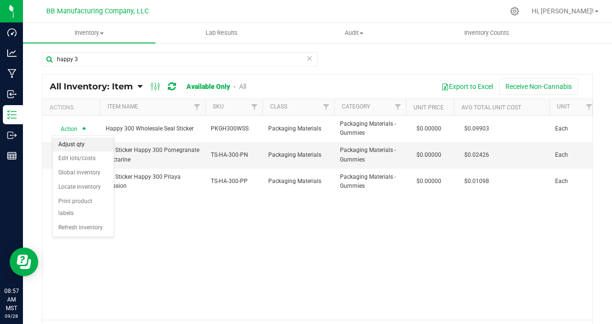
click at [89, 146] on li "Adjust qty" at bounding box center [83, 145] width 61 height 14
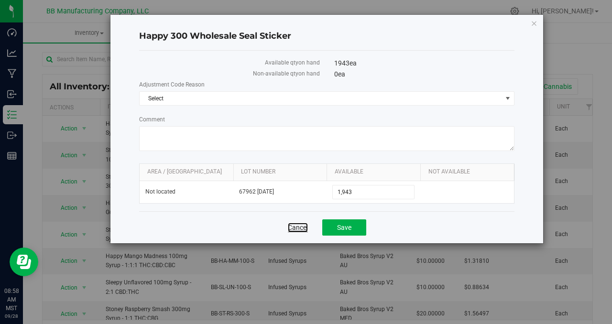
click at [297, 227] on link "Cancel" at bounding box center [298, 228] width 20 height 10
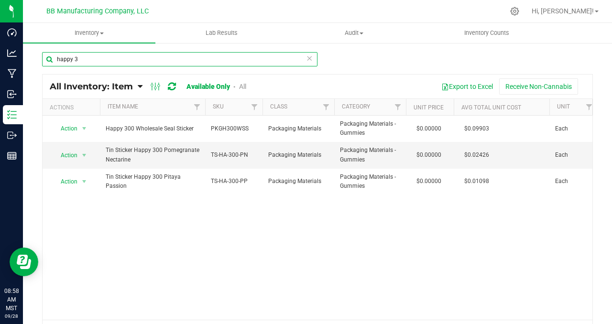
drag, startPoint x: 90, startPoint y: 61, endPoint x: 32, endPoint y: 60, distance: 58.4
click at [32, 60] on div "happy 3 All Inventory: Item Item Summary Item (default) Item by Strain Item by …" at bounding box center [318, 191] width 590 height 299
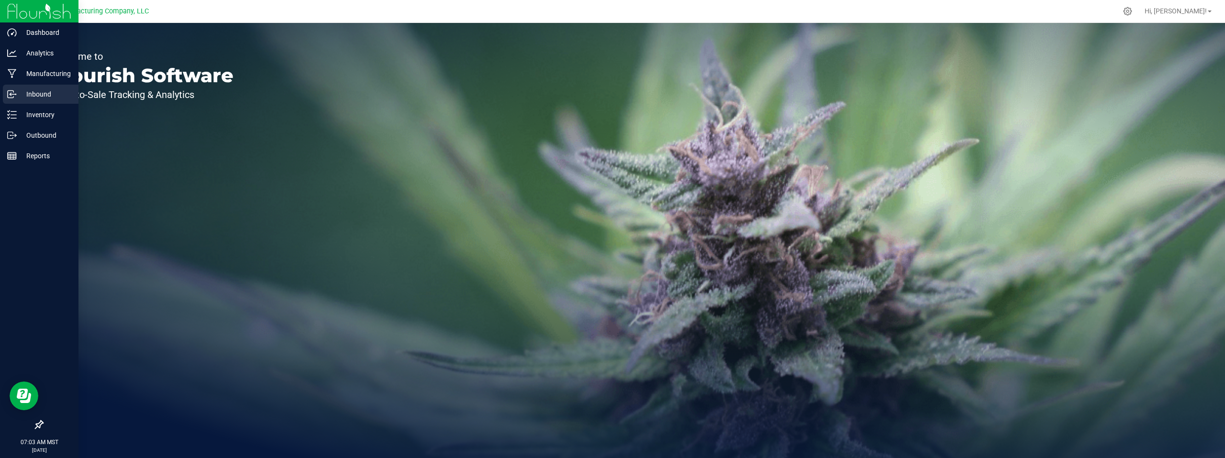
click at [45, 99] on p "Inbound" at bounding box center [45, 94] width 57 height 11
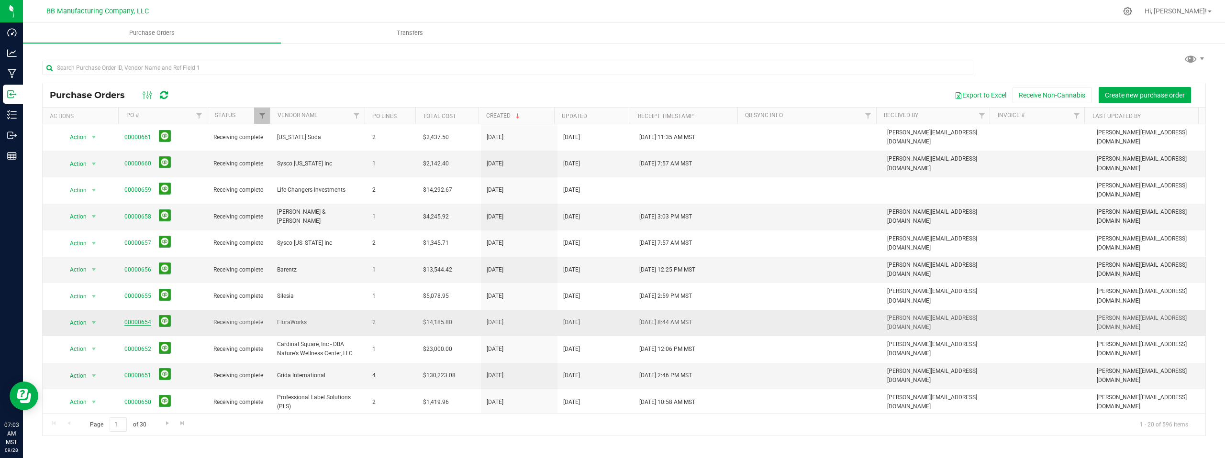
click at [132, 319] on link "00000654" at bounding box center [137, 322] width 27 height 7
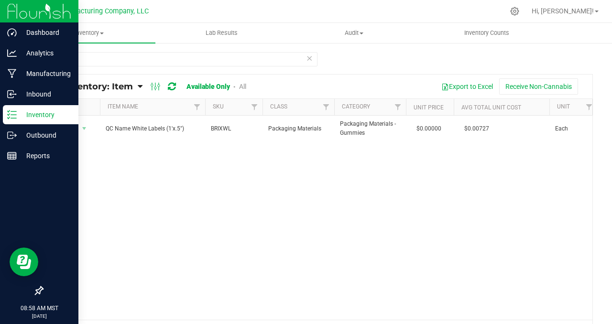
type input "labels"
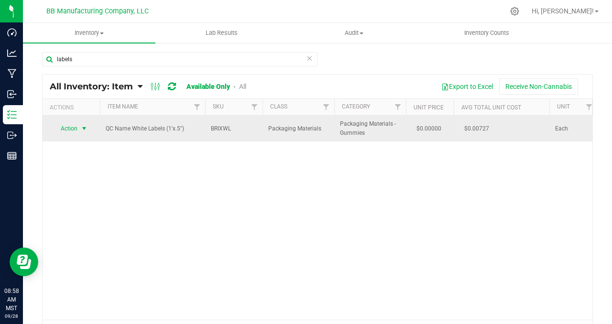
click at [84, 127] on span "select" at bounding box center [84, 129] width 8 height 8
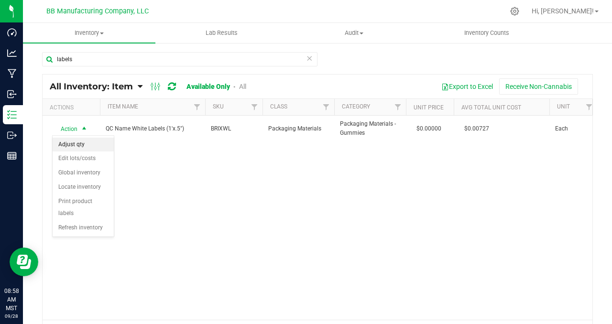
click at [87, 142] on li "Adjust qty" at bounding box center [83, 145] width 61 height 14
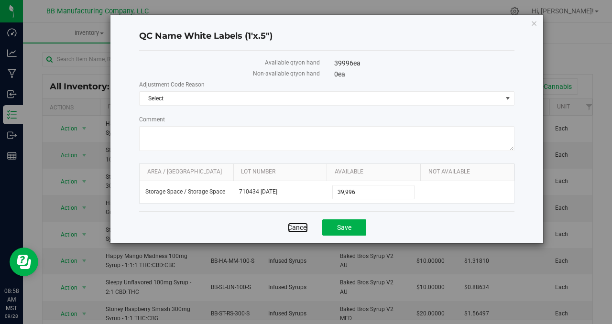
click at [293, 226] on link "Cancel" at bounding box center [298, 228] width 20 height 10
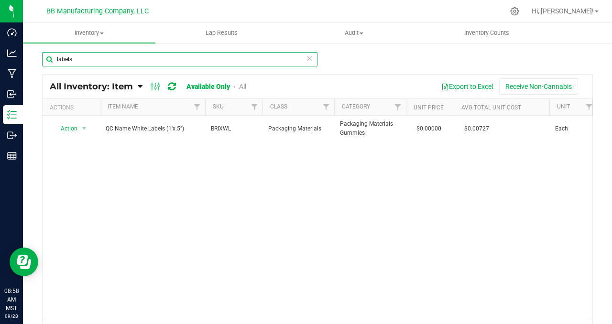
drag, startPoint x: 84, startPoint y: 58, endPoint x: 41, endPoint y: 52, distance: 43.5
click at [41, 52] on div "labels All Inventory: Item Item Summary Item (default) Item by Strain Item by L…" at bounding box center [318, 191] width 590 height 299
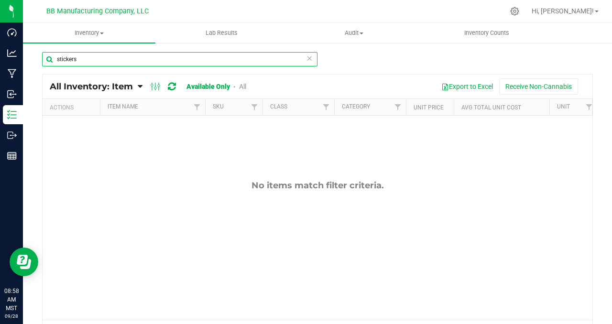
drag, startPoint x: 82, startPoint y: 60, endPoint x: 69, endPoint y: 59, distance: 13.0
click at [48, 59] on input "stickers" at bounding box center [180, 59] width 276 height 14
type input "white"
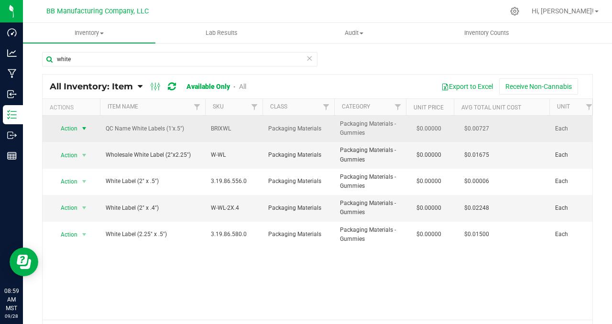
click at [81, 129] on span "select" at bounding box center [84, 129] width 8 height 8
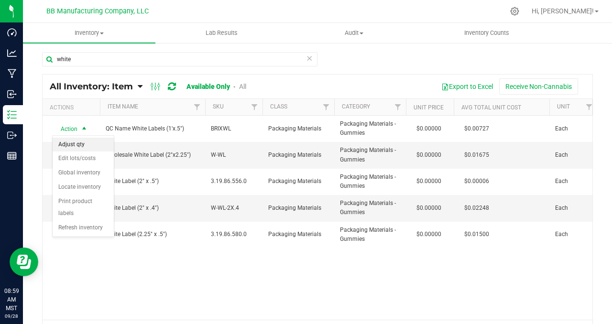
click at [88, 146] on li "Adjust qty" at bounding box center [83, 145] width 61 height 14
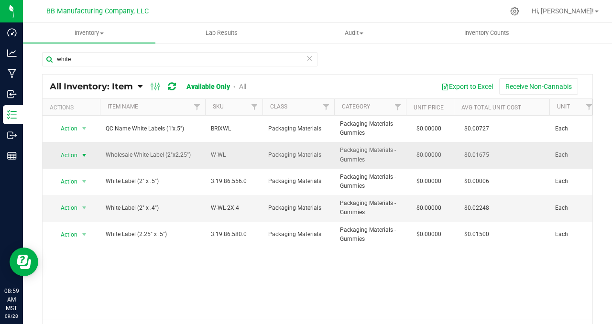
click at [85, 154] on span "select" at bounding box center [84, 156] width 8 height 8
click at [90, 166] on li "Adjust qty" at bounding box center [83, 171] width 61 height 14
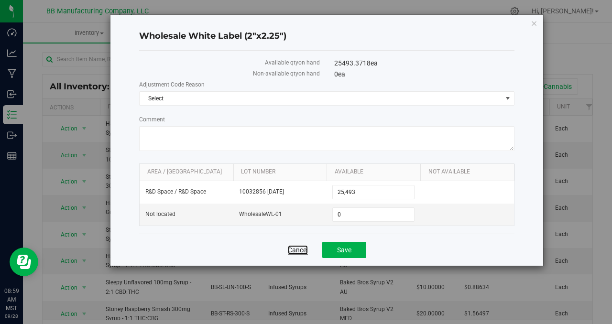
click at [298, 246] on link "Cancel" at bounding box center [298, 250] width 20 height 10
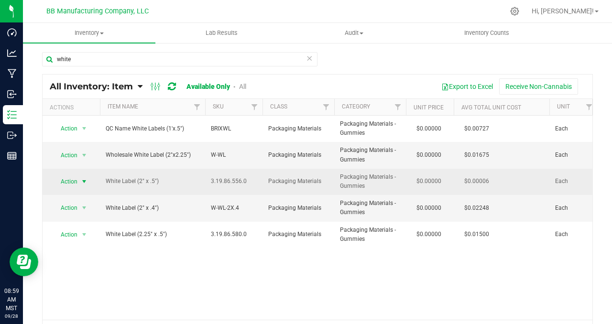
click at [83, 181] on span "select" at bounding box center [84, 182] width 8 height 8
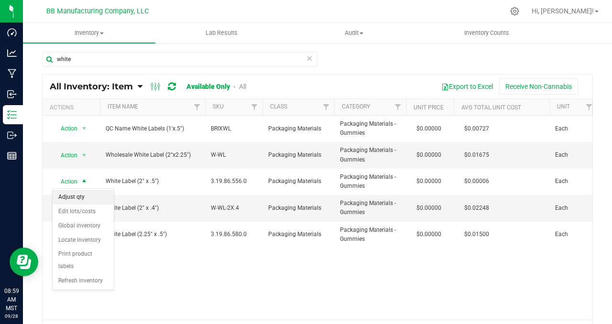
click at [86, 193] on li "Adjust qty" at bounding box center [83, 197] width 61 height 14
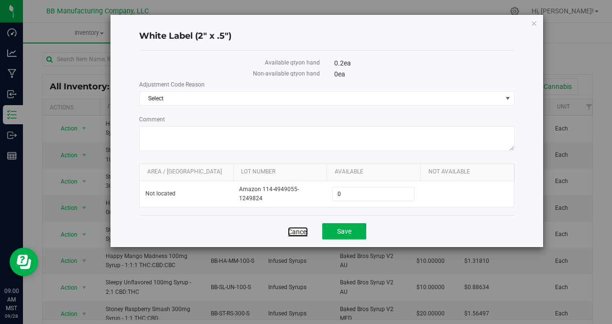
click at [297, 234] on link "Cancel" at bounding box center [298, 232] width 20 height 10
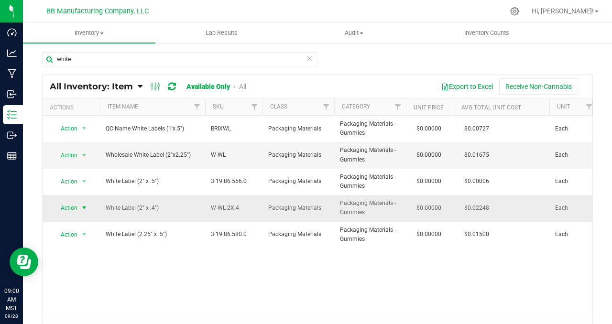
click at [82, 208] on span "select" at bounding box center [84, 208] width 8 height 8
click at [86, 224] on li "Adjust qty" at bounding box center [83, 224] width 61 height 14
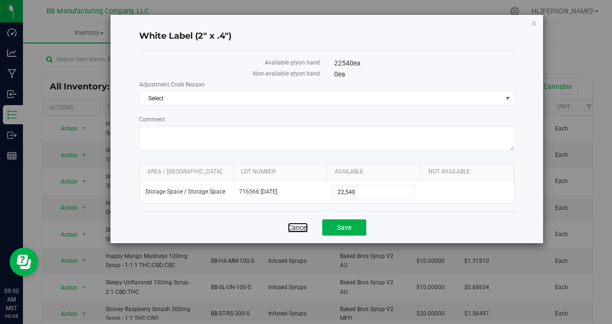
click at [299, 228] on link "Cancel" at bounding box center [298, 228] width 20 height 10
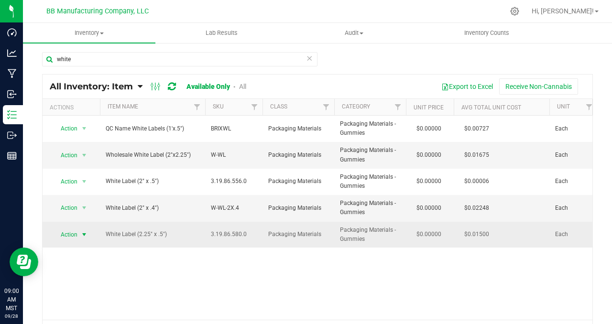
click at [82, 233] on span "select" at bounding box center [84, 235] width 8 height 8
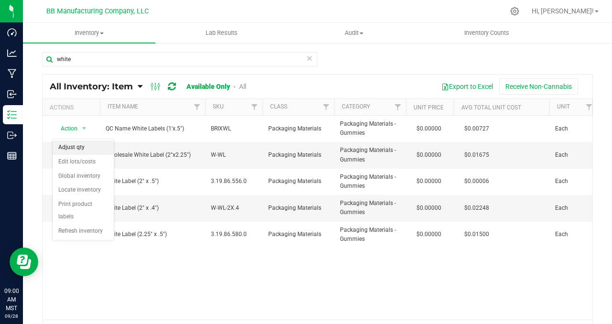
click at [90, 147] on li "Adjust qty" at bounding box center [83, 148] width 61 height 14
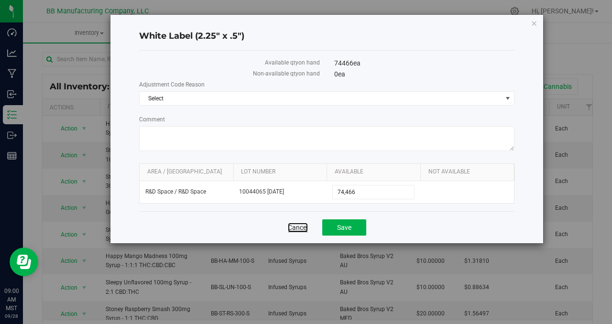
click at [299, 231] on link "Cancel" at bounding box center [298, 228] width 20 height 10
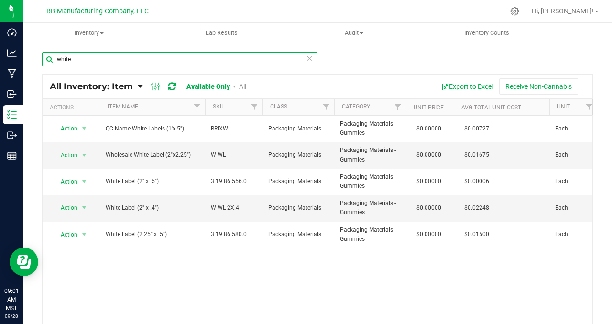
click at [90, 57] on input "white" at bounding box center [180, 59] width 276 height 14
paste input "White Label 2.25 x 1.25"
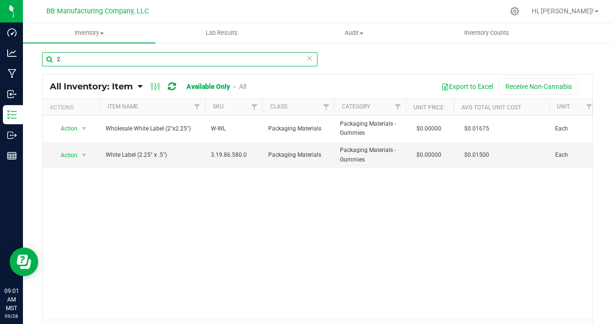
type input "2"
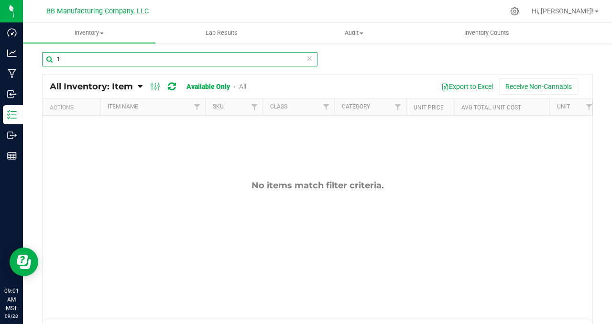
type input "1"
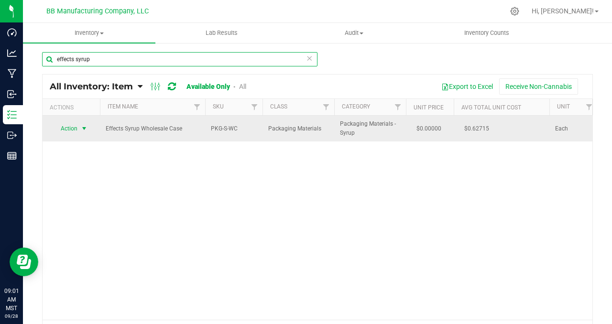
type input "effects syrup"
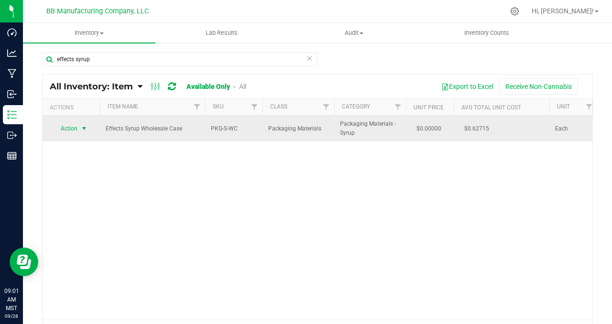
click at [86, 130] on span "select" at bounding box center [84, 129] width 8 height 8
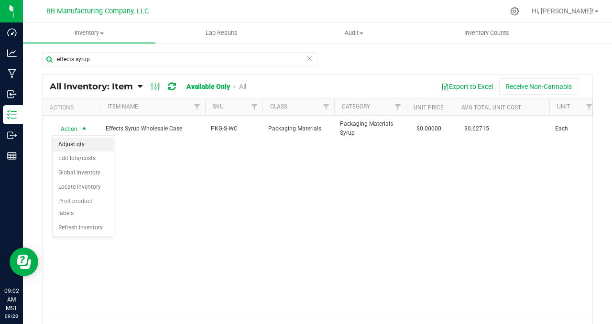
click at [89, 146] on li "Adjust qty" at bounding box center [83, 145] width 61 height 14
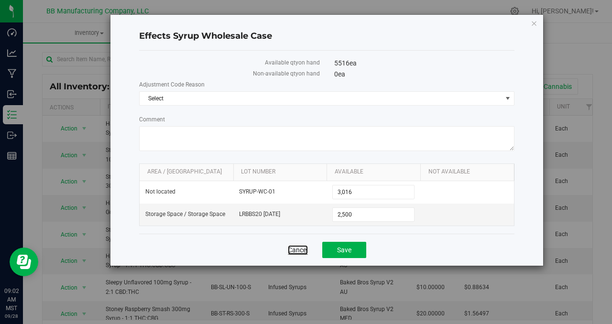
click at [293, 250] on link "Cancel" at bounding box center [298, 250] width 20 height 10
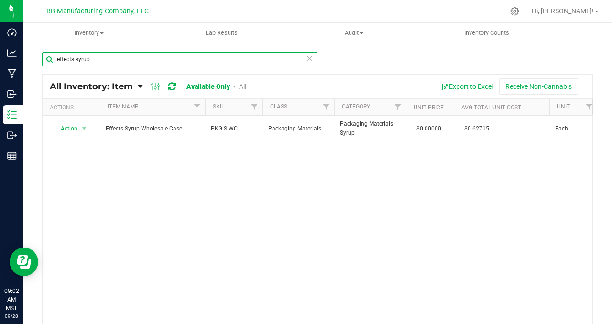
click at [79, 60] on input "effects syrup" at bounding box center [180, 59] width 276 height 14
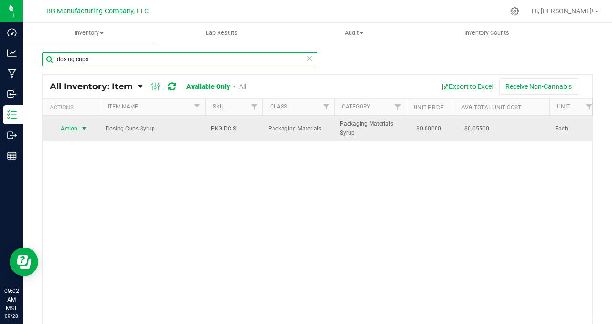
type input "dosing cups"
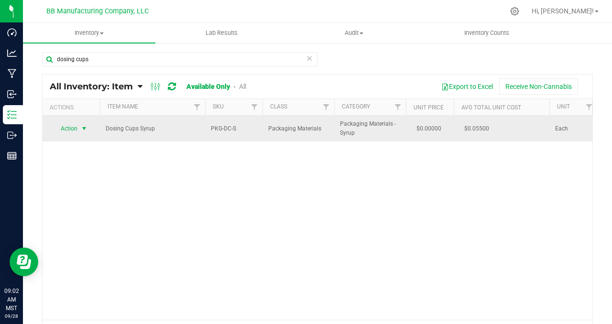
click at [84, 130] on span "select" at bounding box center [84, 129] width 8 height 8
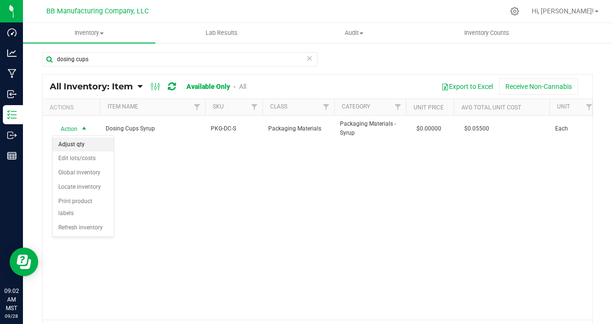
click at [86, 144] on li "Adjust qty" at bounding box center [83, 145] width 61 height 14
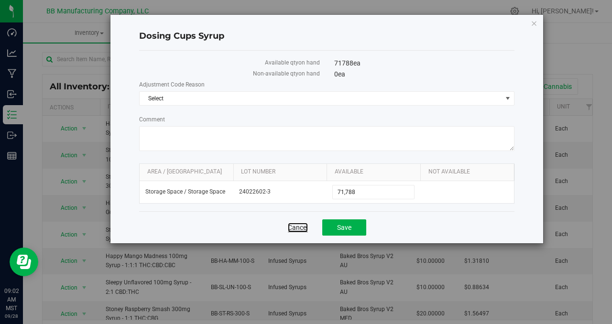
click at [301, 227] on link "Cancel" at bounding box center [298, 228] width 20 height 10
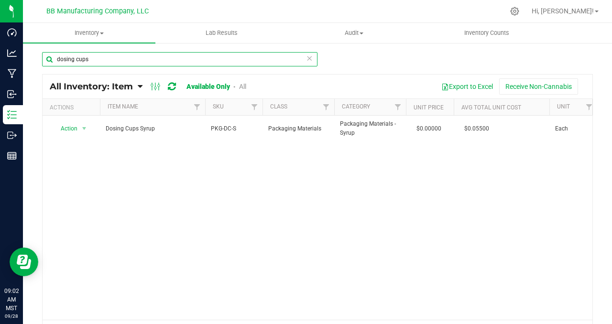
click at [80, 58] on input "dosing cups" at bounding box center [180, 59] width 276 height 14
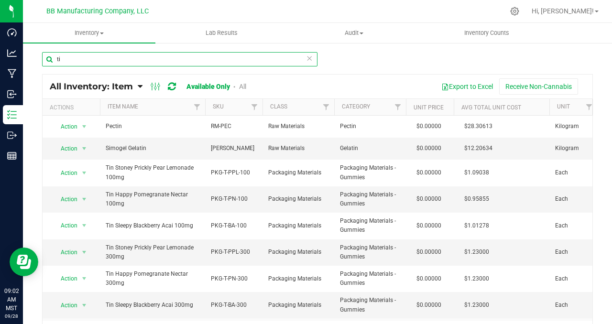
type input "t"
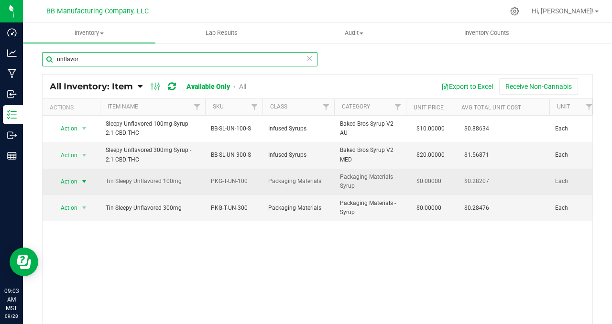
type input "unflavor"
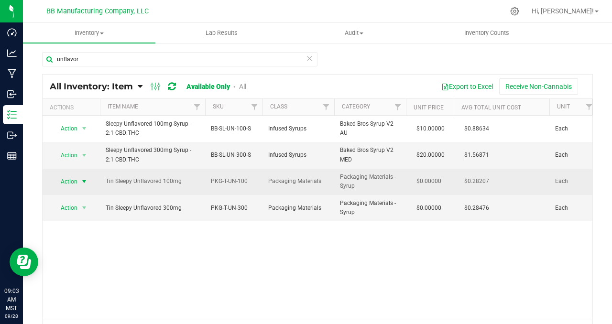
click at [85, 182] on span "select" at bounding box center [84, 182] width 8 height 8
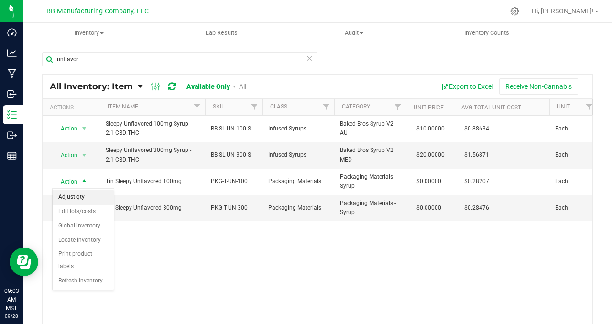
click at [87, 195] on li "Adjust qty" at bounding box center [83, 197] width 61 height 14
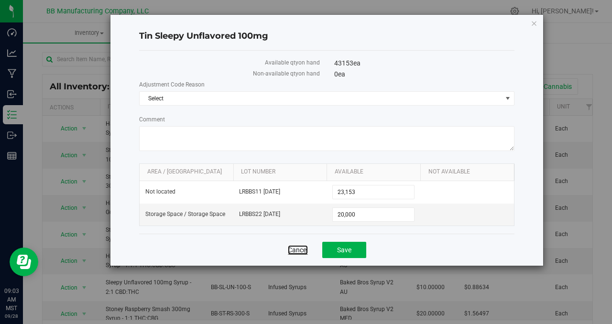
click at [290, 248] on link "Cancel" at bounding box center [298, 250] width 20 height 10
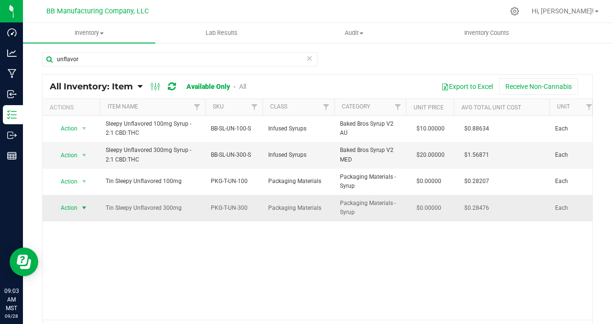
click at [86, 210] on span "select" at bounding box center [84, 208] width 8 height 8
click at [89, 224] on li "Adjust qty" at bounding box center [83, 224] width 61 height 14
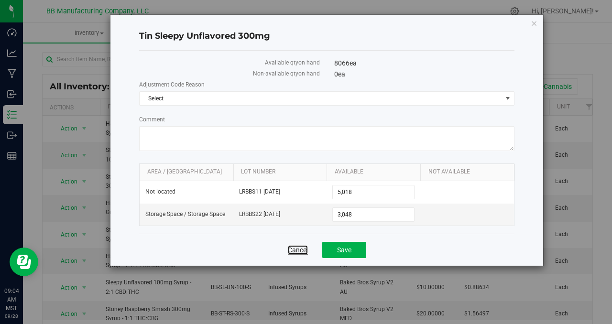
click at [297, 249] on link "Cancel" at bounding box center [298, 250] width 20 height 10
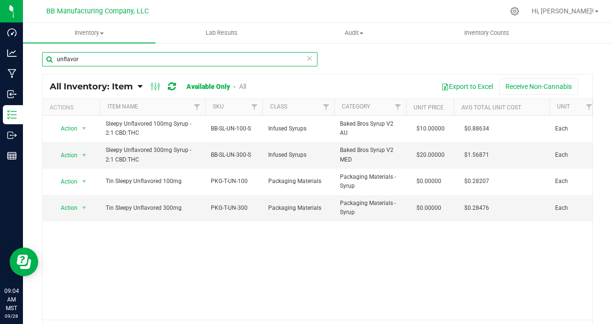
click at [71, 58] on input "unflavor" at bounding box center [180, 59] width 276 height 14
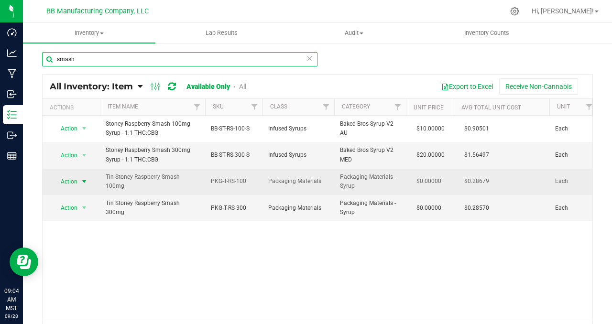
type input "smash"
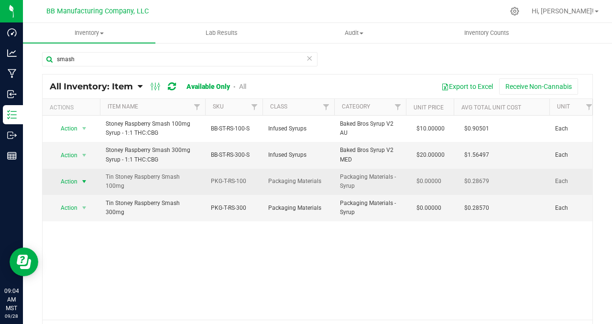
click at [84, 183] on span "select" at bounding box center [84, 182] width 8 height 8
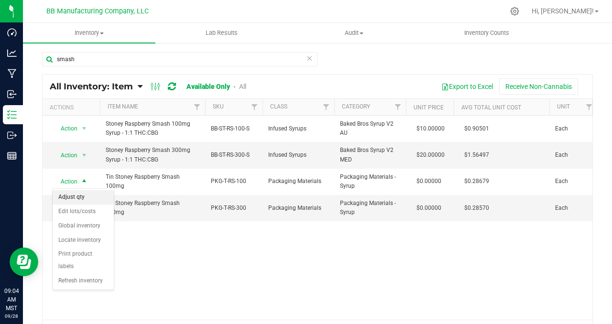
click at [81, 200] on li "Adjust qty" at bounding box center [83, 197] width 61 height 14
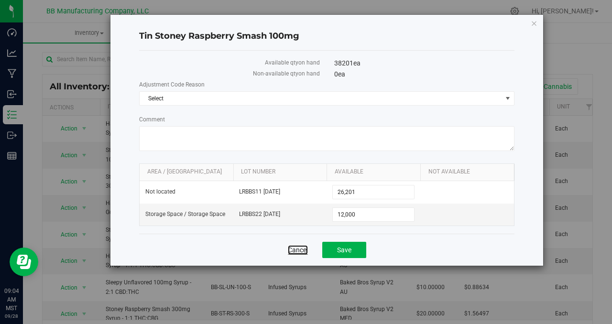
click at [300, 250] on link "Cancel" at bounding box center [298, 250] width 20 height 10
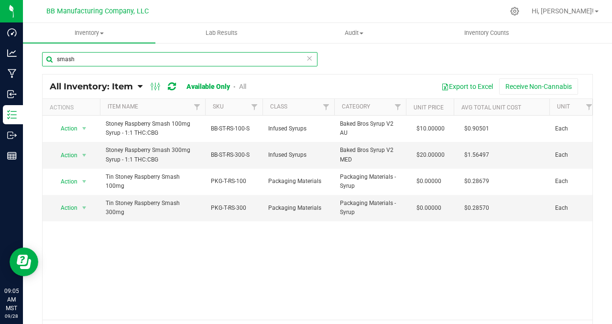
click at [66, 58] on input "smash" at bounding box center [180, 59] width 276 height 14
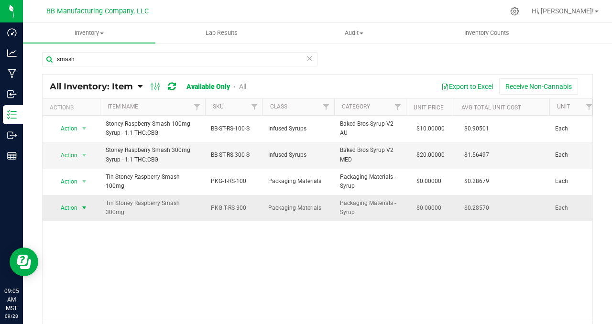
click at [81, 207] on span "select" at bounding box center [84, 208] width 8 height 8
click at [83, 208] on span "select" at bounding box center [84, 209] width 8 height 8
click at [83, 208] on span "select" at bounding box center [84, 208] width 8 height 8
click at [88, 220] on li "Adjust qty" at bounding box center [83, 224] width 61 height 14
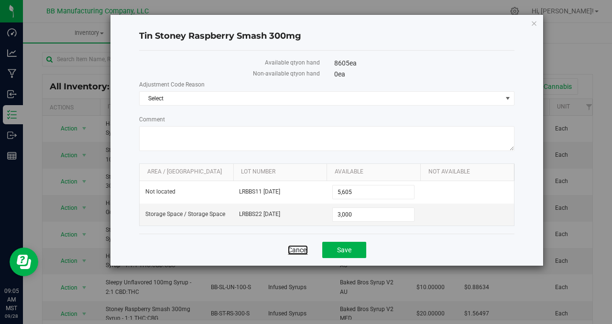
click at [295, 249] on link "Cancel" at bounding box center [298, 250] width 20 height 10
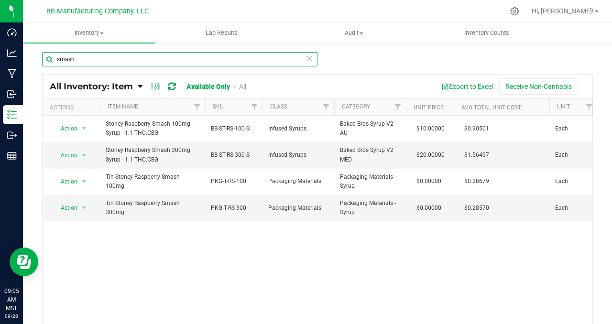
click at [64, 58] on input "smash" at bounding box center [180, 59] width 276 height 14
click at [71, 56] on input "smash" at bounding box center [180, 59] width 276 height 14
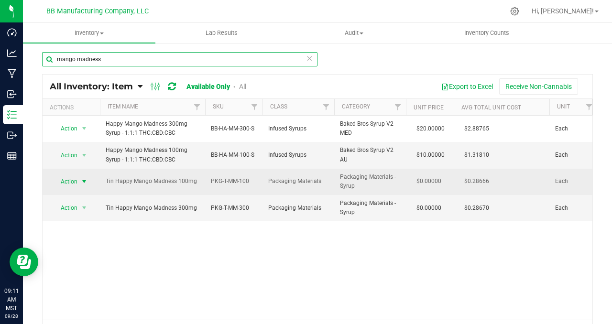
type input "mango madness"
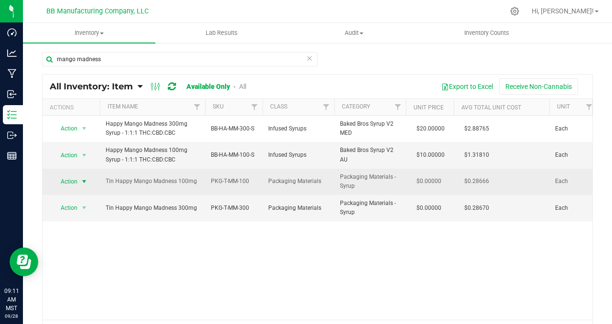
click at [85, 180] on span "select" at bounding box center [84, 182] width 8 height 8
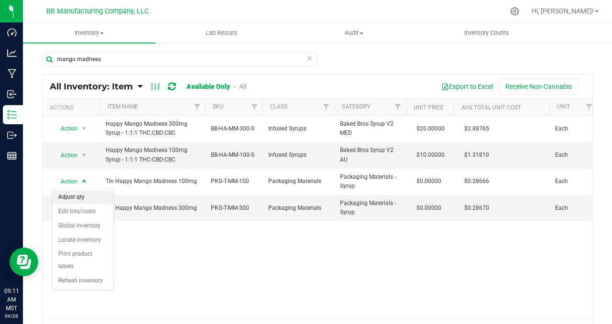
click at [89, 197] on li "Adjust qty" at bounding box center [83, 197] width 61 height 14
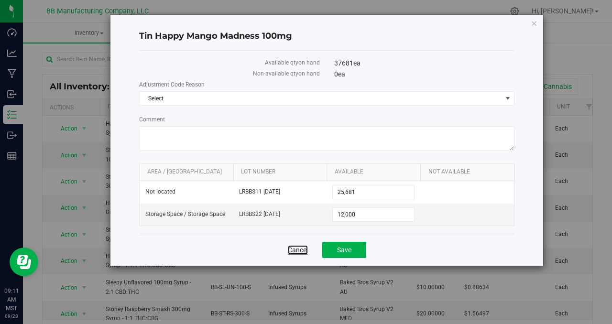
click at [300, 250] on link "Cancel" at bounding box center [298, 250] width 20 height 10
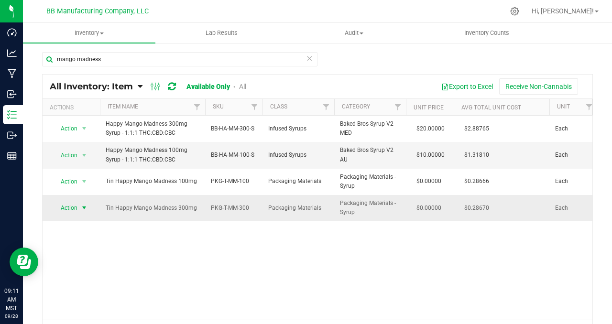
click at [87, 207] on span "select" at bounding box center [84, 208] width 8 height 8
click at [87, 220] on li "Adjust qty" at bounding box center [83, 224] width 61 height 14
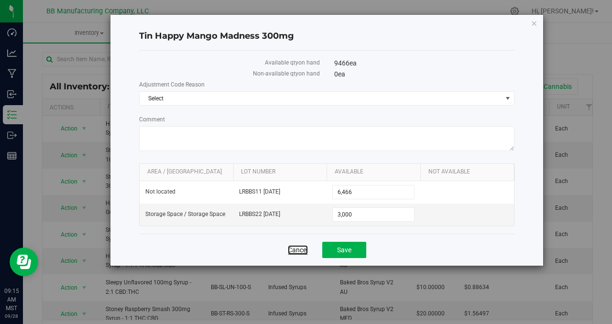
click at [304, 250] on link "Cancel" at bounding box center [298, 250] width 20 height 10
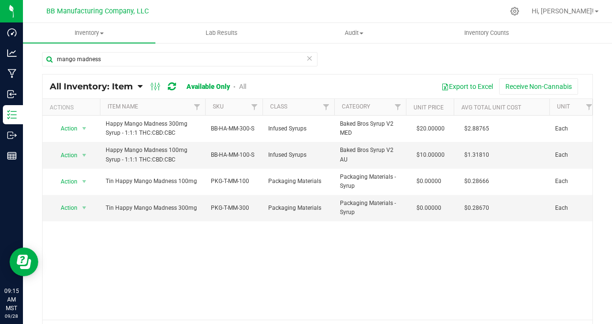
click at [231, 250] on div "Action Action Global inventory View packages Happy Mango Madness 300mg Syrup - …" at bounding box center [318, 218] width 550 height 204
click at [599, 13] on link "Hi, Randy!" at bounding box center [565, 11] width 75 height 10
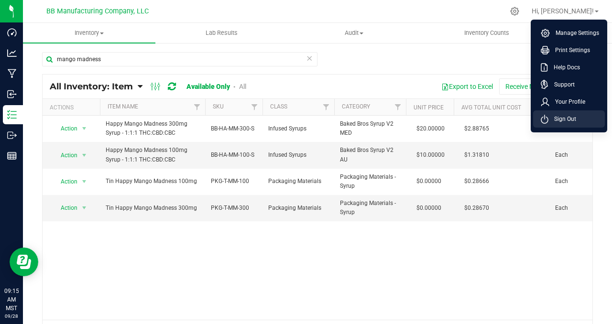
click at [579, 115] on li "Sign Out" at bounding box center [570, 119] width 72 height 17
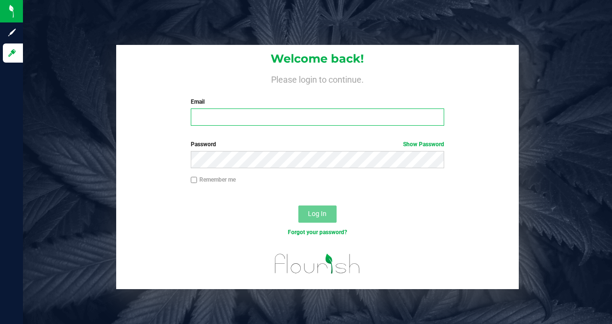
type input "[PERSON_NAME][EMAIL_ADDRESS][DOMAIN_NAME]"
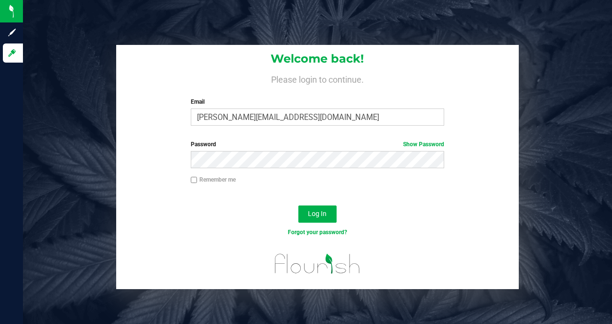
click at [136, 22] on div "Welcome back! Please login to continue. Email [PERSON_NAME][EMAIL_ADDRESS][DOMA…" at bounding box center [318, 162] width 590 height 324
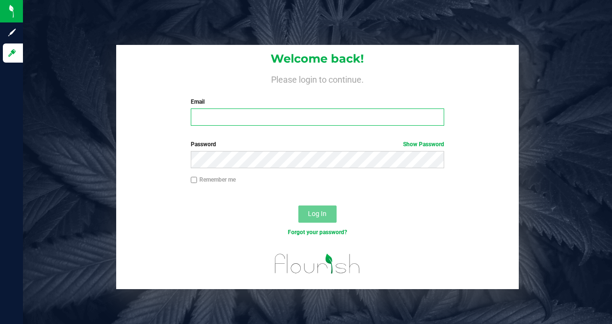
type input "[PERSON_NAME][EMAIL_ADDRESS][DOMAIN_NAME]"
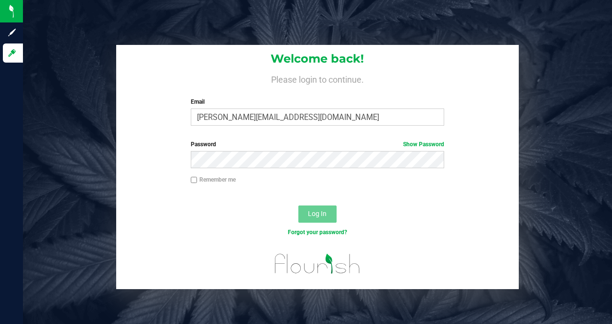
click at [0, 128] on nordpass-portal at bounding box center [0, 324] width 0 height 0
drag, startPoint x: 82, startPoint y: 26, endPoint x: 84, endPoint y: 1, distance: 24.5
click at [82, 25] on div "Welcome back! Please login to continue. Email [PERSON_NAME][EMAIL_ADDRESS][DOMA…" at bounding box center [318, 162] width 590 height 324
